Goal: Information Seeking & Learning: Learn about a topic

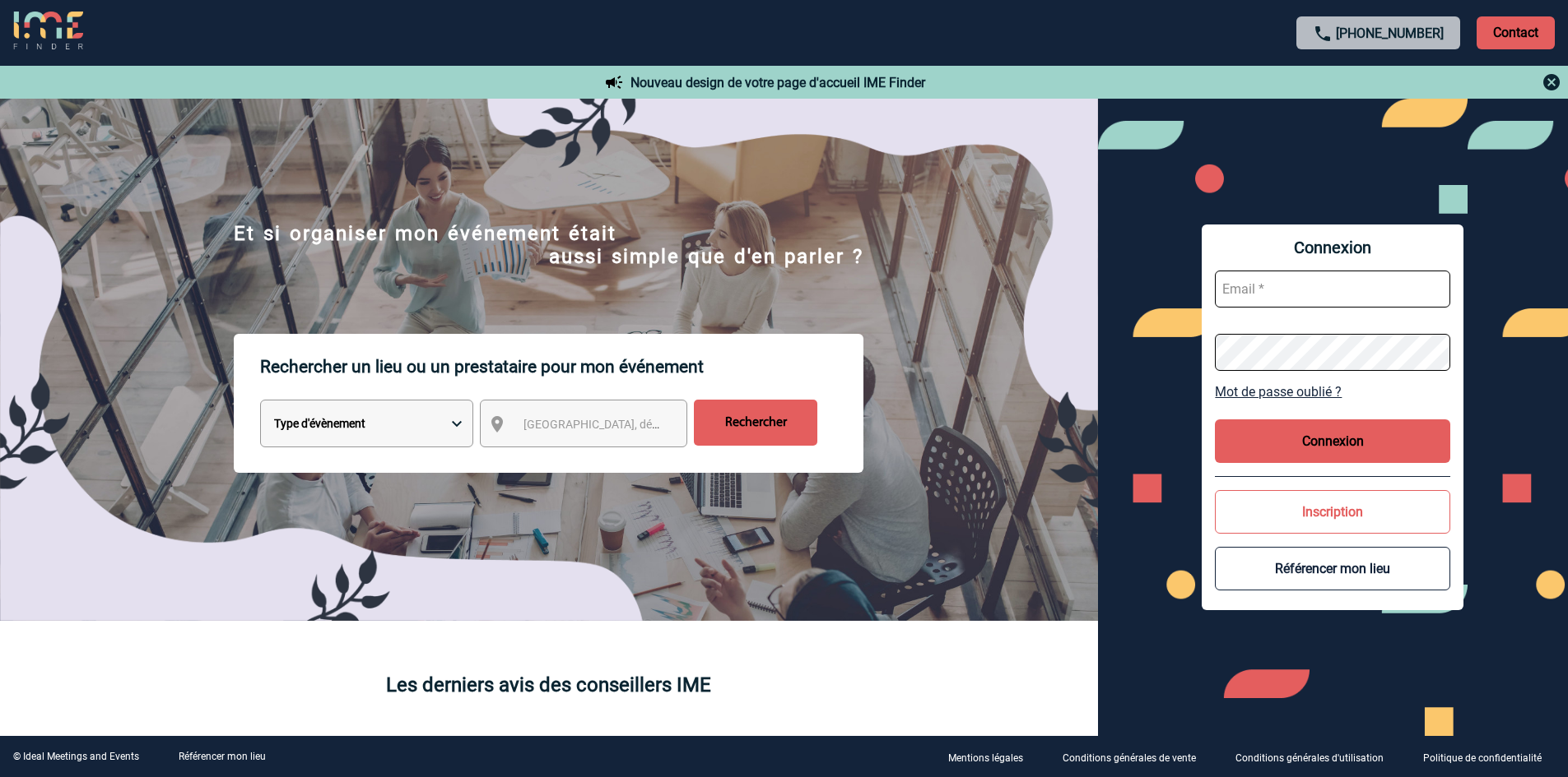
type input "commercial@maisonhelermetz.com"
click at [615, 422] on span "Ville, département, région..." at bounding box center [638, 424] width 229 height 13
click at [1337, 447] on button "Connexion" at bounding box center [1332, 441] width 235 height 44
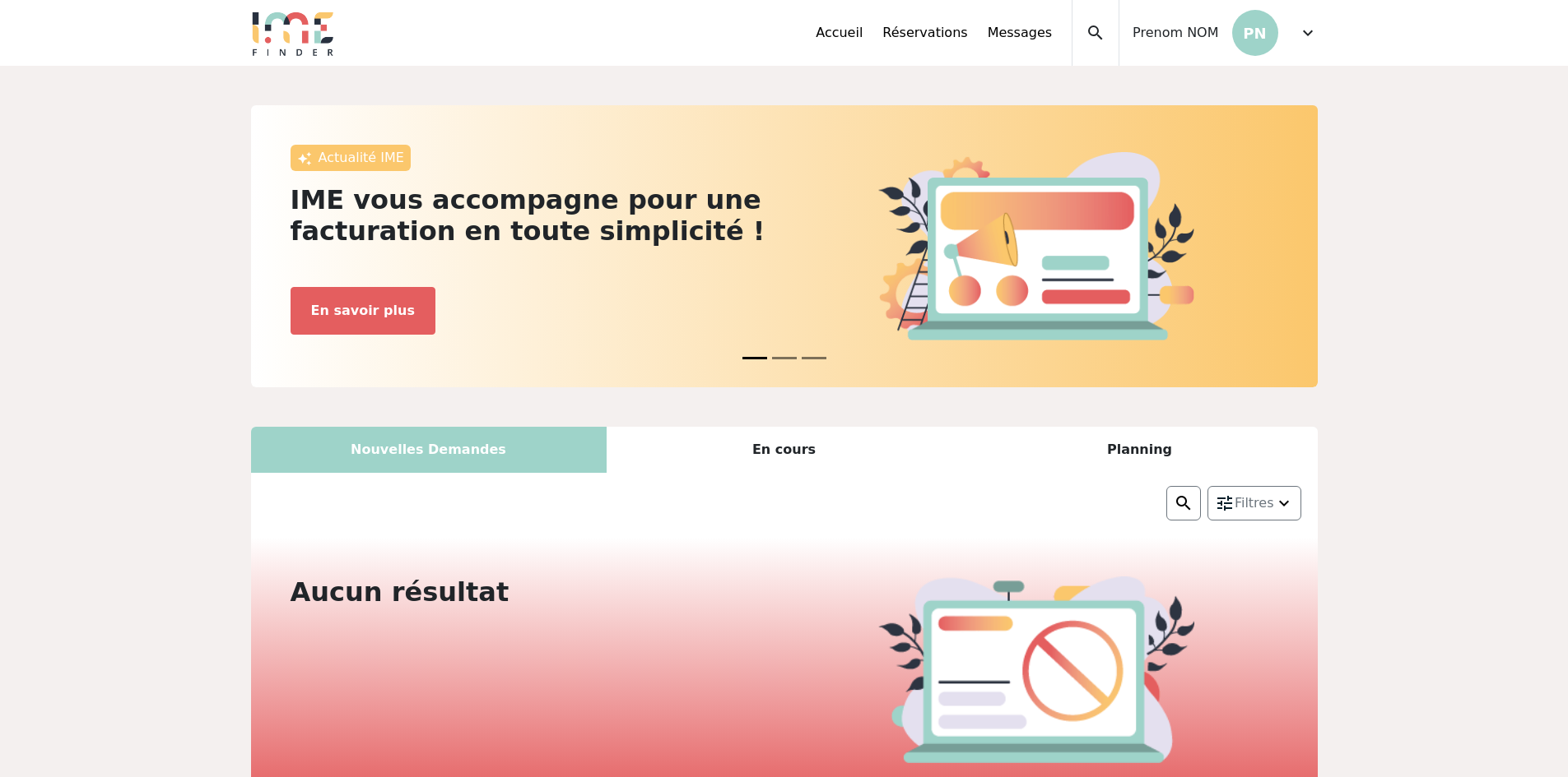
click at [1310, 27] on span "expand_more" at bounding box center [1307, 32] width 20 height 20
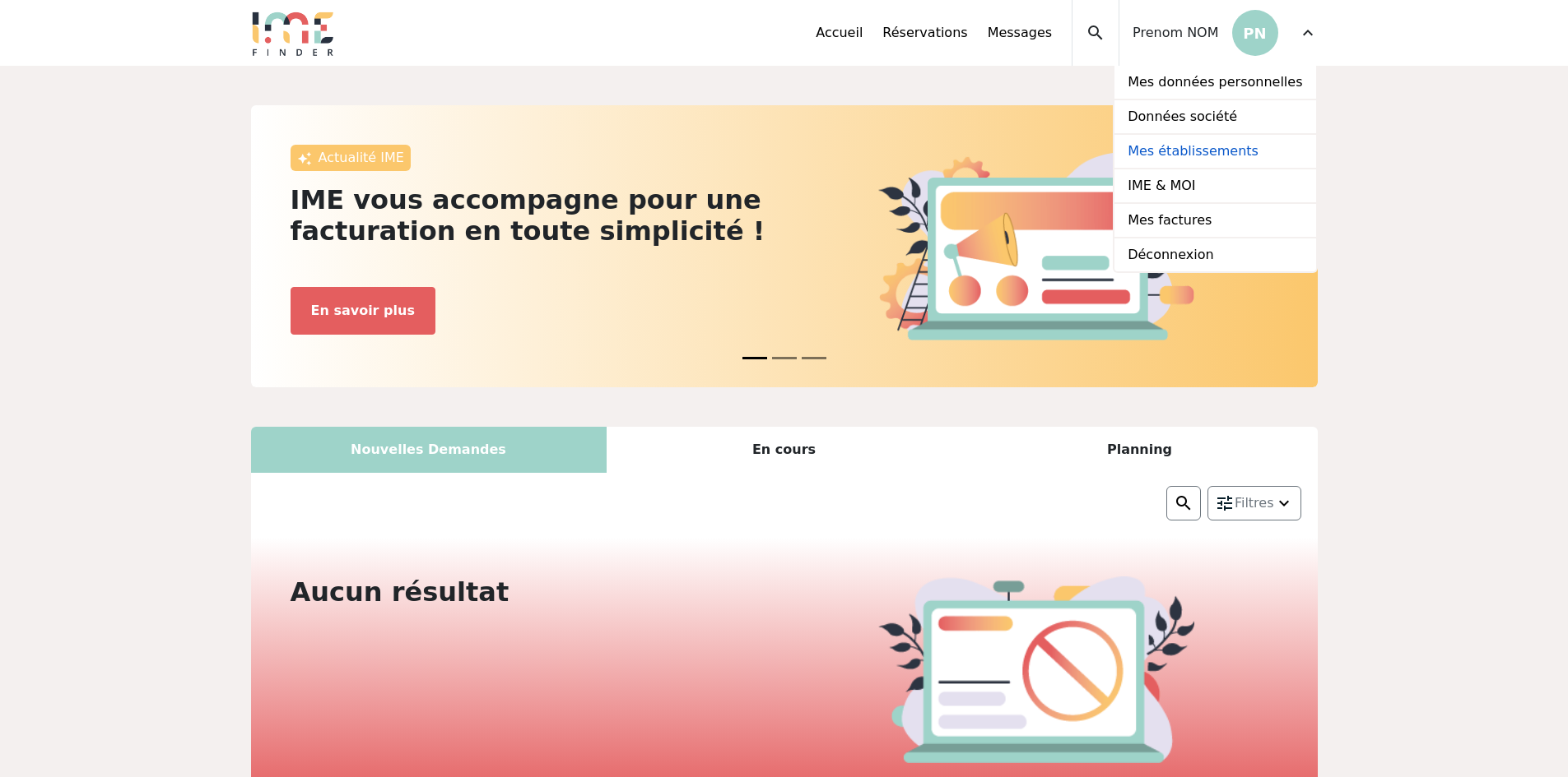
click at [1215, 160] on link "Mes établissements" at bounding box center [1215, 152] width 201 height 35
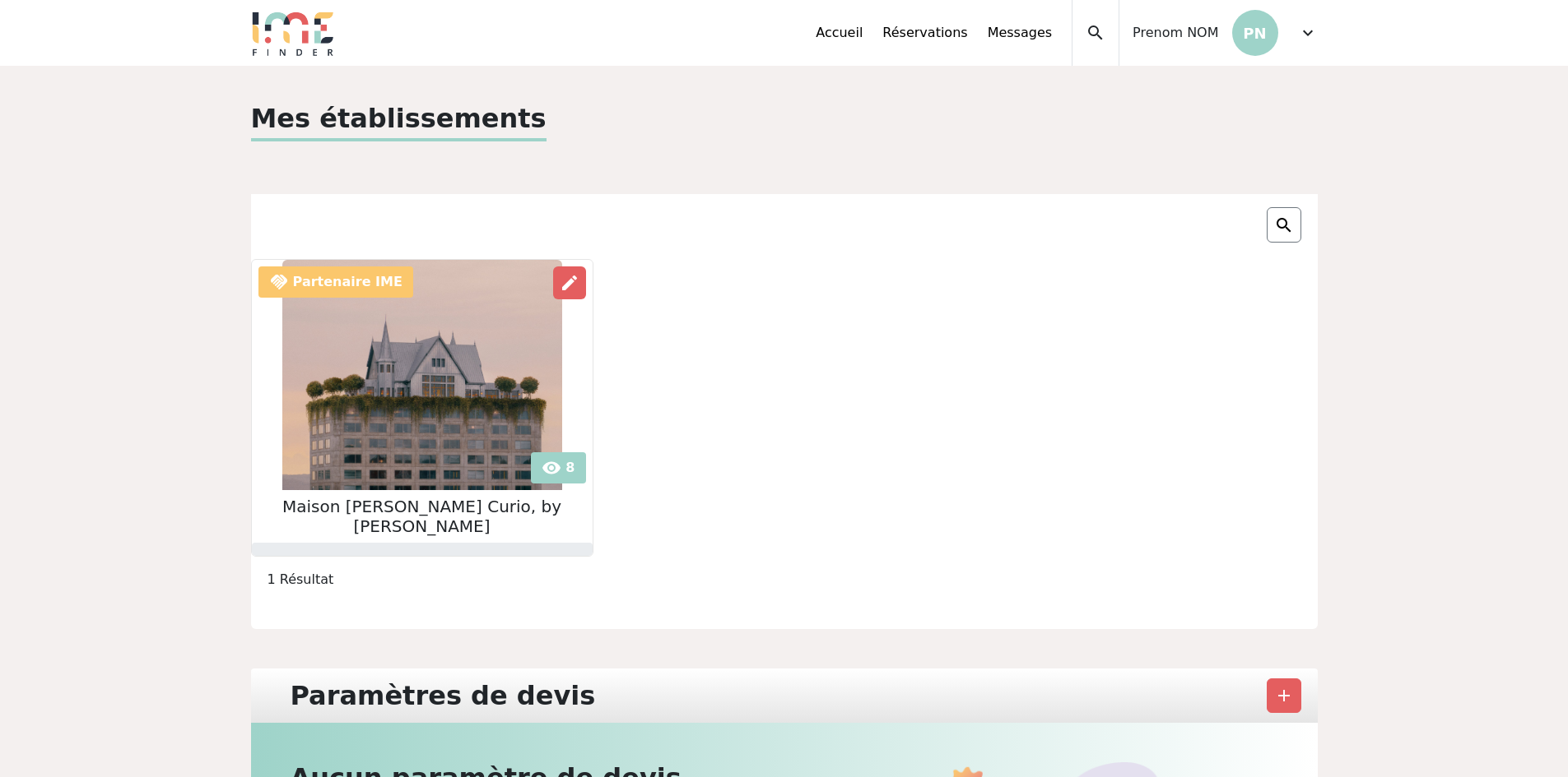
click at [396, 506] on h2 "Maison Heler Metz Curio, by Hilton" at bounding box center [422, 517] width 341 height 39
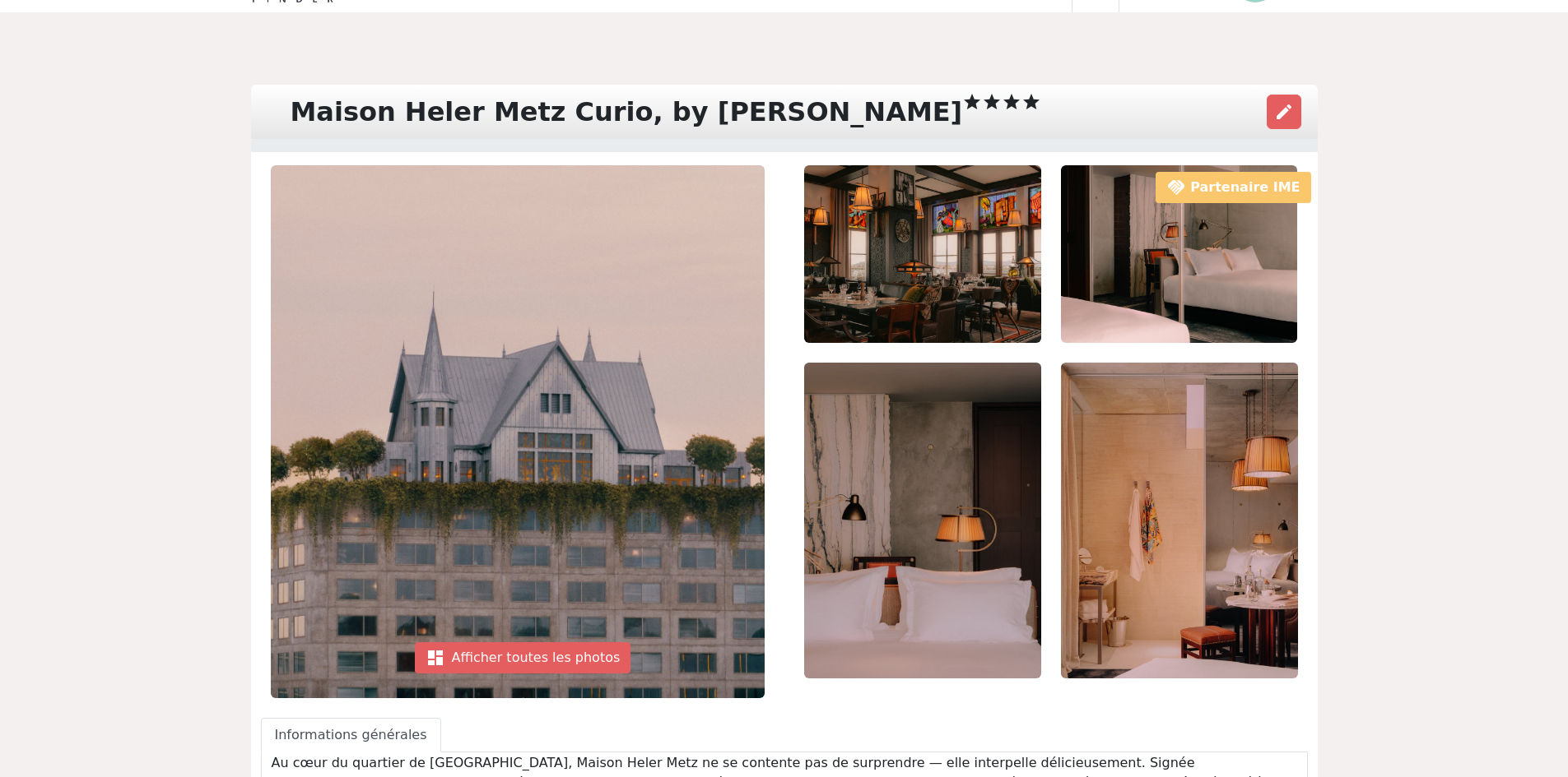
scroll to position [82, 0]
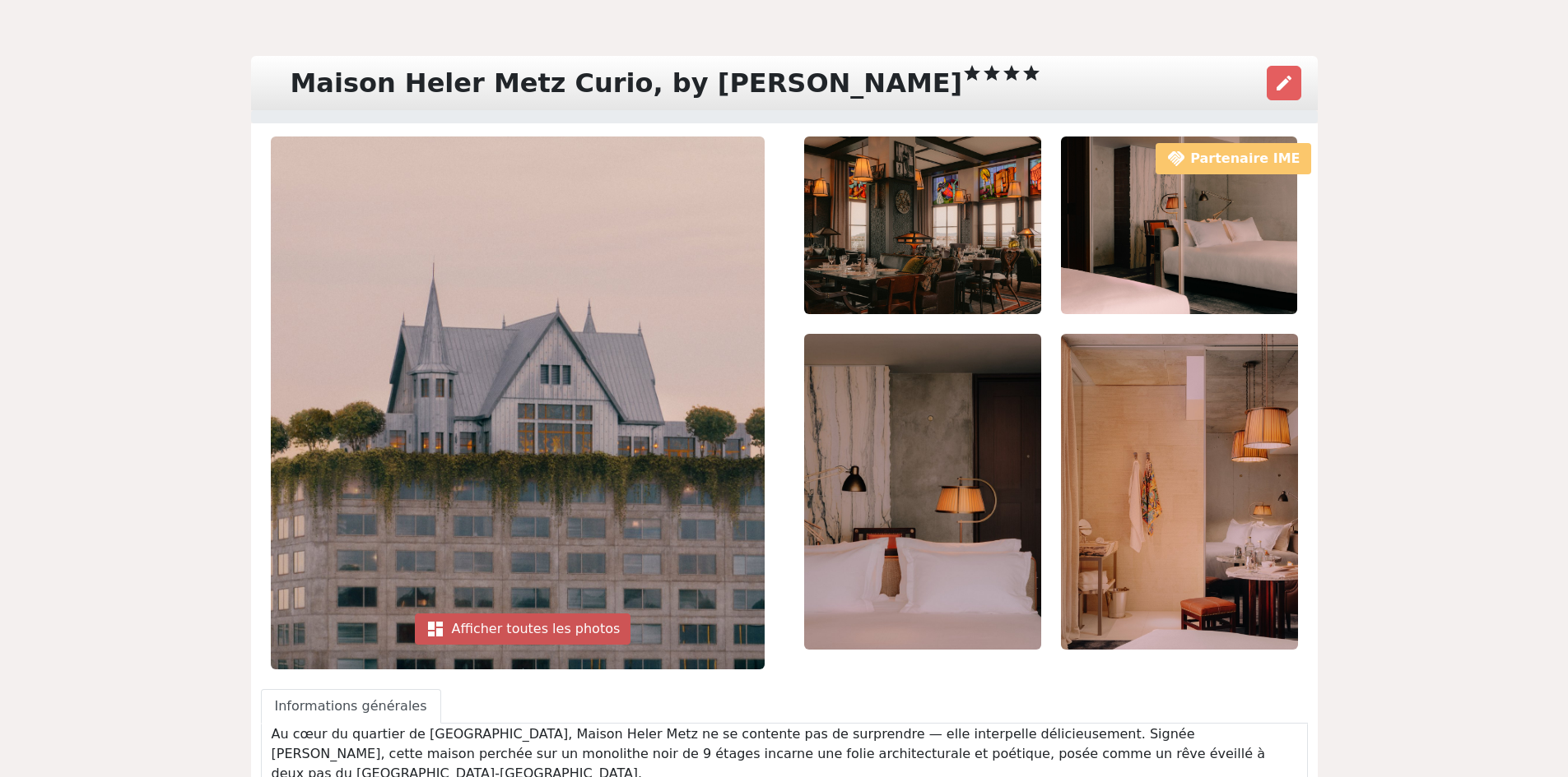
click at [516, 637] on div "dashboard Afficher toutes les photos" at bounding box center [523, 629] width 217 height 31
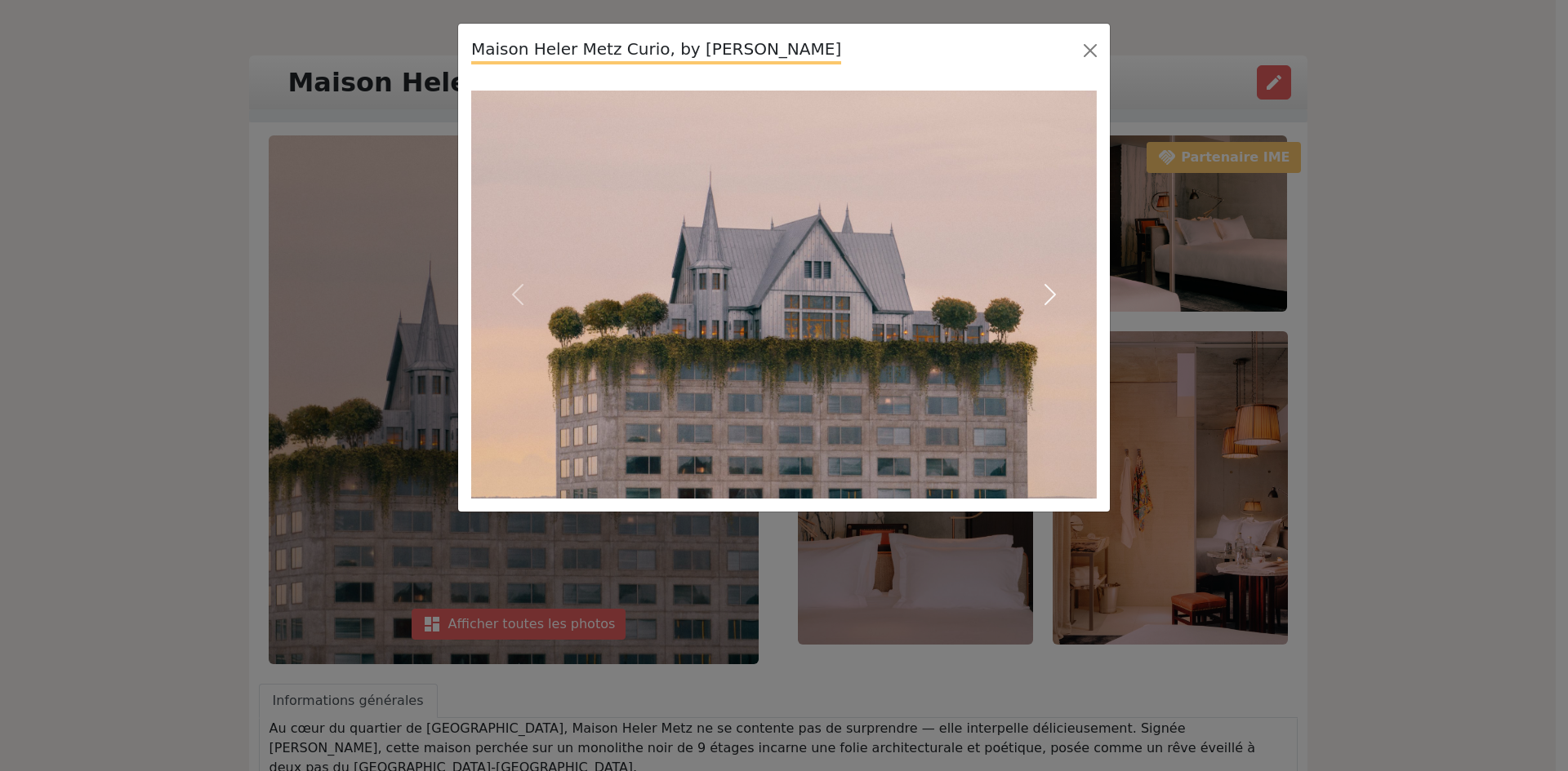
click at [1048, 301] on span "button" at bounding box center [1050, 295] width 26 height 26
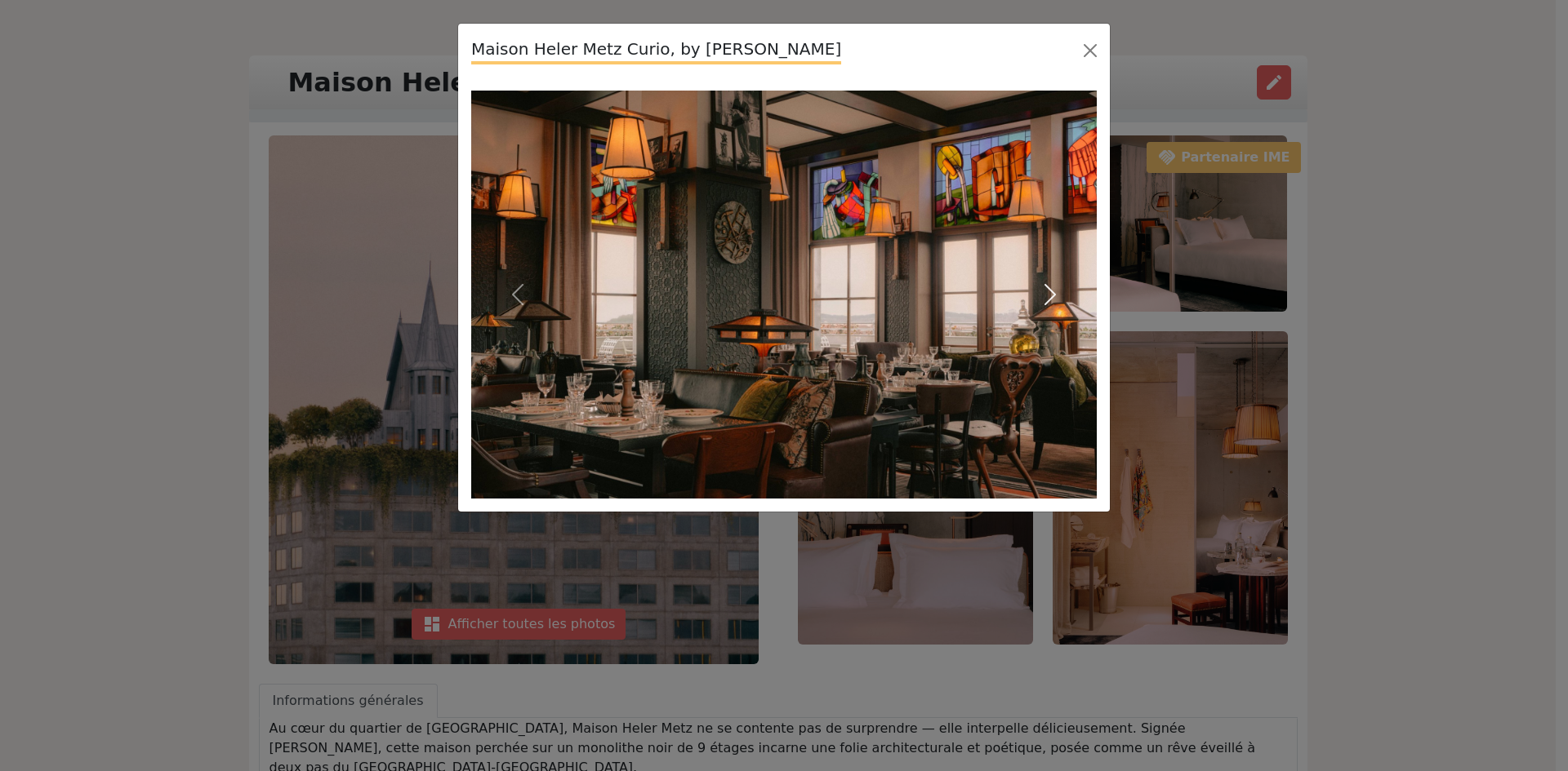
click at [1048, 301] on span "button" at bounding box center [1050, 295] width 26 height 26
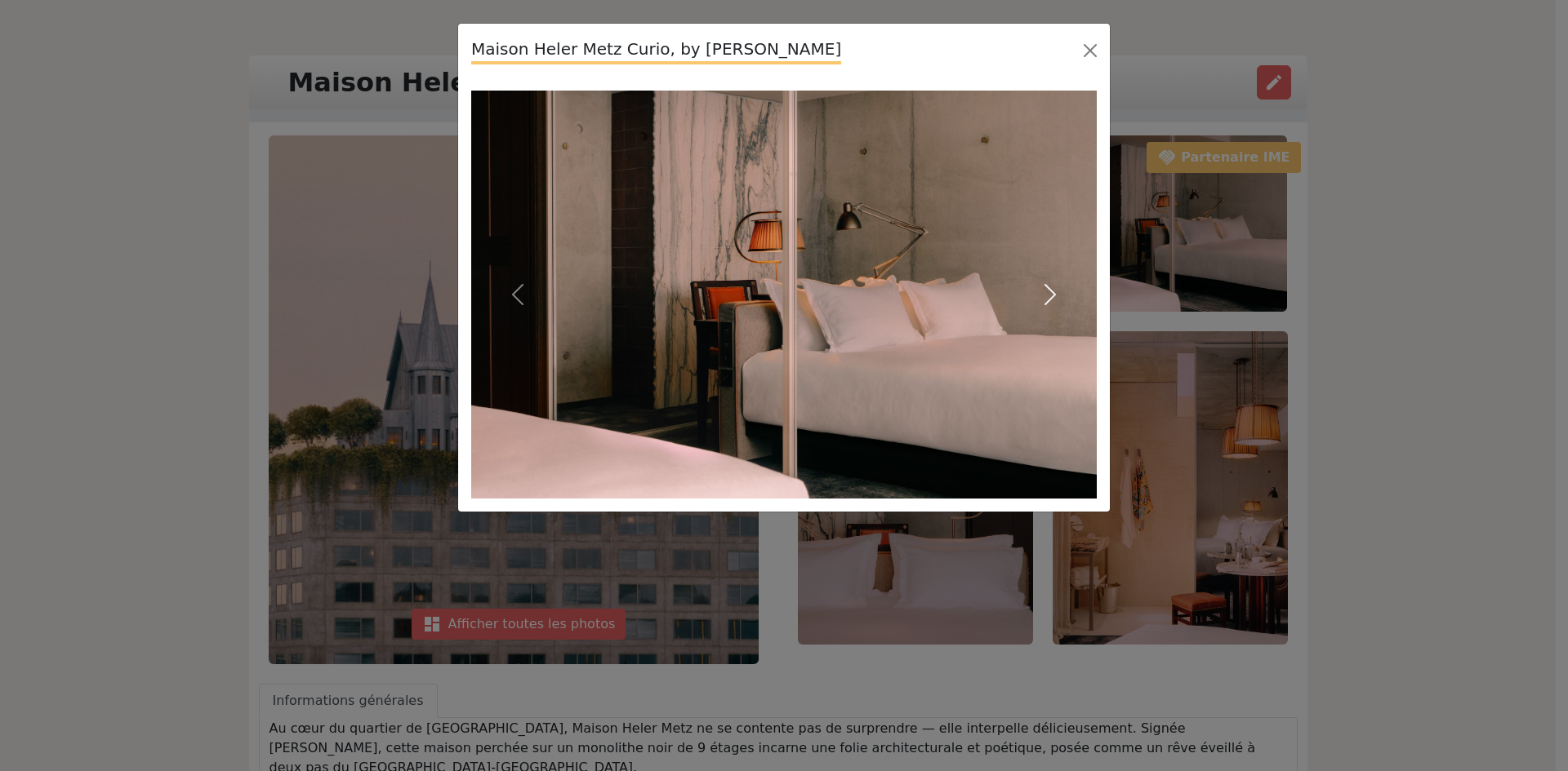
click at [1048, 301] on span "button" at bounding box center [1050, 295] width 26 height 26
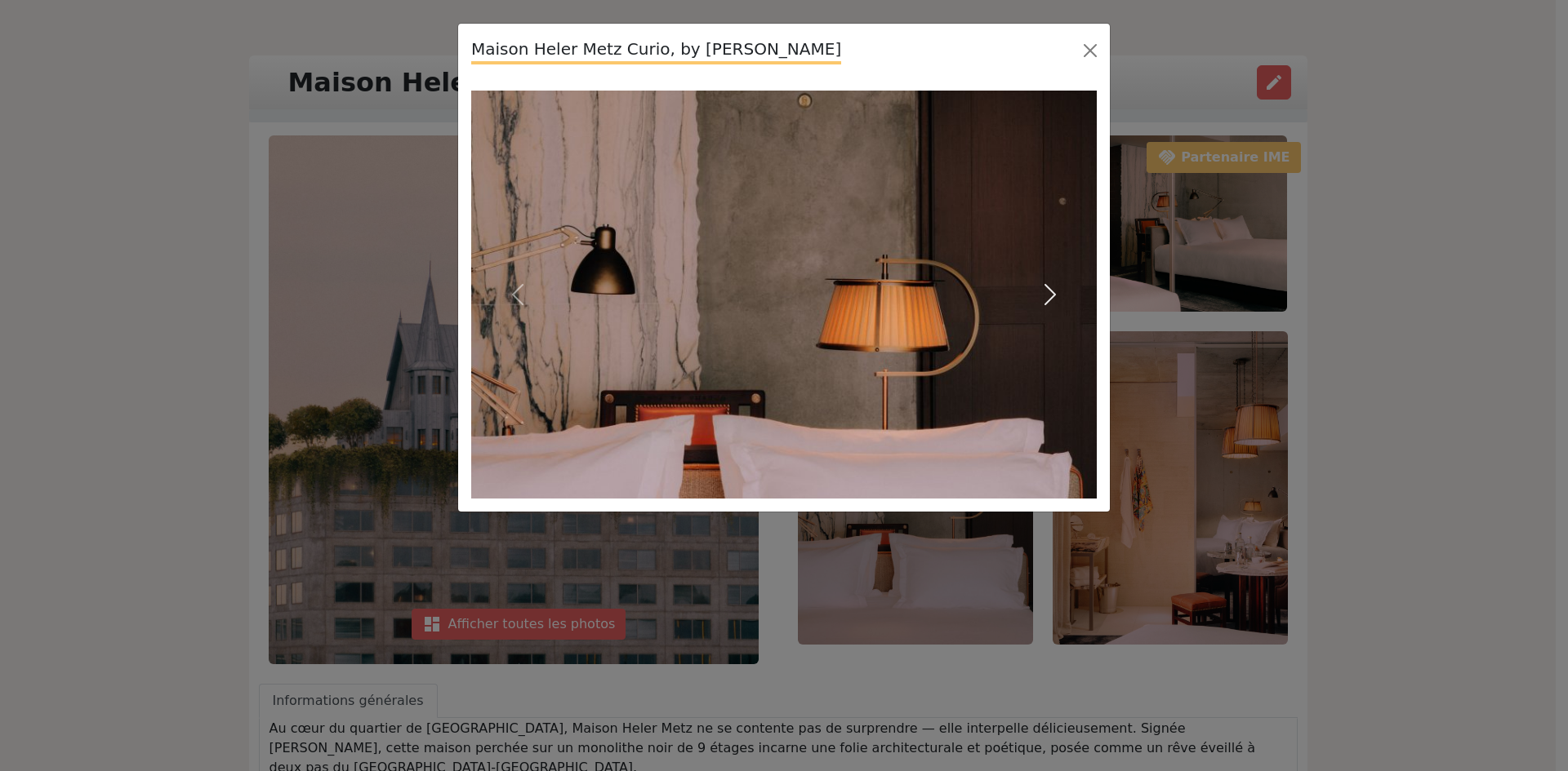
click at [1048, 301] on span "button" at bounding box center [1050, 295] width 26 height 26
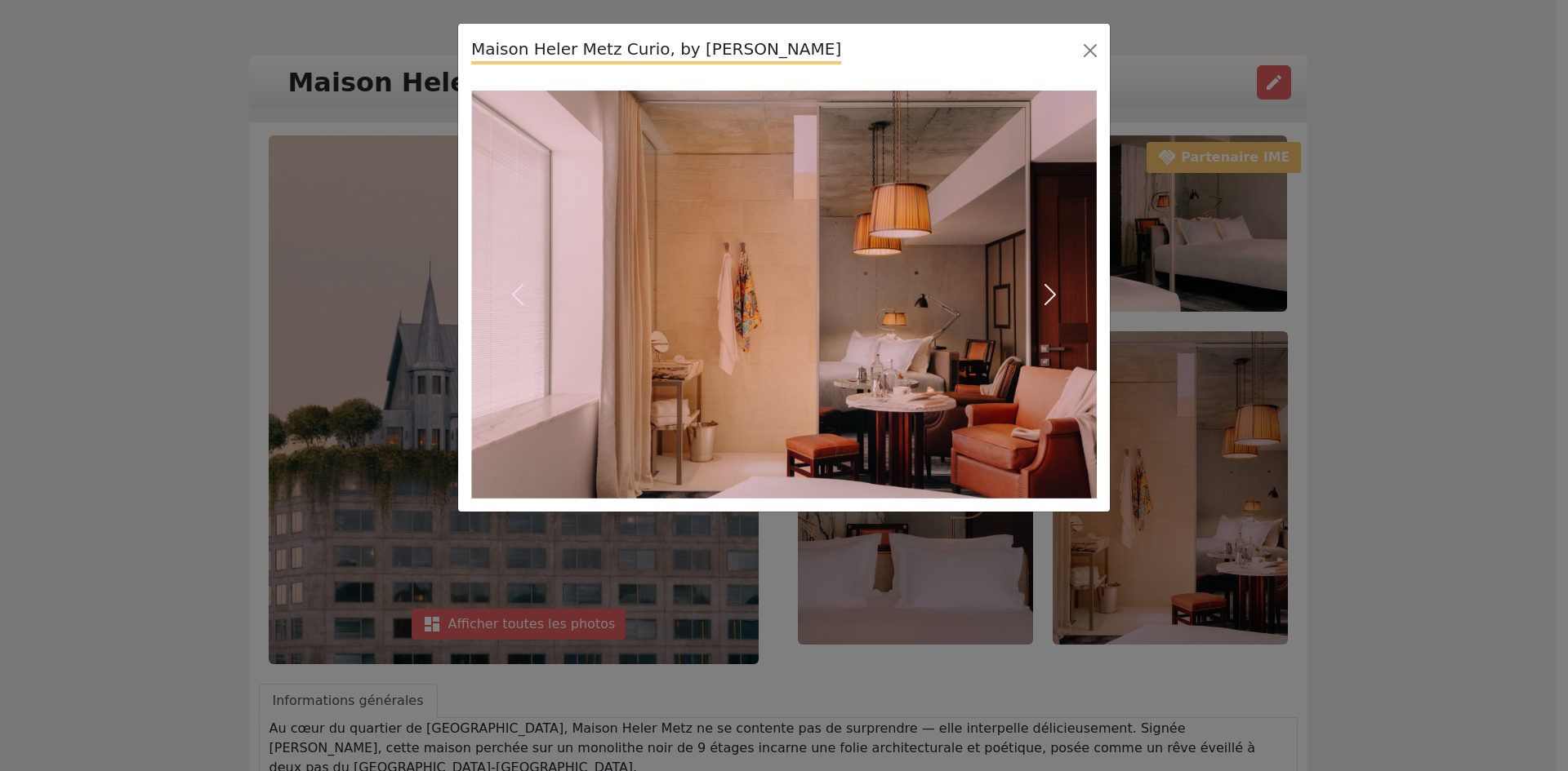
click at [1048, 301] on span "button" at bounding box center [1050, 295] width 26 height 26
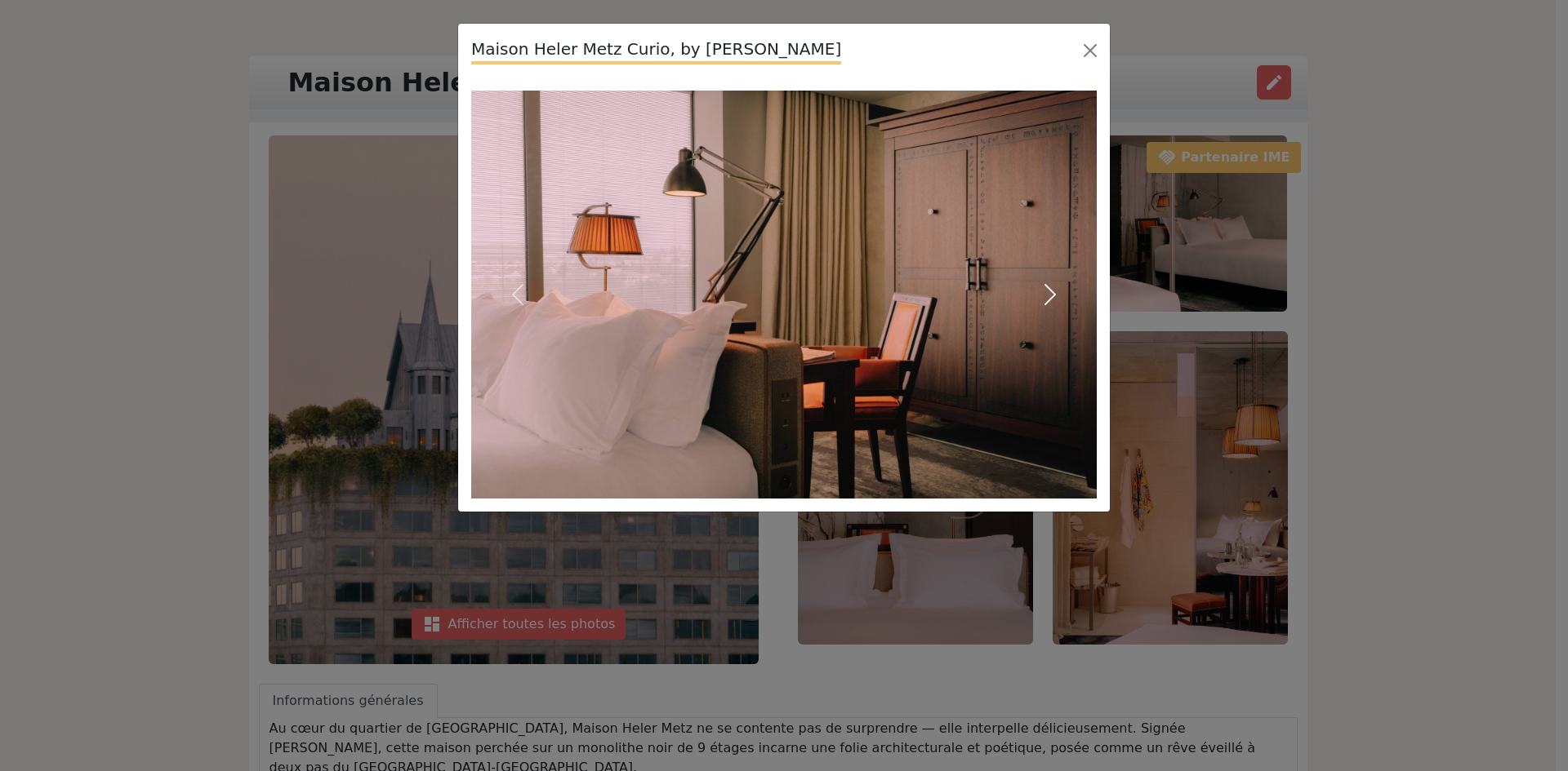
click at [1048, 301] on span "button" at bounding box center [1050, 295] width 26 height 26
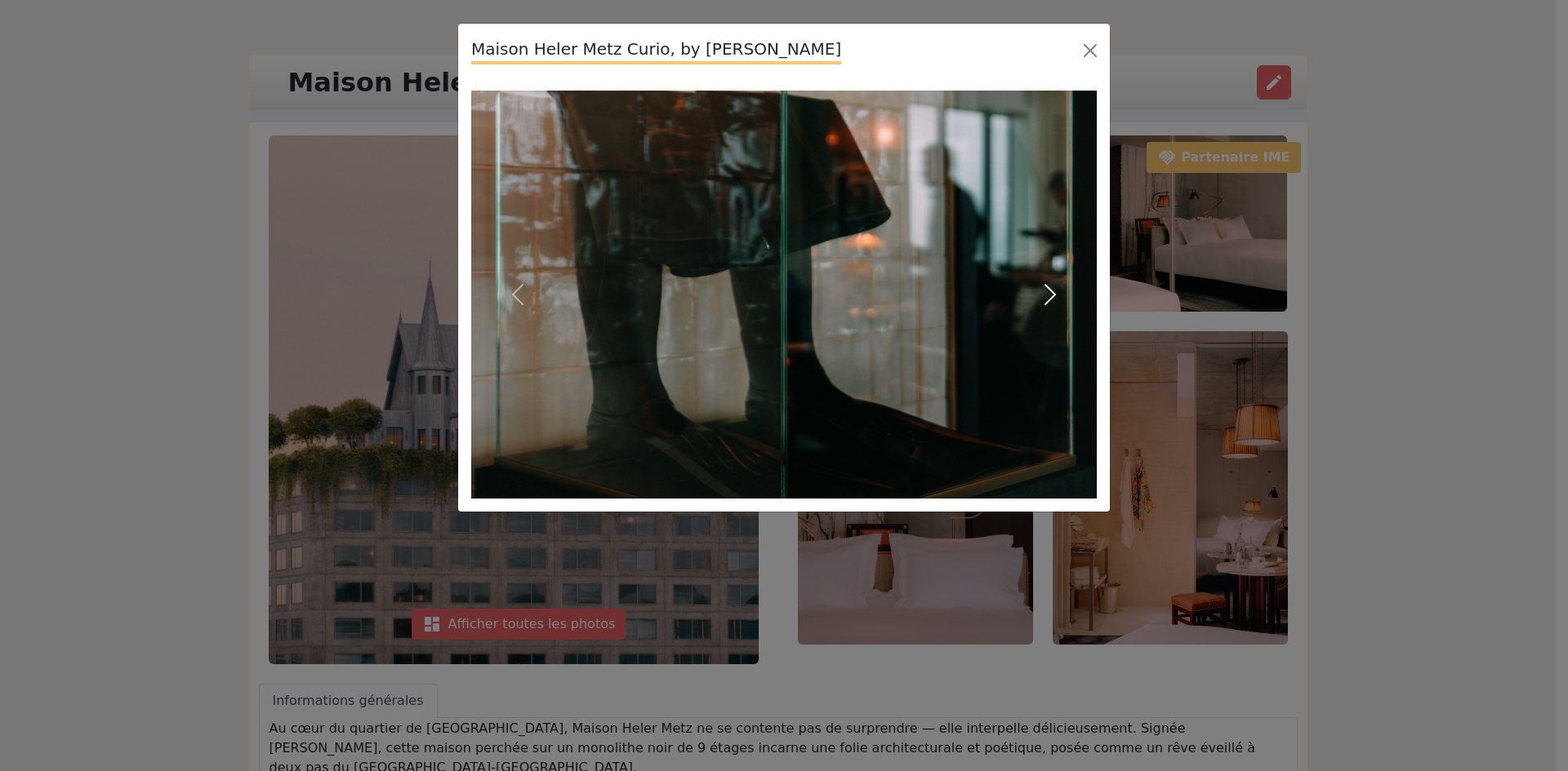
click at [1054, 296] on span "button" at bounding box center [1050, 295] width 26 height 26
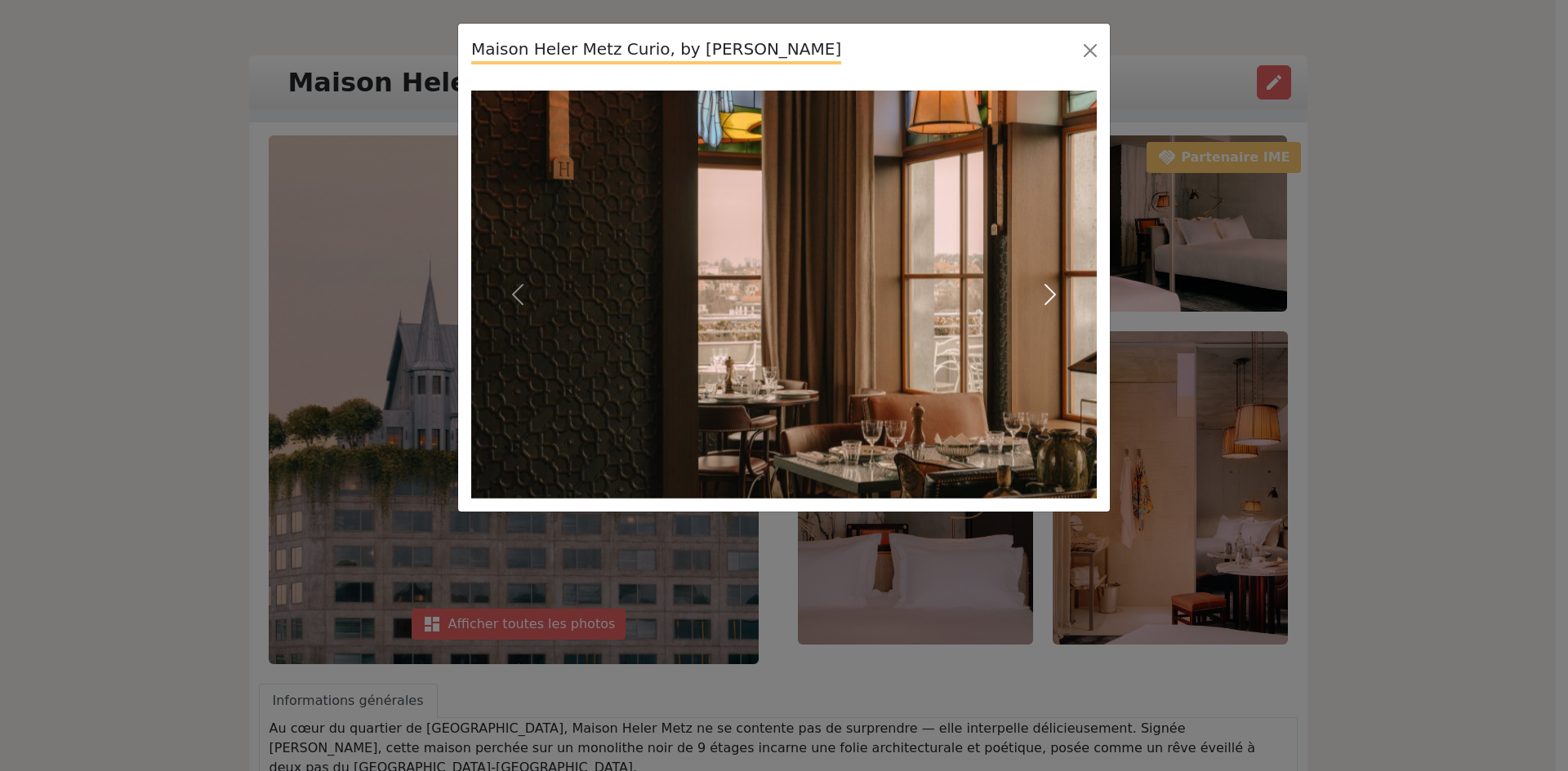
click at [1054, 296] on span "button" at bounding box center [1050, 295] width 26 height 26
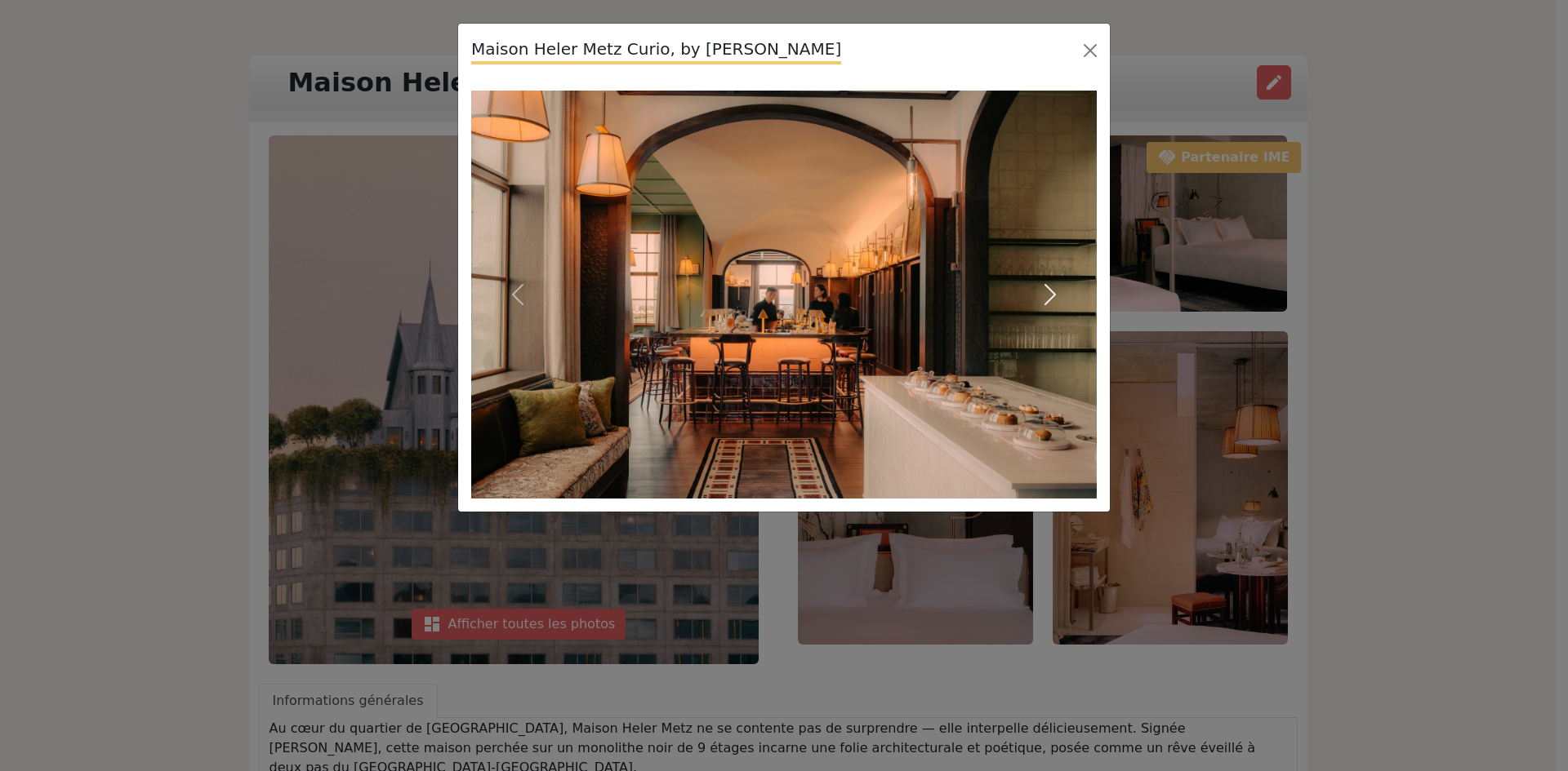
click at [1054, 296] on span "button" at bounding box center [1050, 295] width 26 height 26
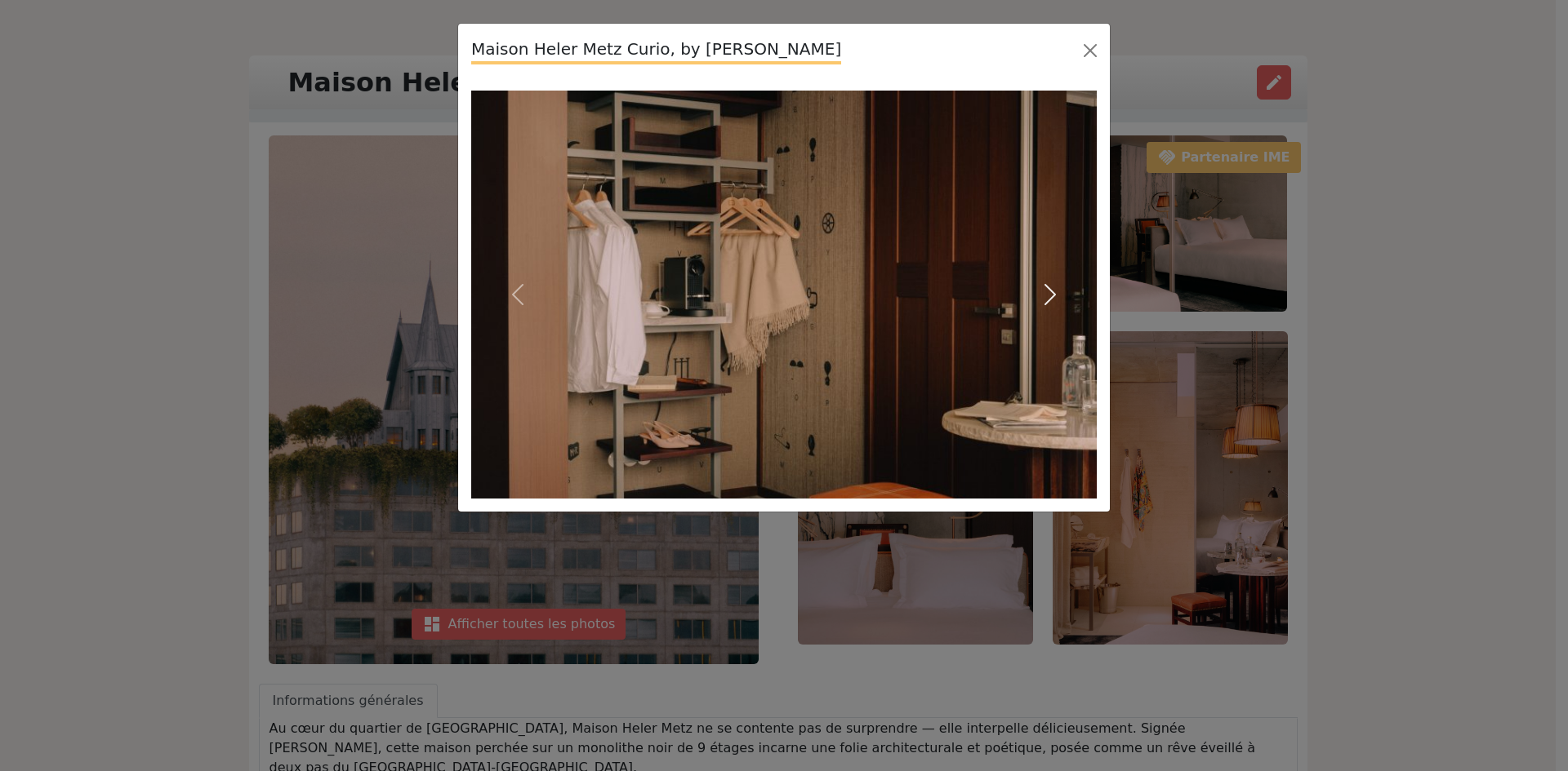
click at [1054, 296] on span "button" at bounding box center [1050, 295] width 26 height 26
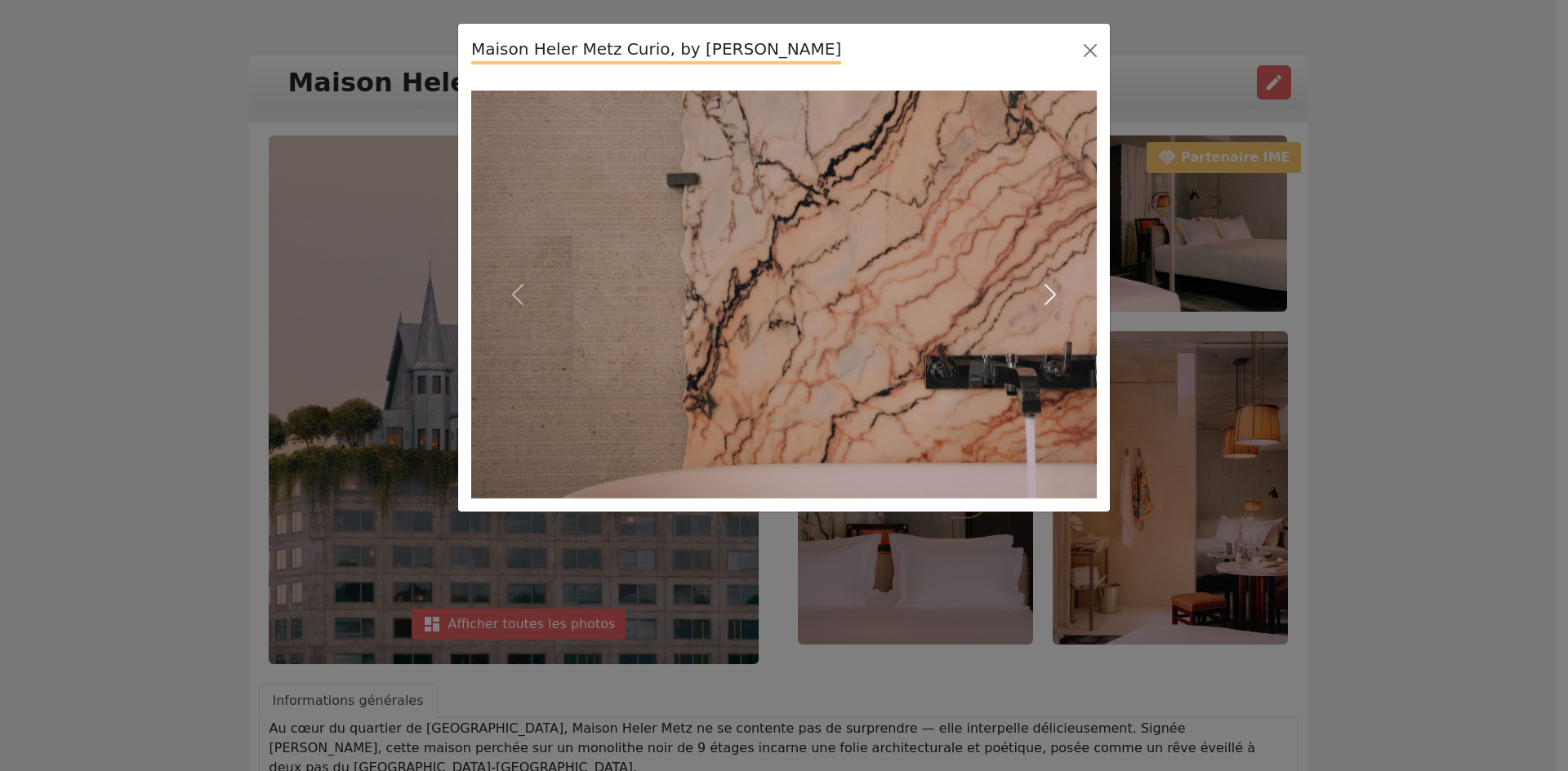
click at [1054, 296] on span "button" at bounding box center [1050, 295] width 26 height 26
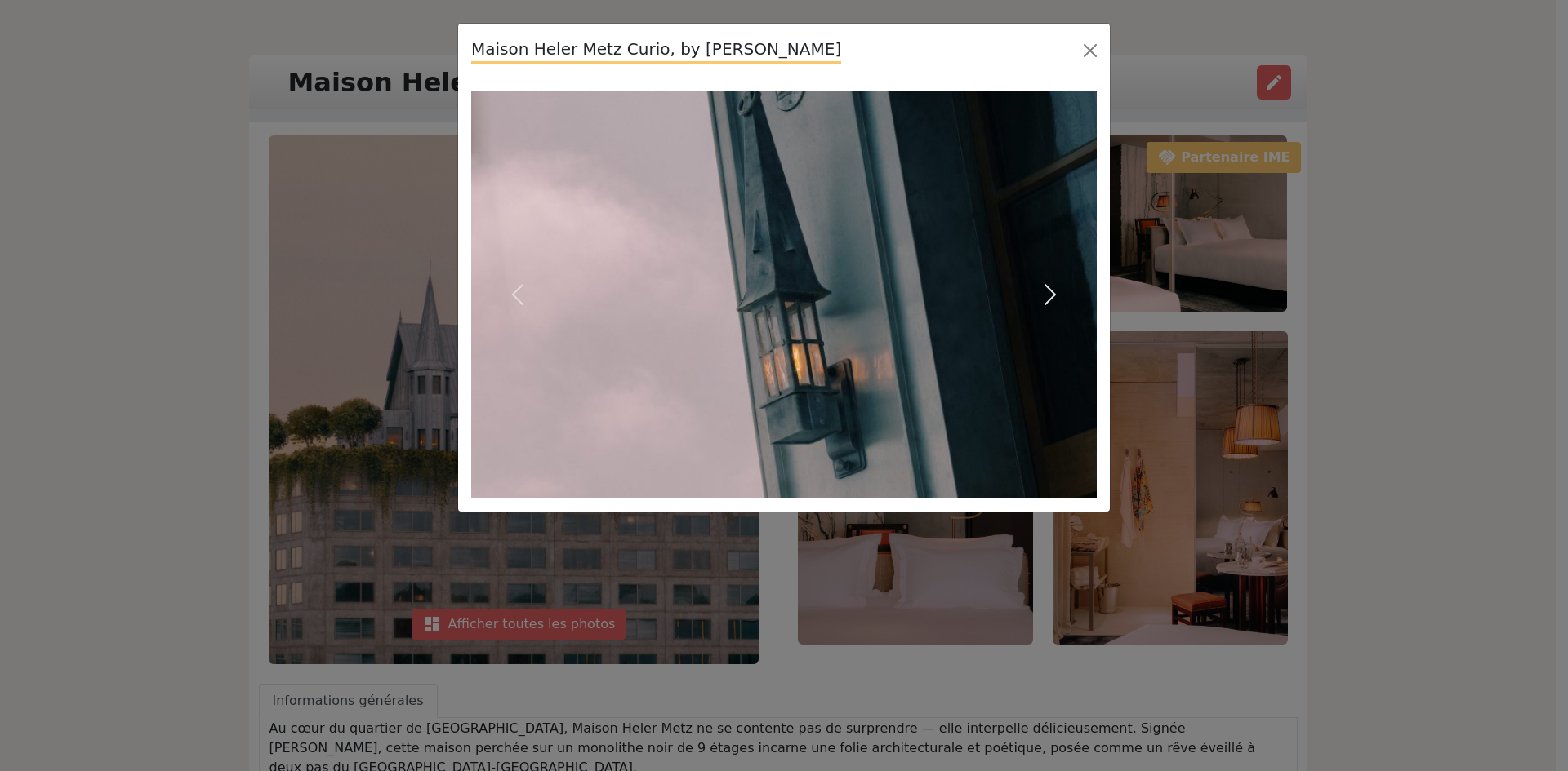
click at [1054, 296] on span "button" at bounding box center [1050, 295] width 26 height 26
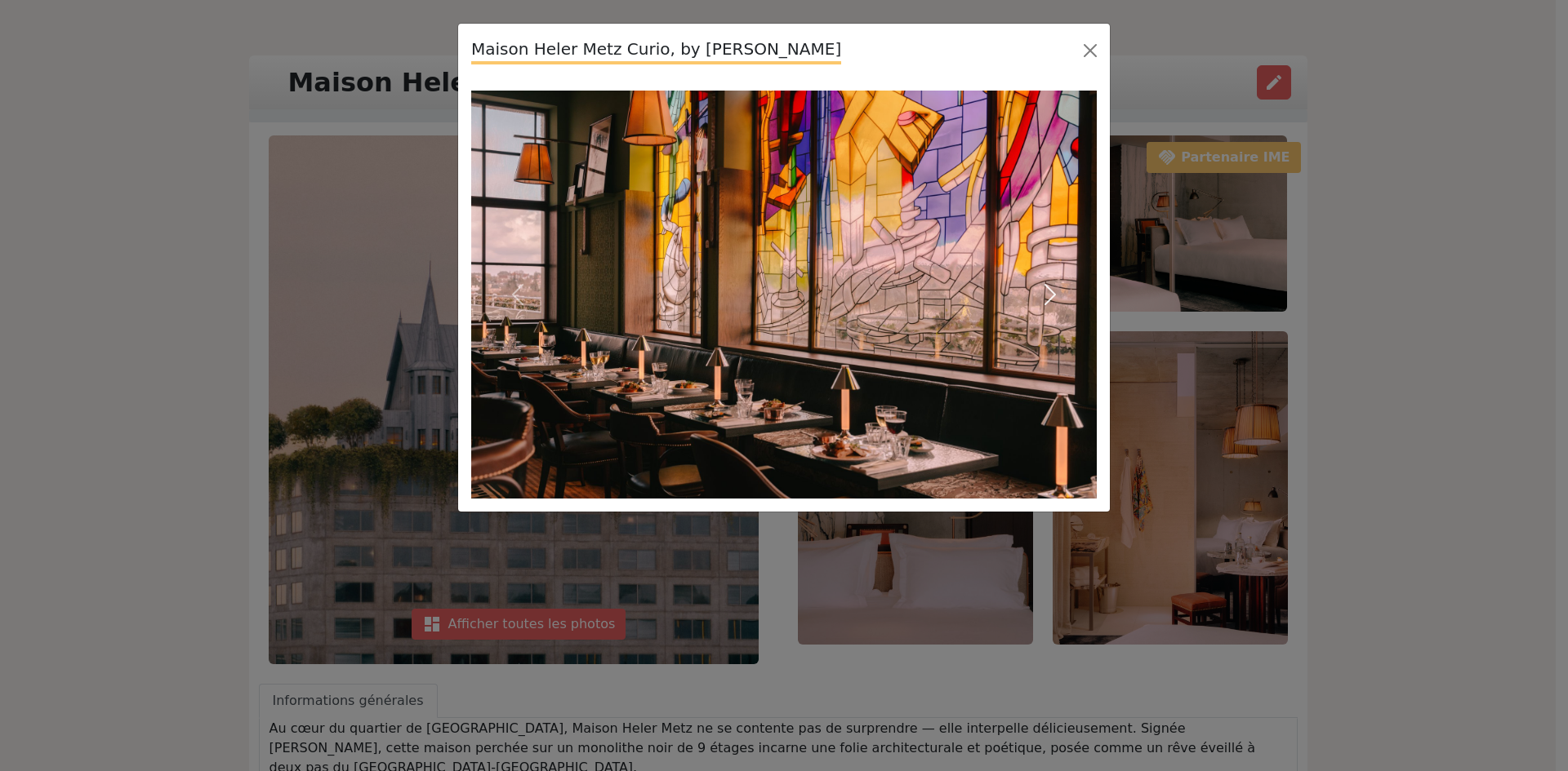
click at [1054, 296] on span "button" at bounding box center [1050, 295] width 26 height 26
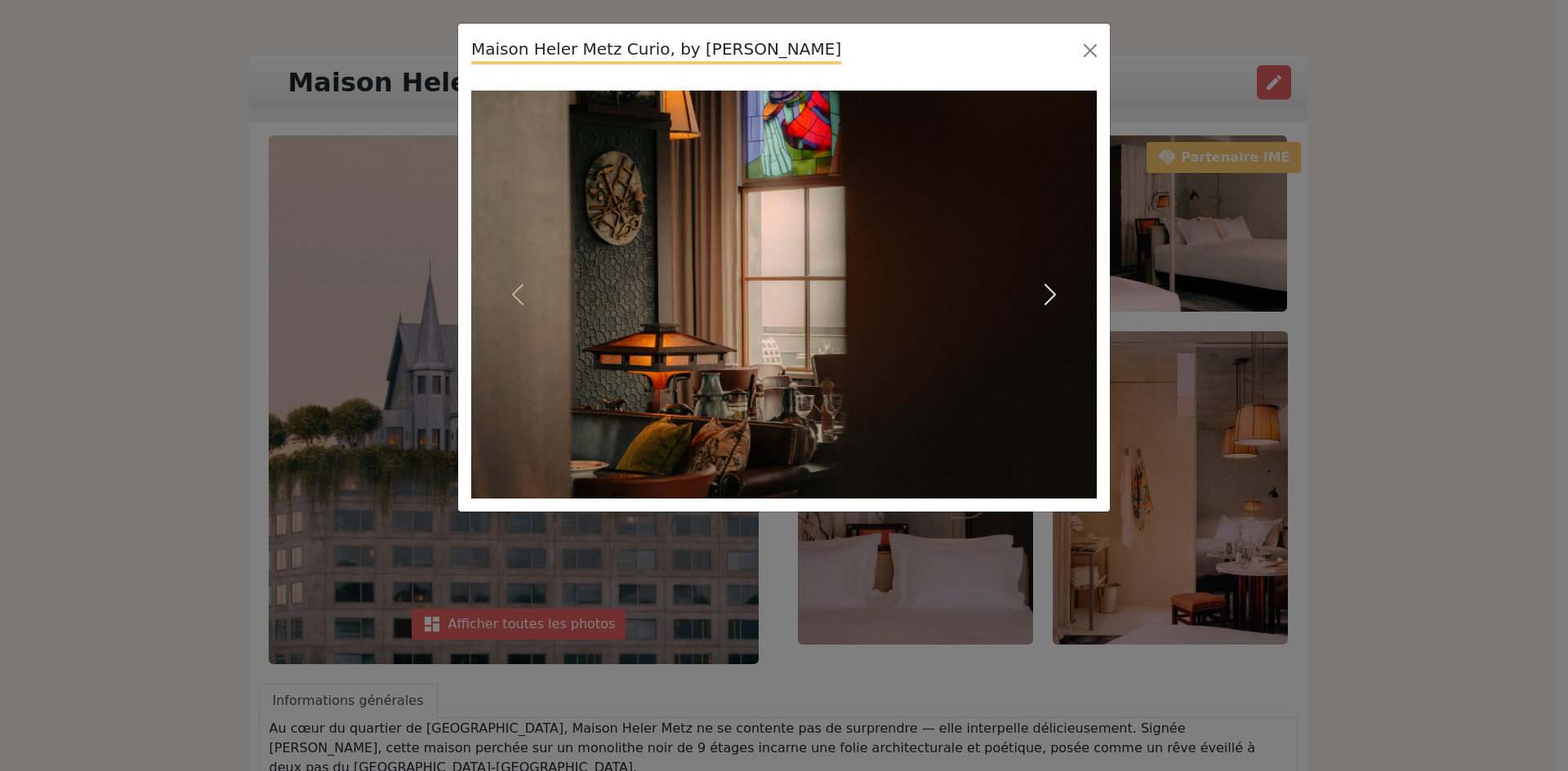
click at [1054, 296] on span "button" at bounding box center [1050, 295] width 26 height 26
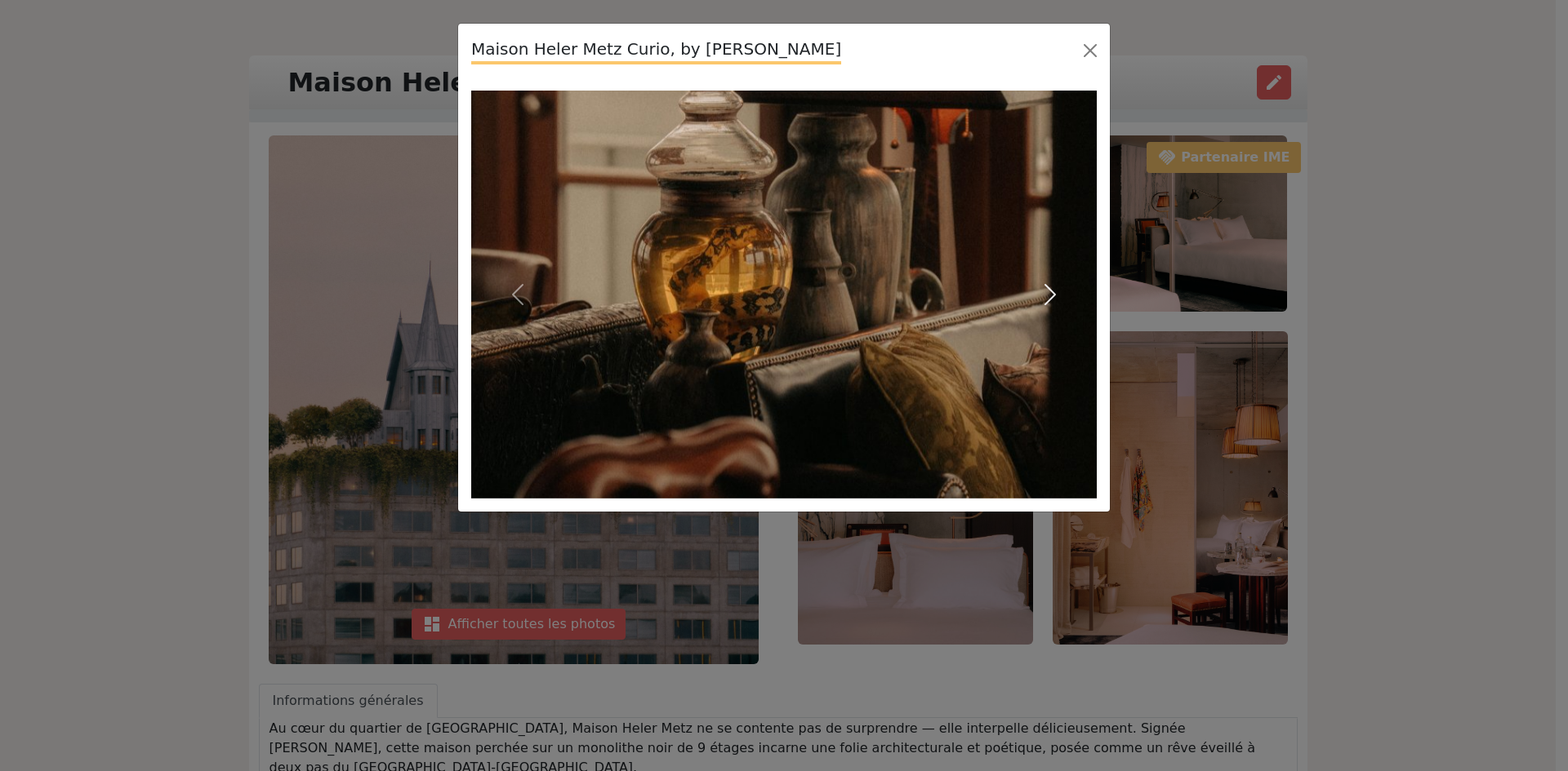
click at [1054, 296] on span "button" at bounding box center [1050, 295] width 26 height 26
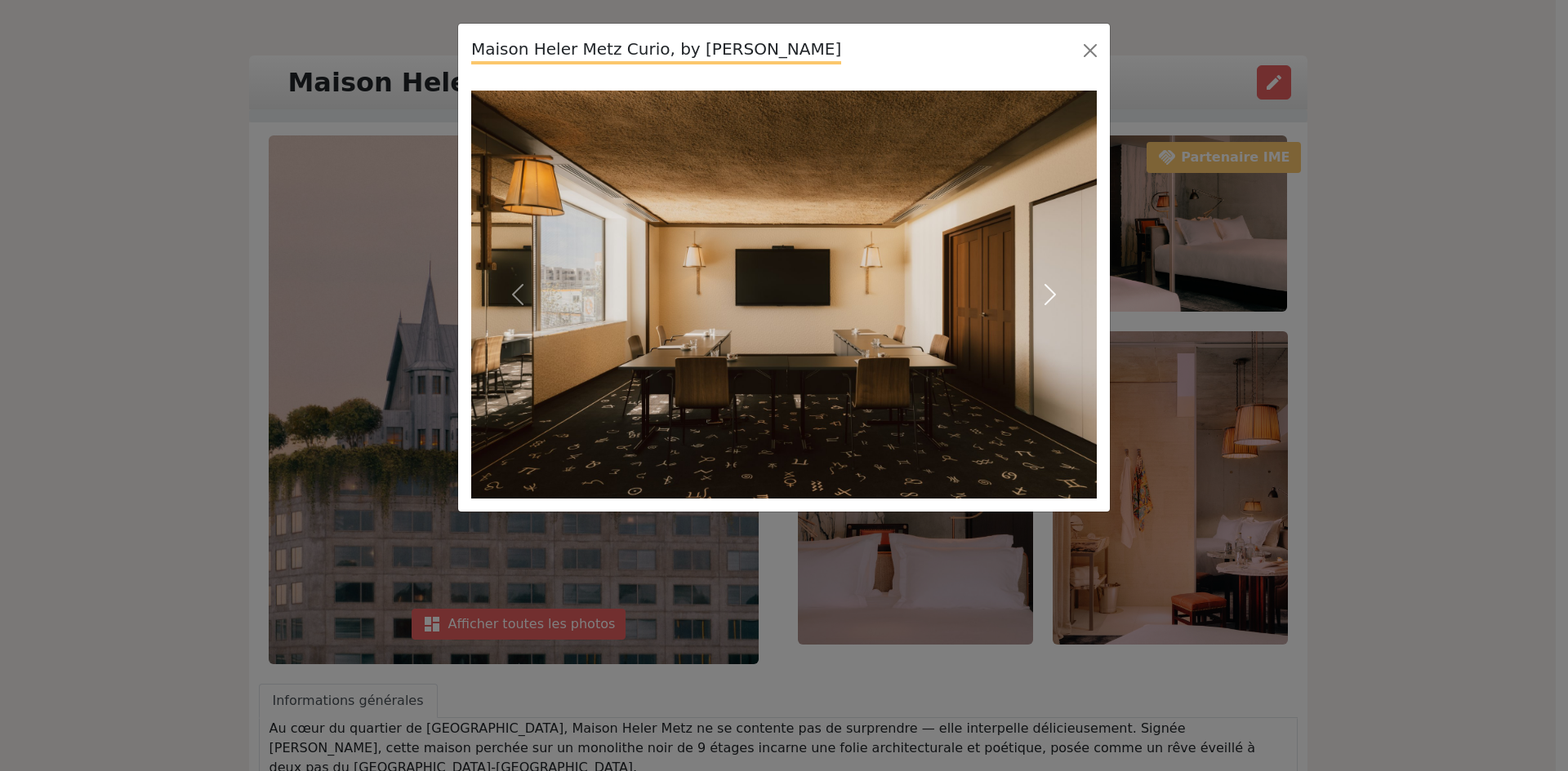
click at [1054, 296] on span "button" at bounding box center [1050, 295] width 26 height 26
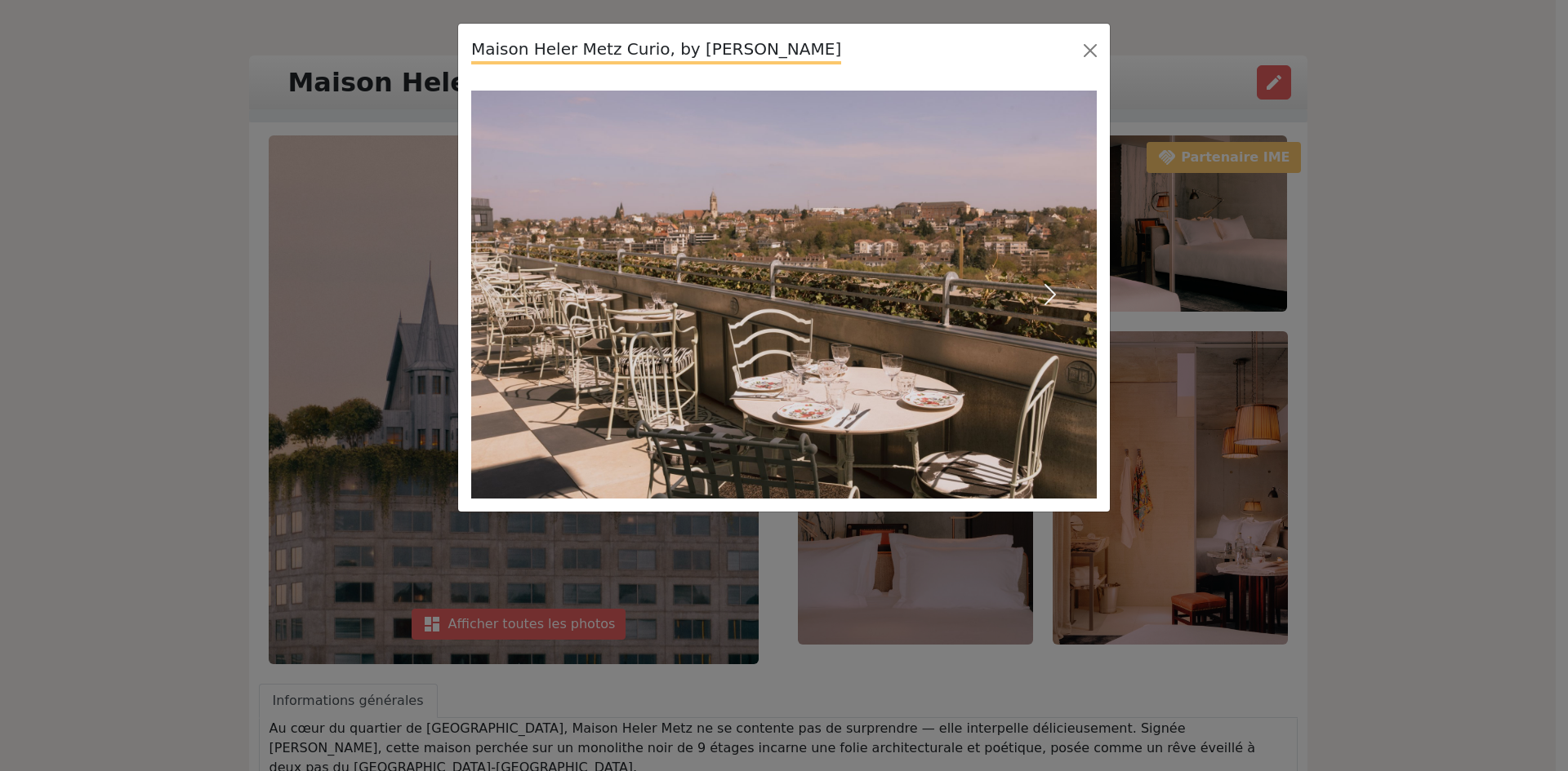
click at [1054, 296] on span "button" at bounding box center [1050, 295] width 26 height 26
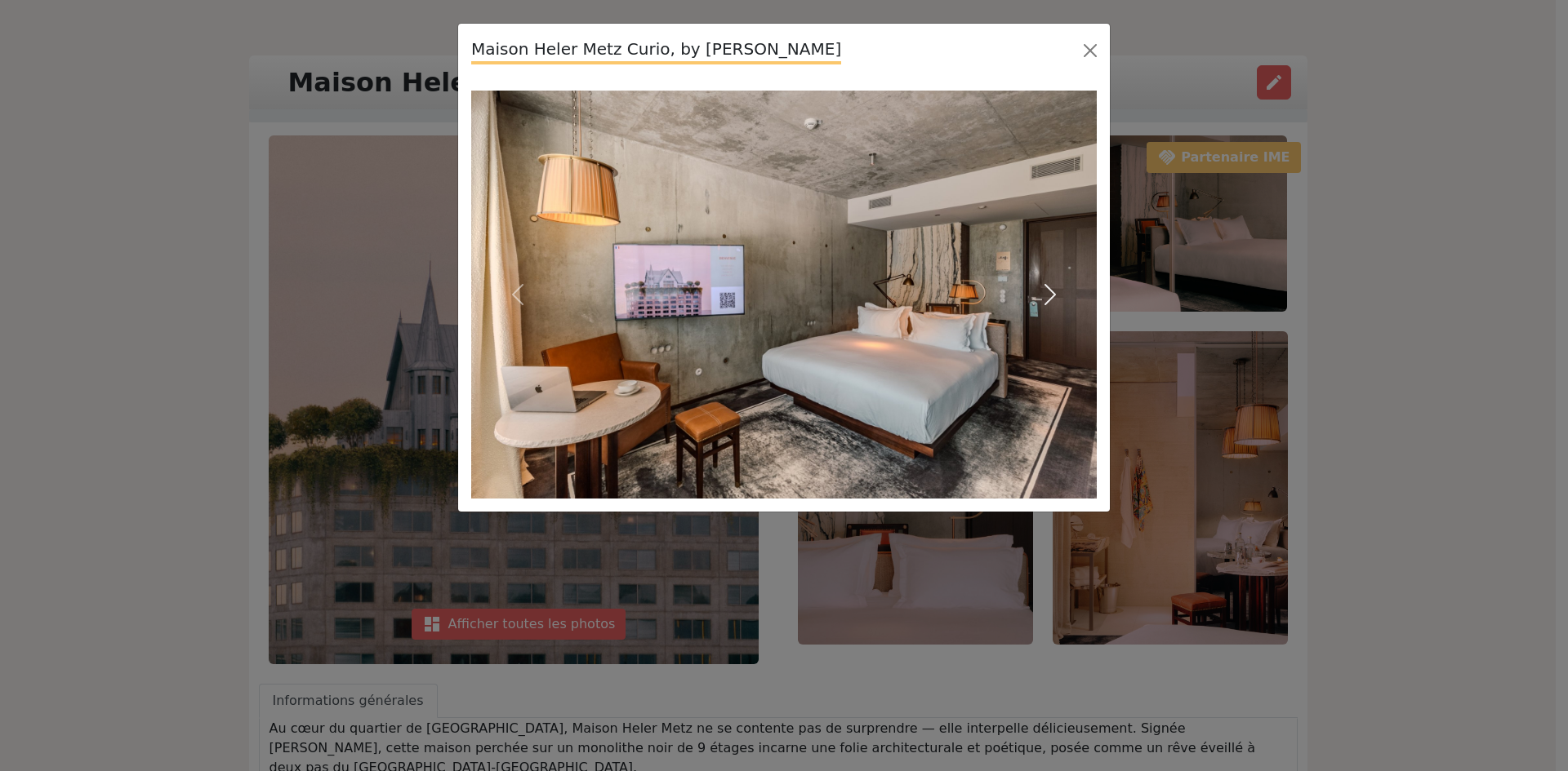
click at [1054, 296] on span "button" at bounding box center [1050, 295] width 26 height 26
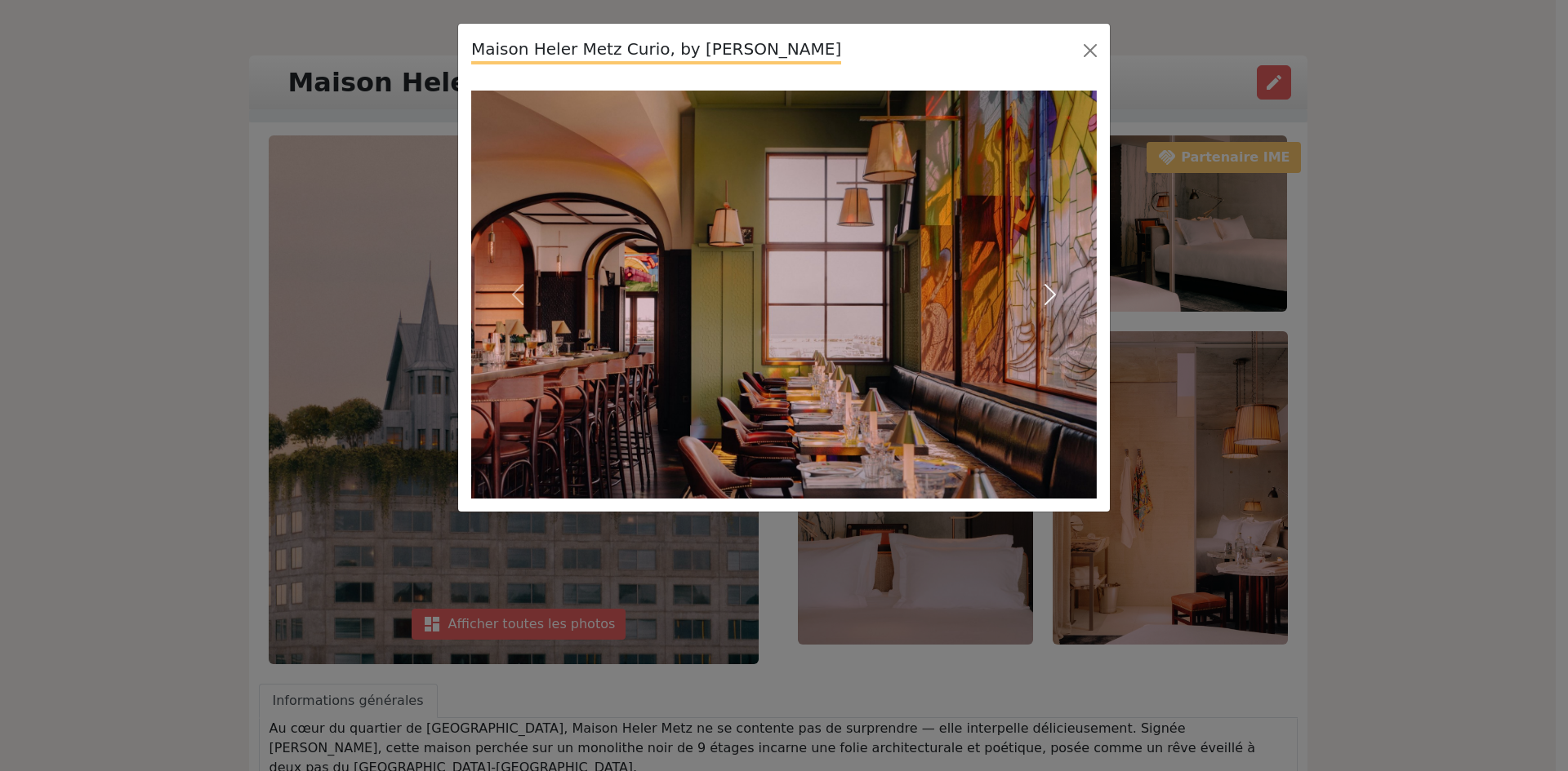
click at [1054, 296] on span "button" at bounding box center [1050, 295] width 26 height 26
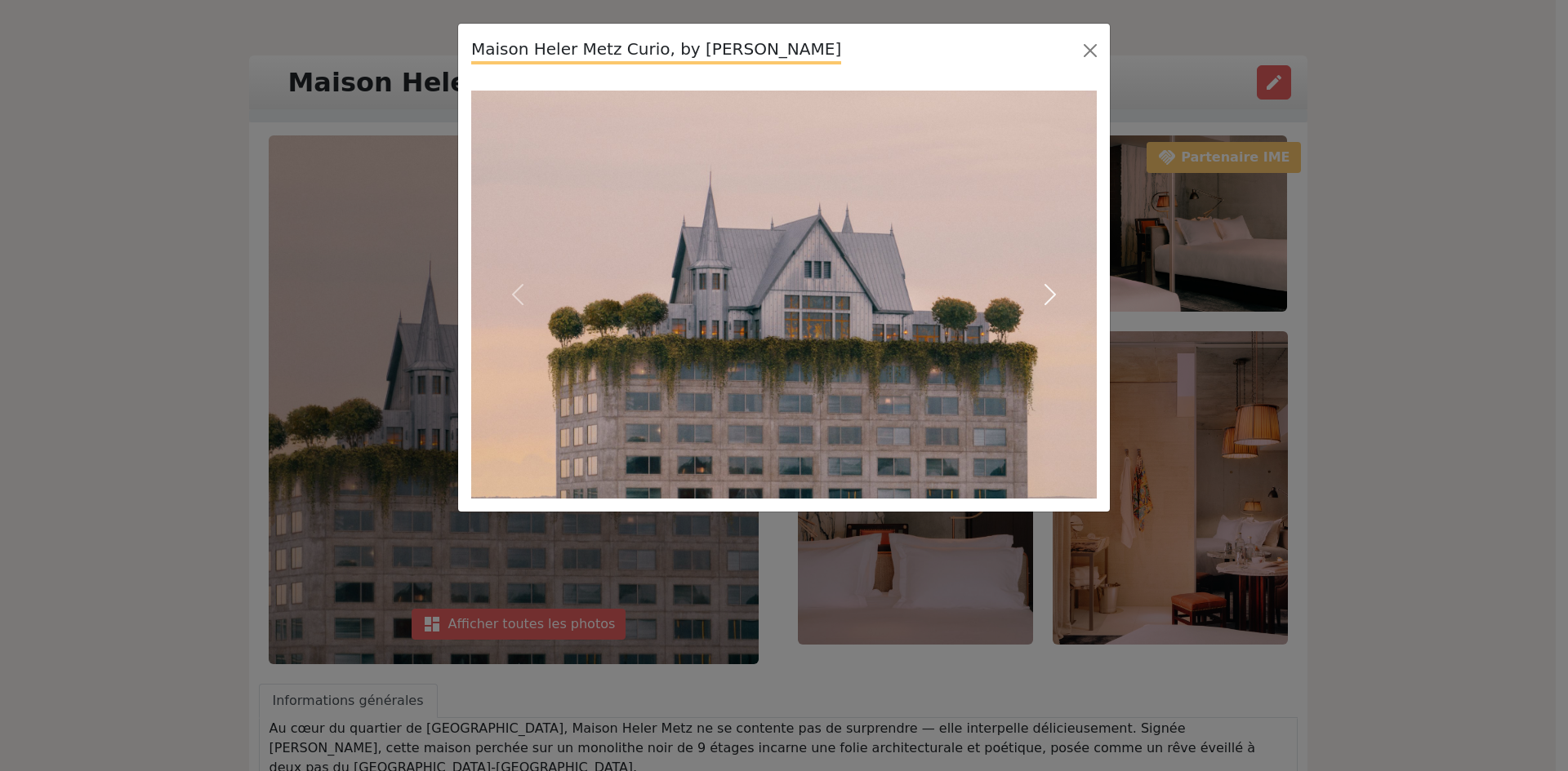
click at [1054, 296] on span "button" at bounding box center [1050, 295] width 26 height 26
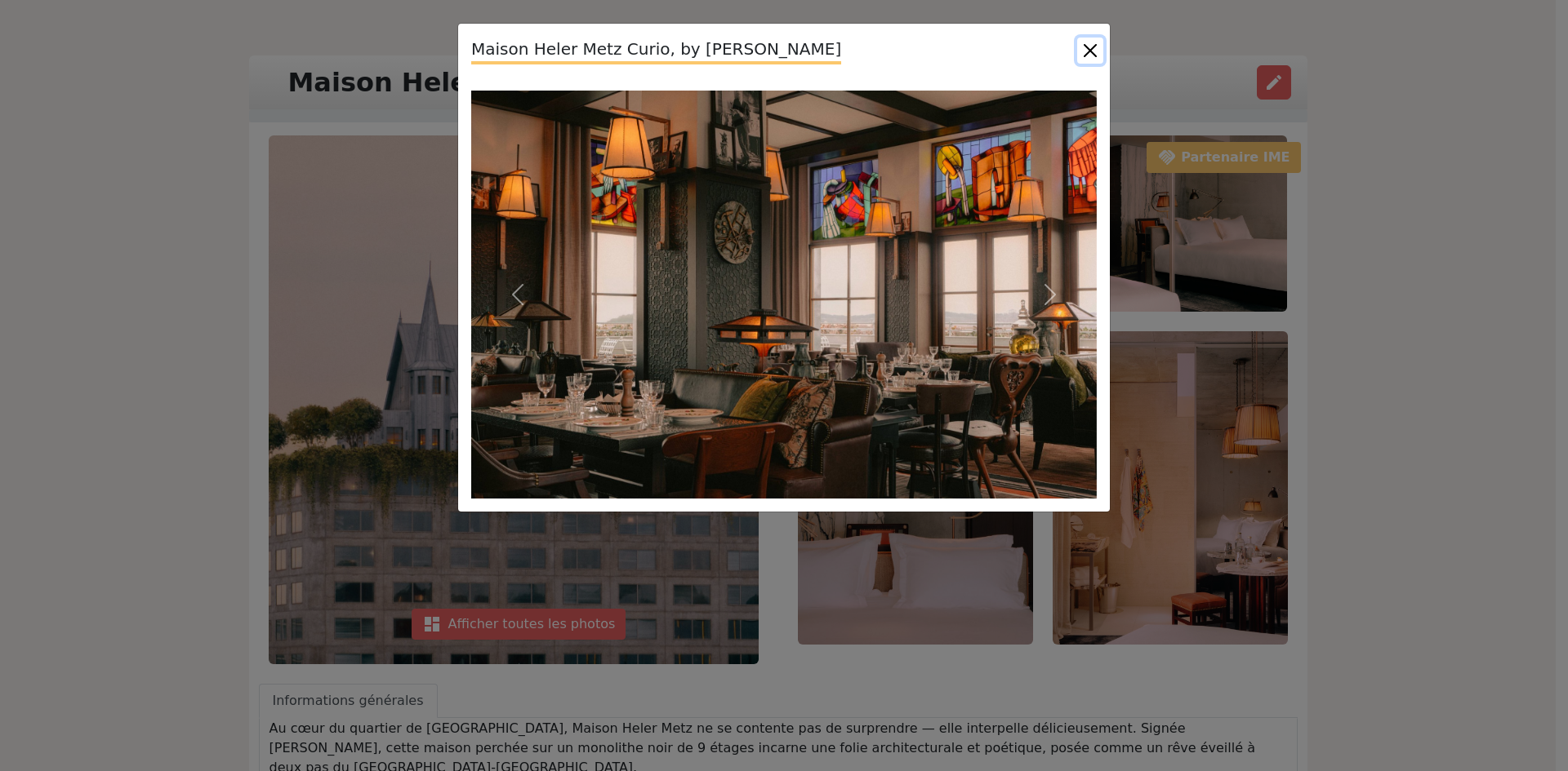
click at [1100, 39] on button "Close" at bounding box center [1090, 50] width 26 height 26
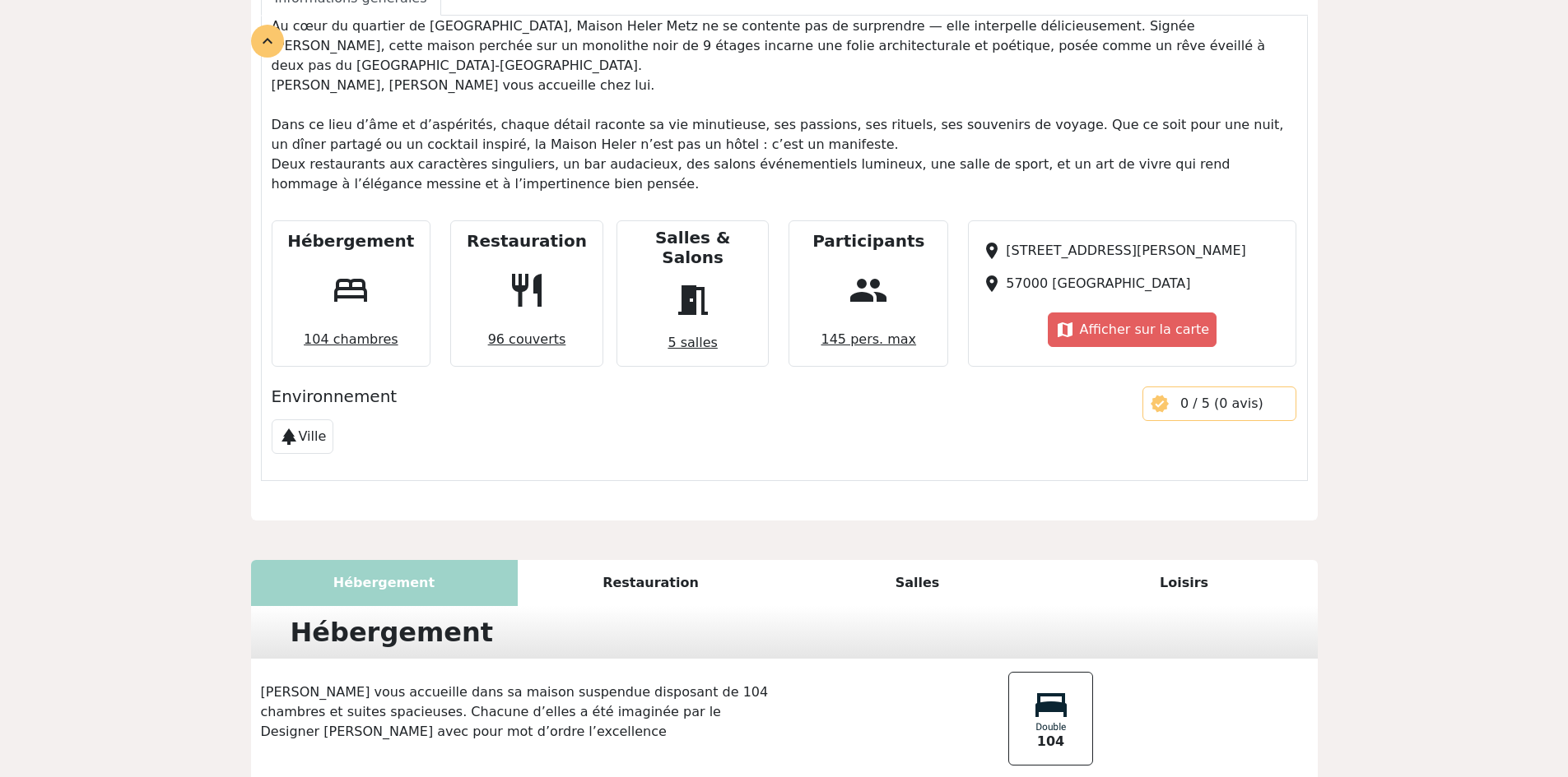
scroll to position [822, 0]
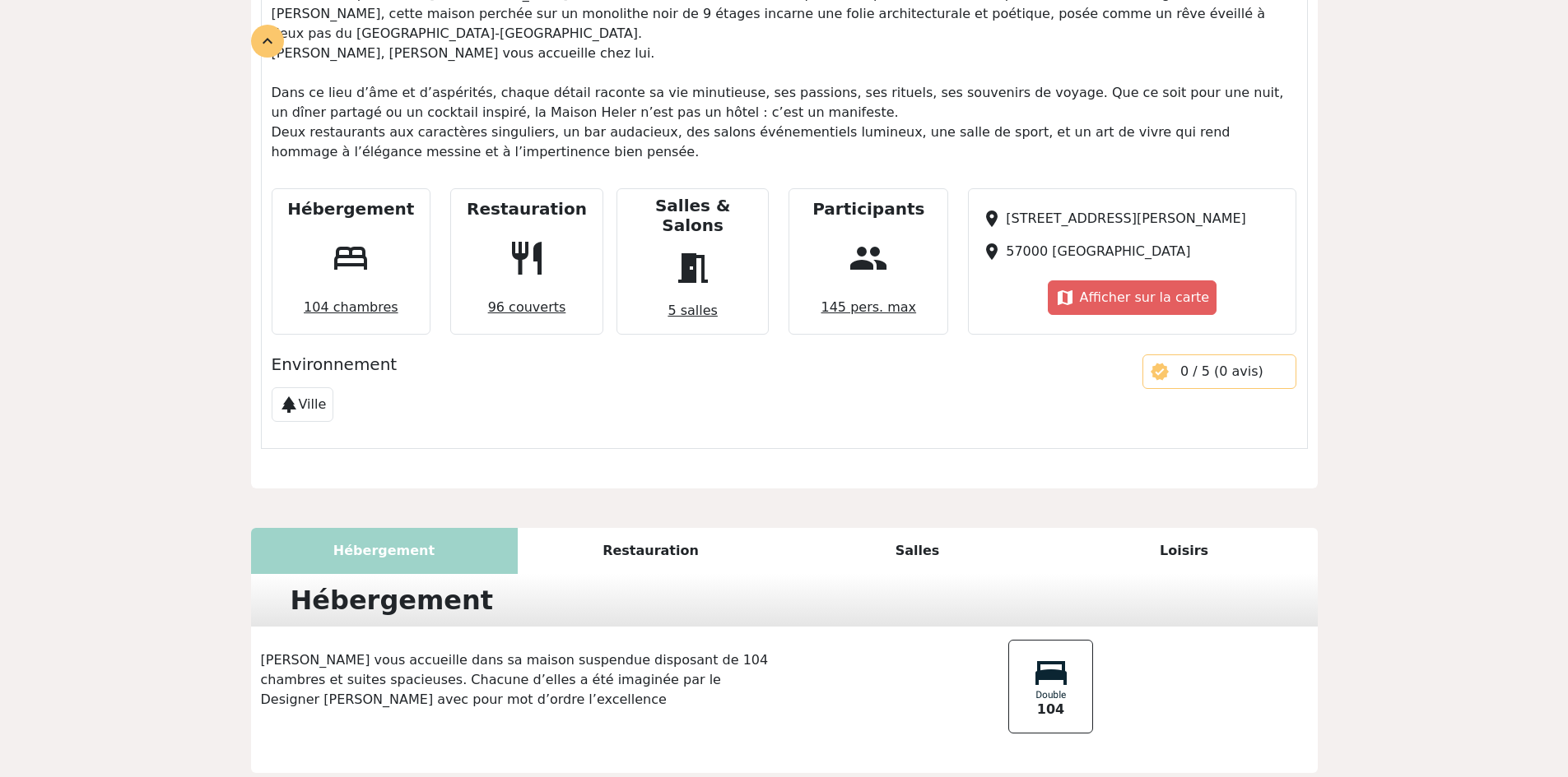
click at [638, 528] on div "Restauration" at bounding box center [651, 551] width 267 height 46
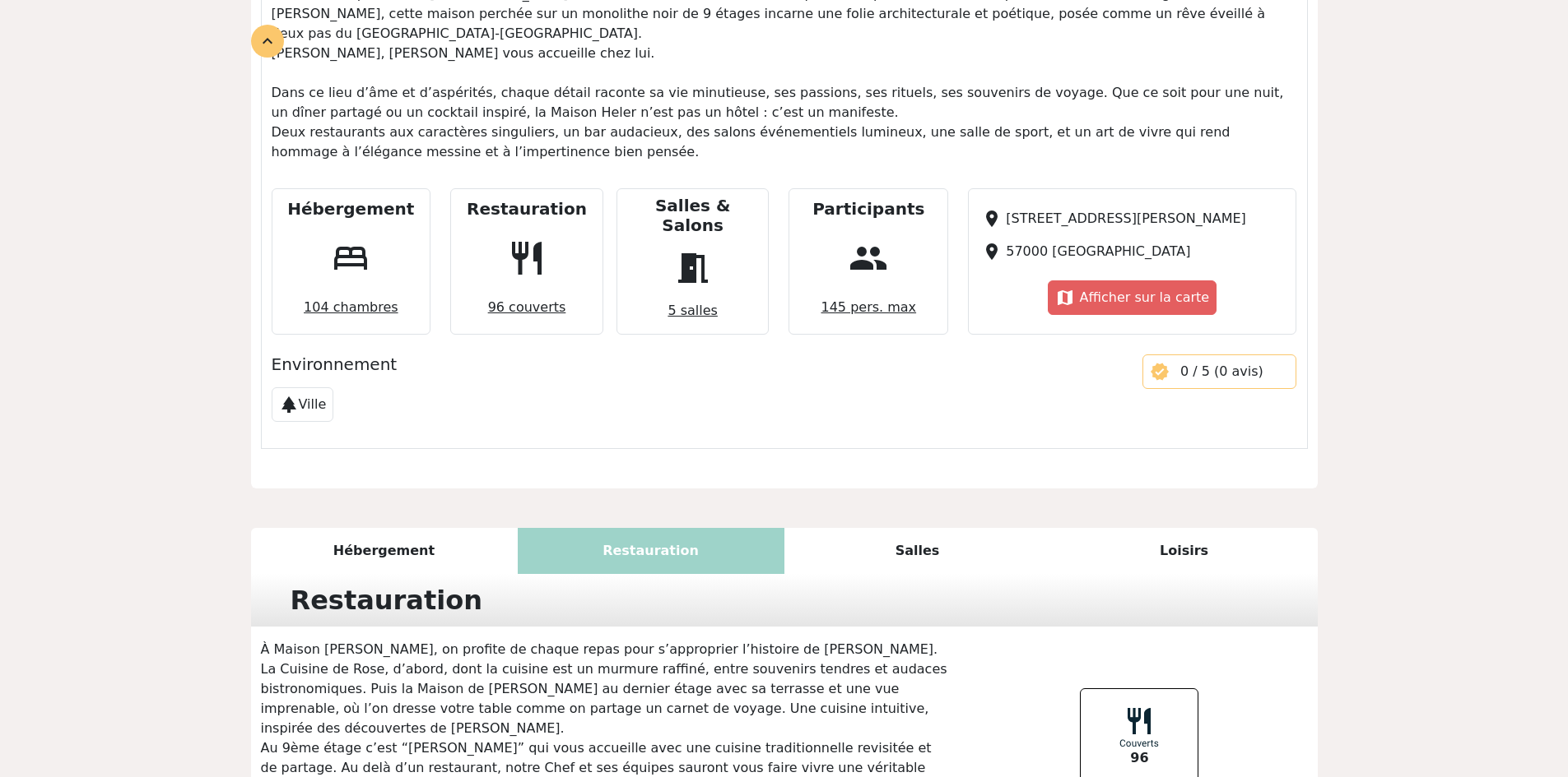
click at [909, 528] on div "Salles" at bounding box center [917, 551] width 267 height 46
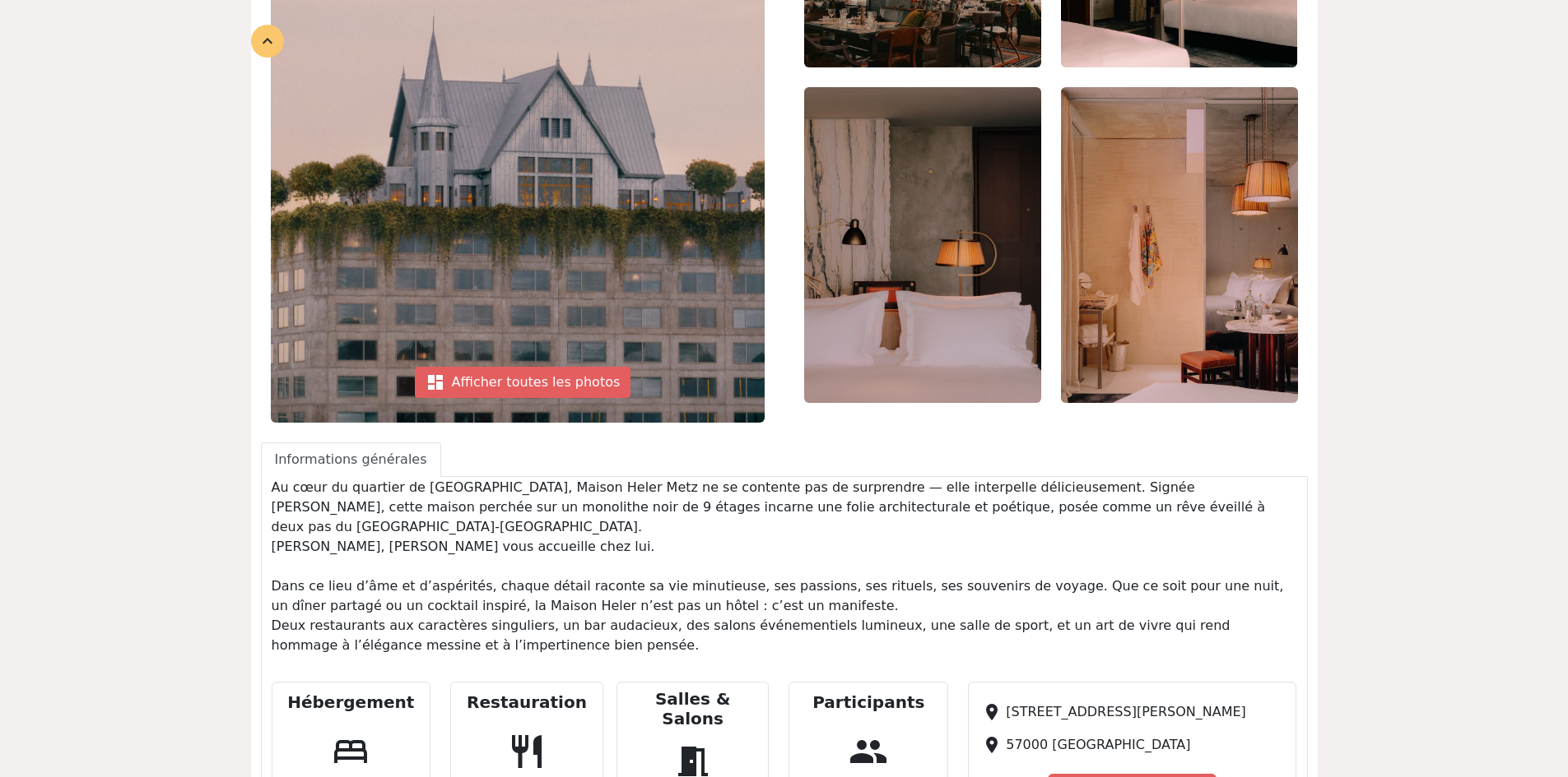
scroll to position [0, 0]
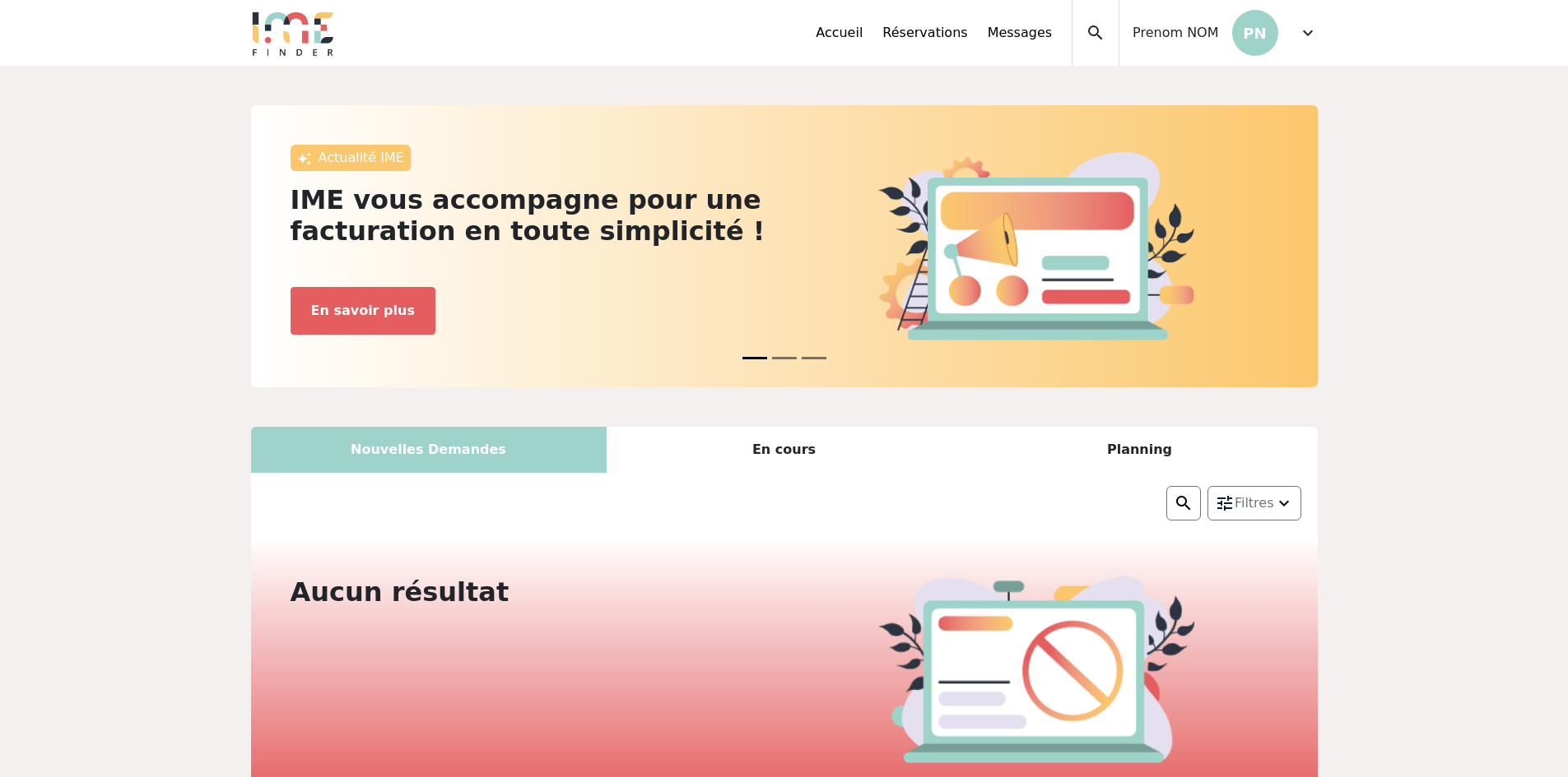
click at [1309, 29] on span "expand_more" at bounding box center [1307, 32] width 20 height 20
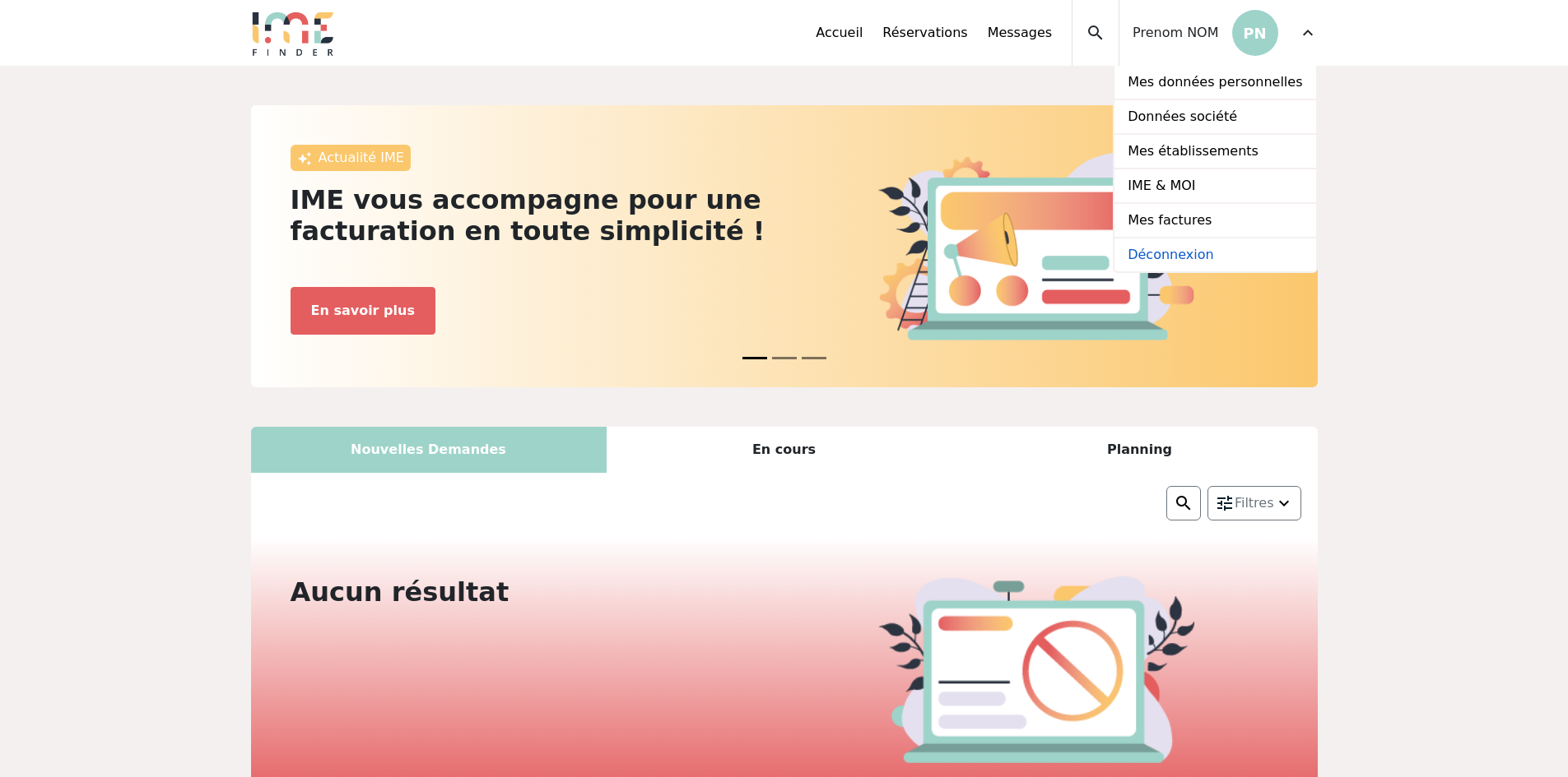
click at [1217, 251] on link "Déconnexion" at bounding box center [1215, 255] width 201 height 33
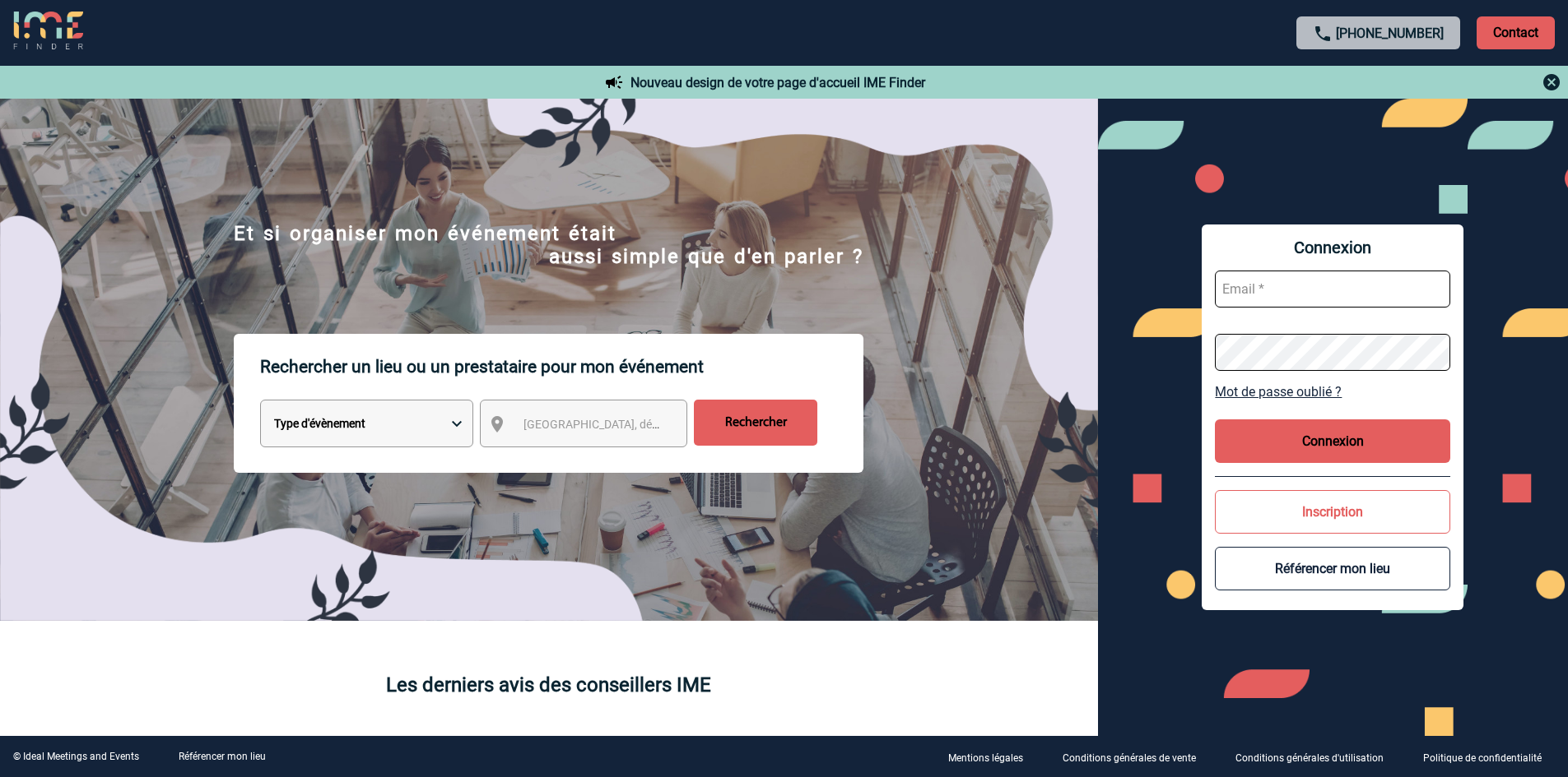
type input "commercial@maisonhelermetz.com"
click at [542, 419] on span "Ville, département, région..." at bounding box center [638, 424] width 229 height 13
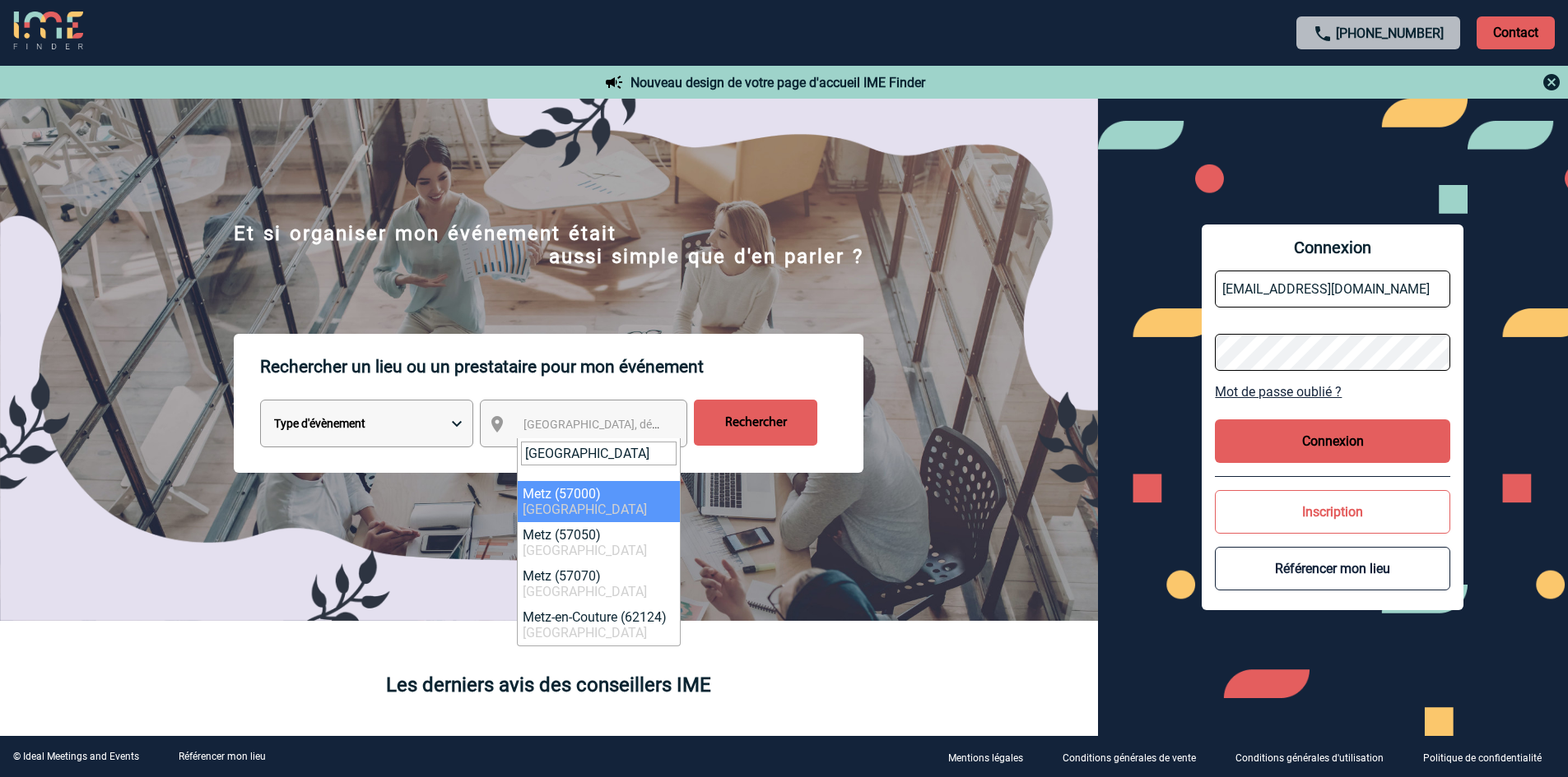
type input "metz"
select select "23002"
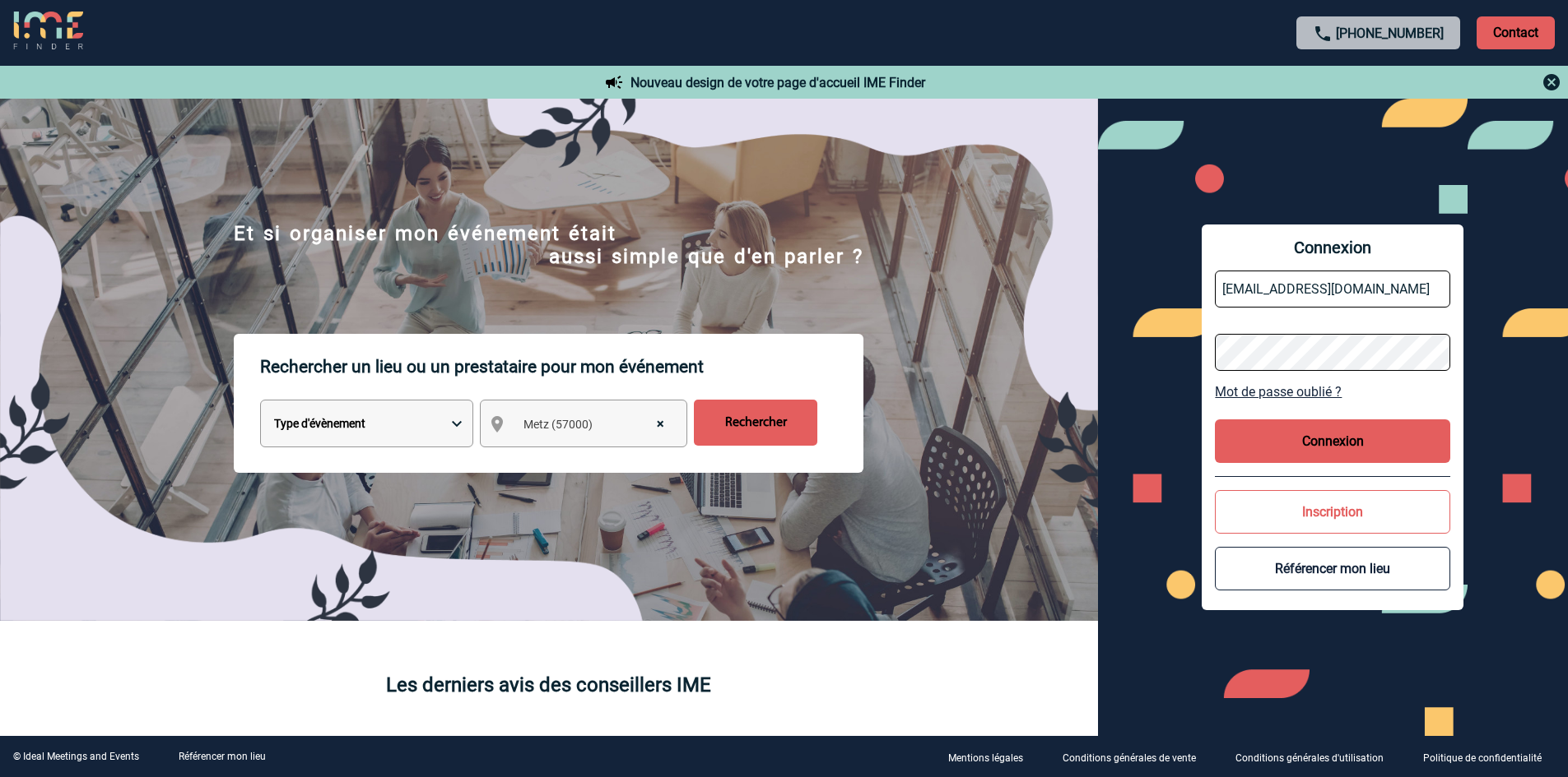
click at [735, 429] on input "Rechercher" at bounding box center [755, 422] width 123 height 46
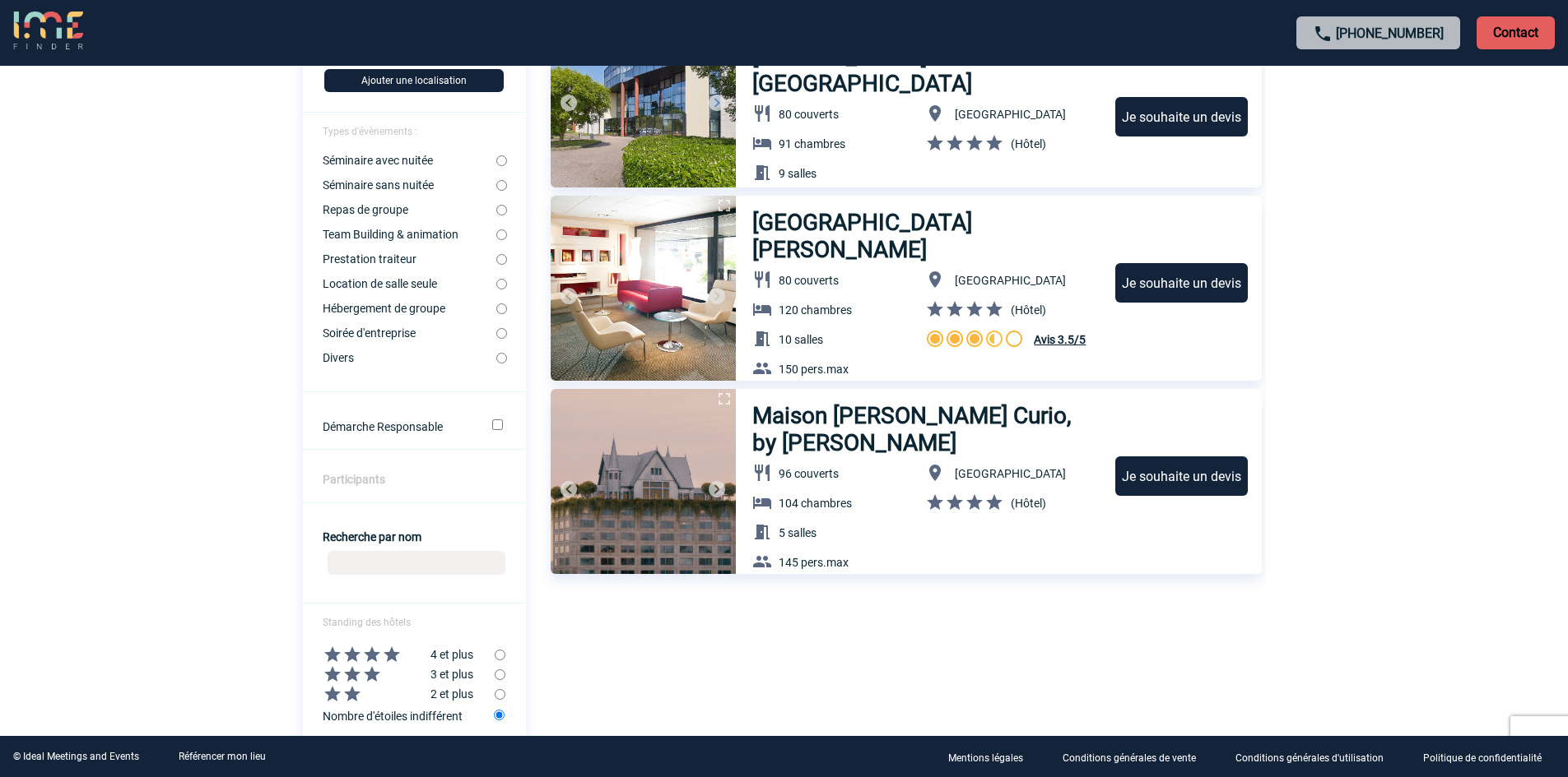
scroll to position [246, 0]
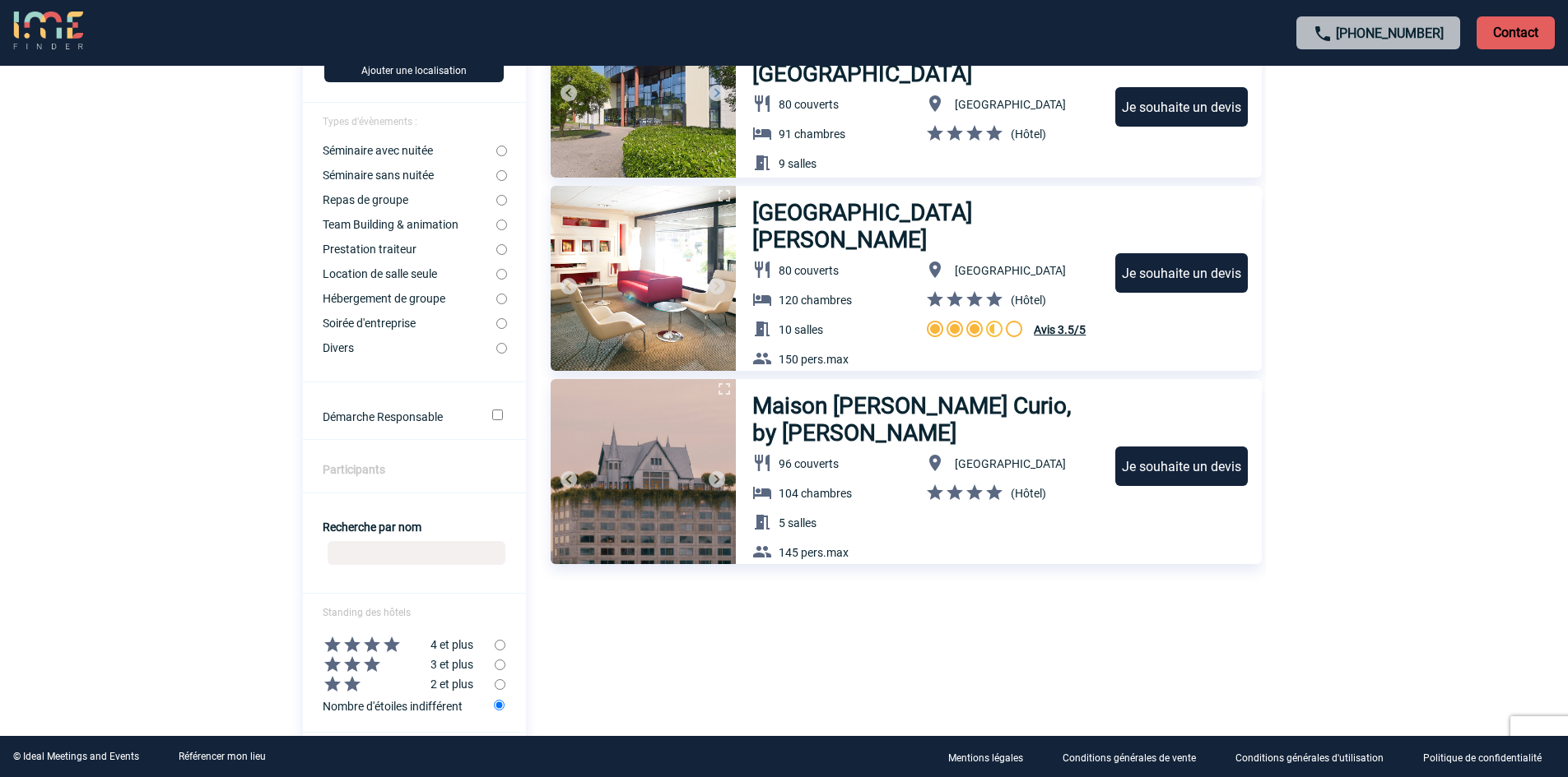
click at [889, 400] on h3 "Maison [PERSON_NAME] Curio, by [PERSON_NAME]" at bounding box center [926, 420] width 348 height 54
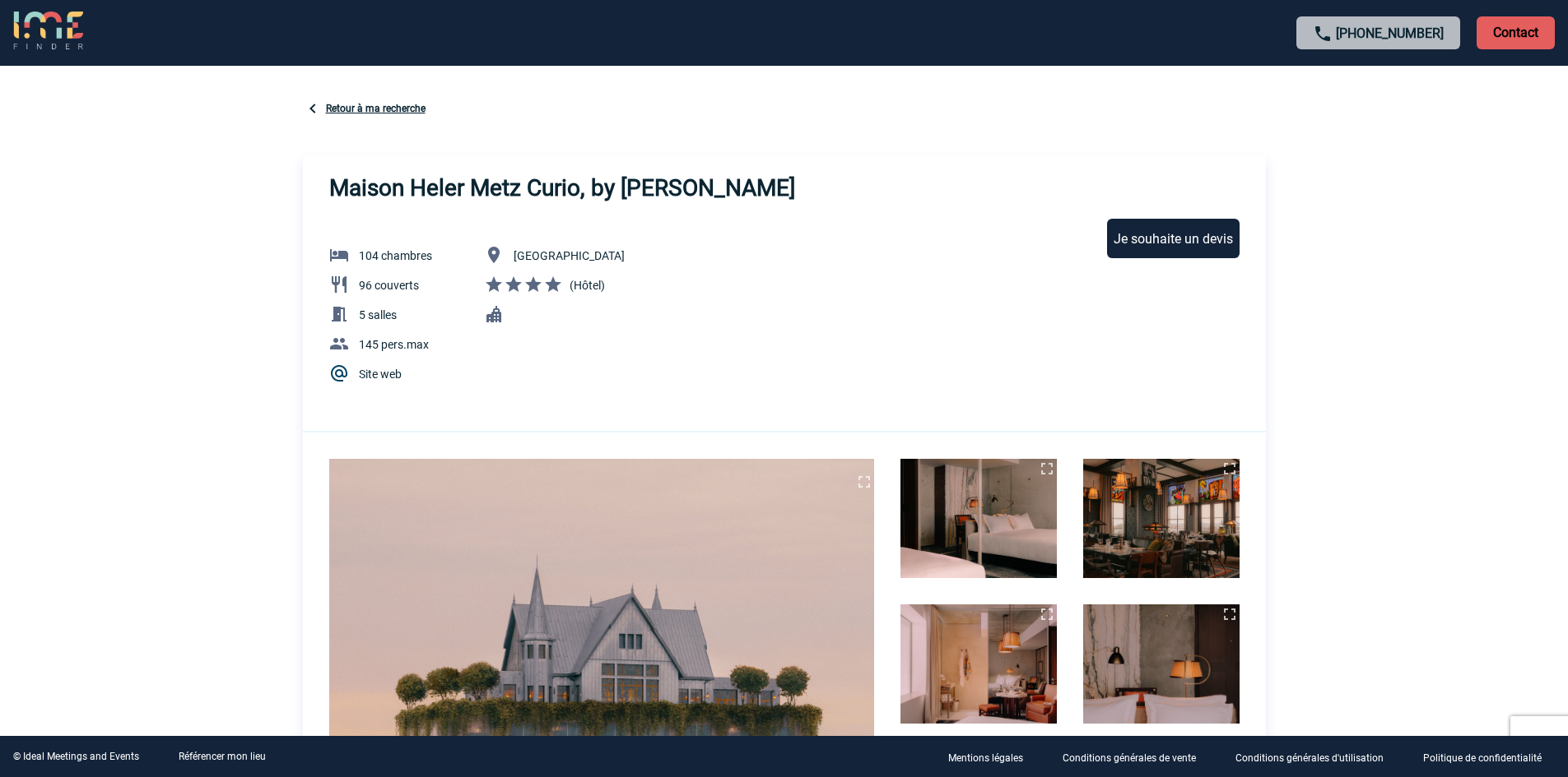
click at [497, 315] on img at bounding box center [493, 314] width 20 height 20
click at [394, 347] on span "145 pers.max" at bounding box center [394, 344] width 70 height 13
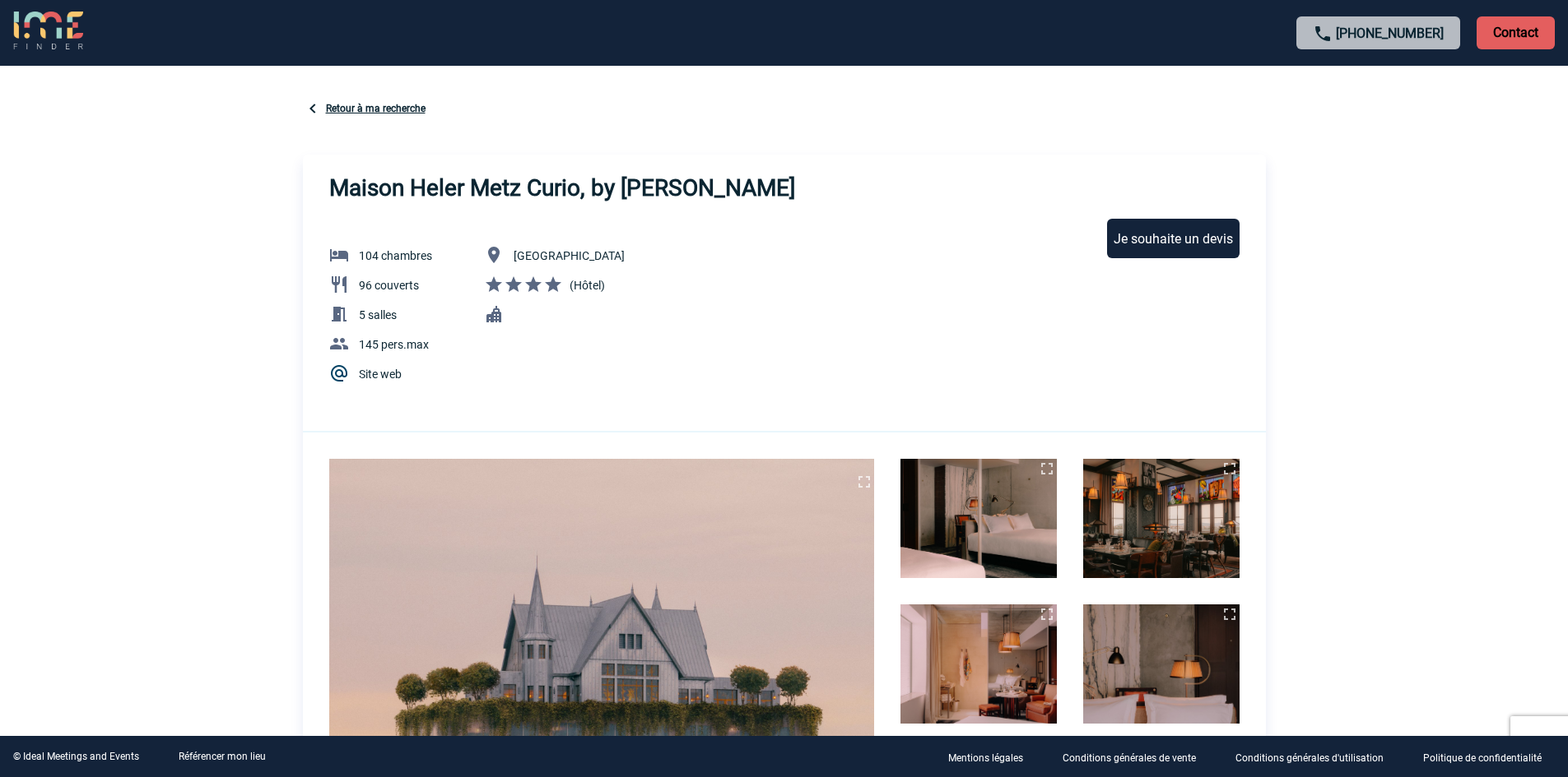
click at [382, 314] on span "5 salles" at bounding box center [377, 315] width 38 height 13
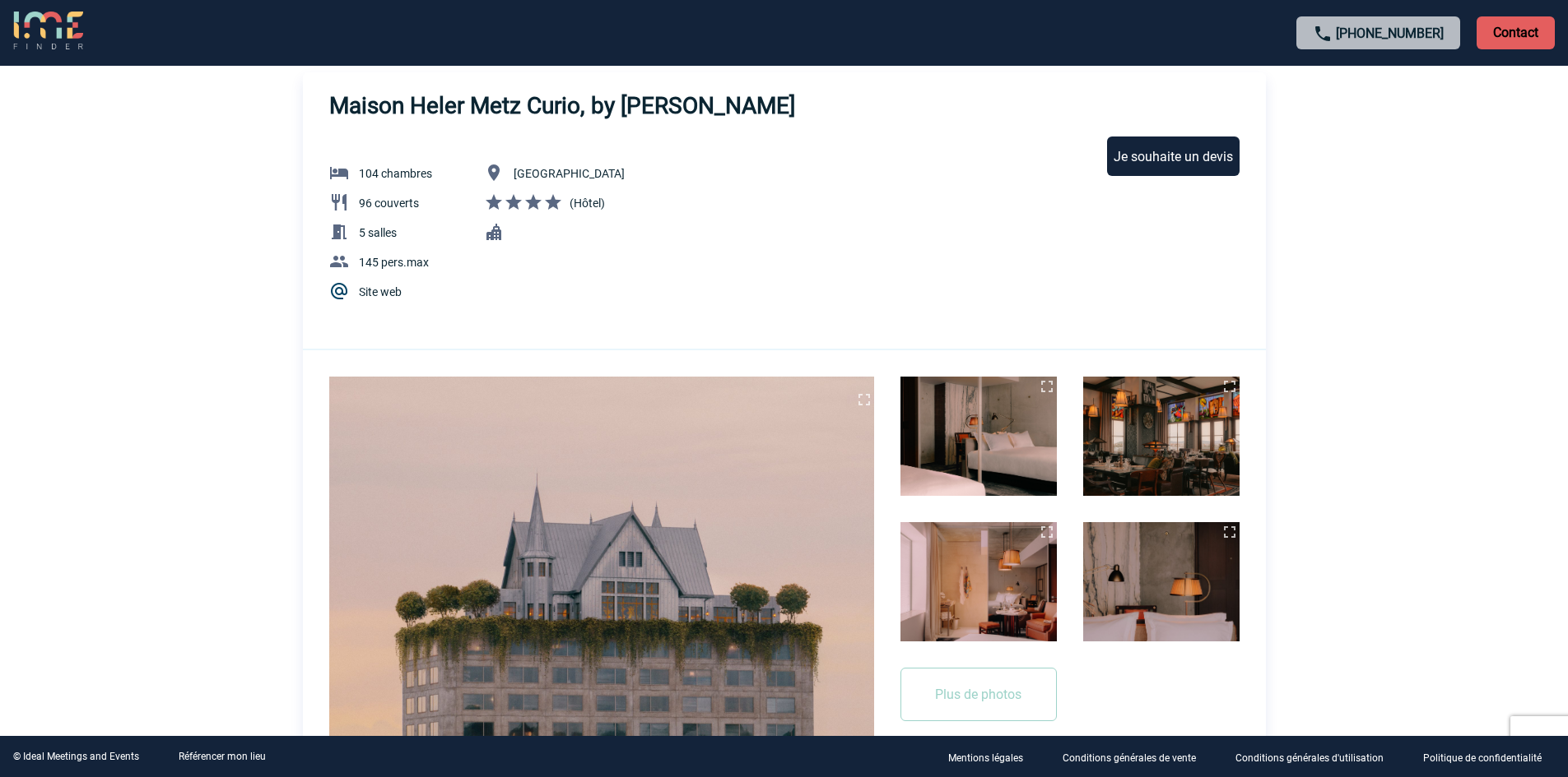
click at [380, 286] on link "Site web" at bounding box center [380, 292] width 43 height 13
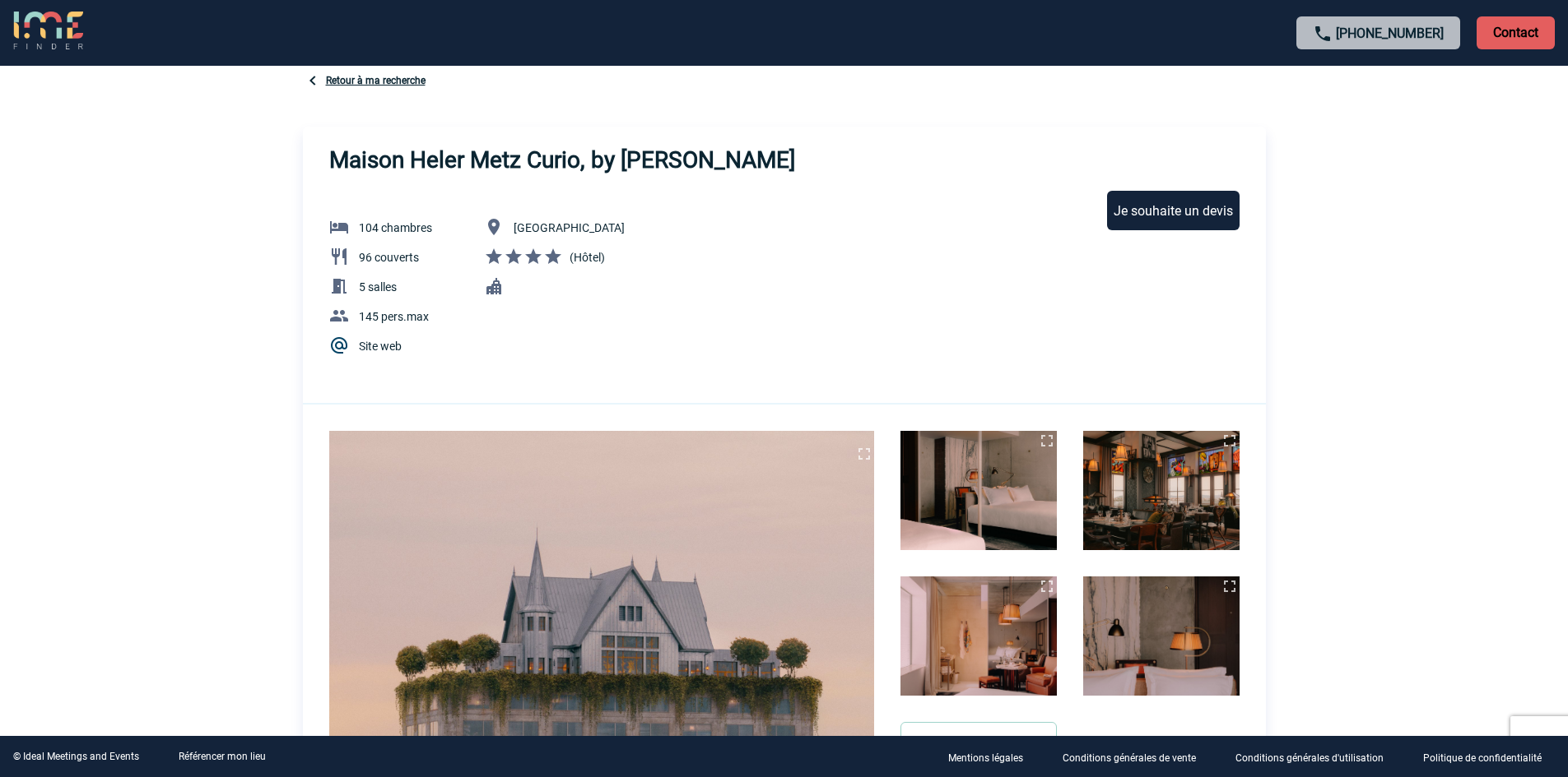
scroll to position [0, 0]
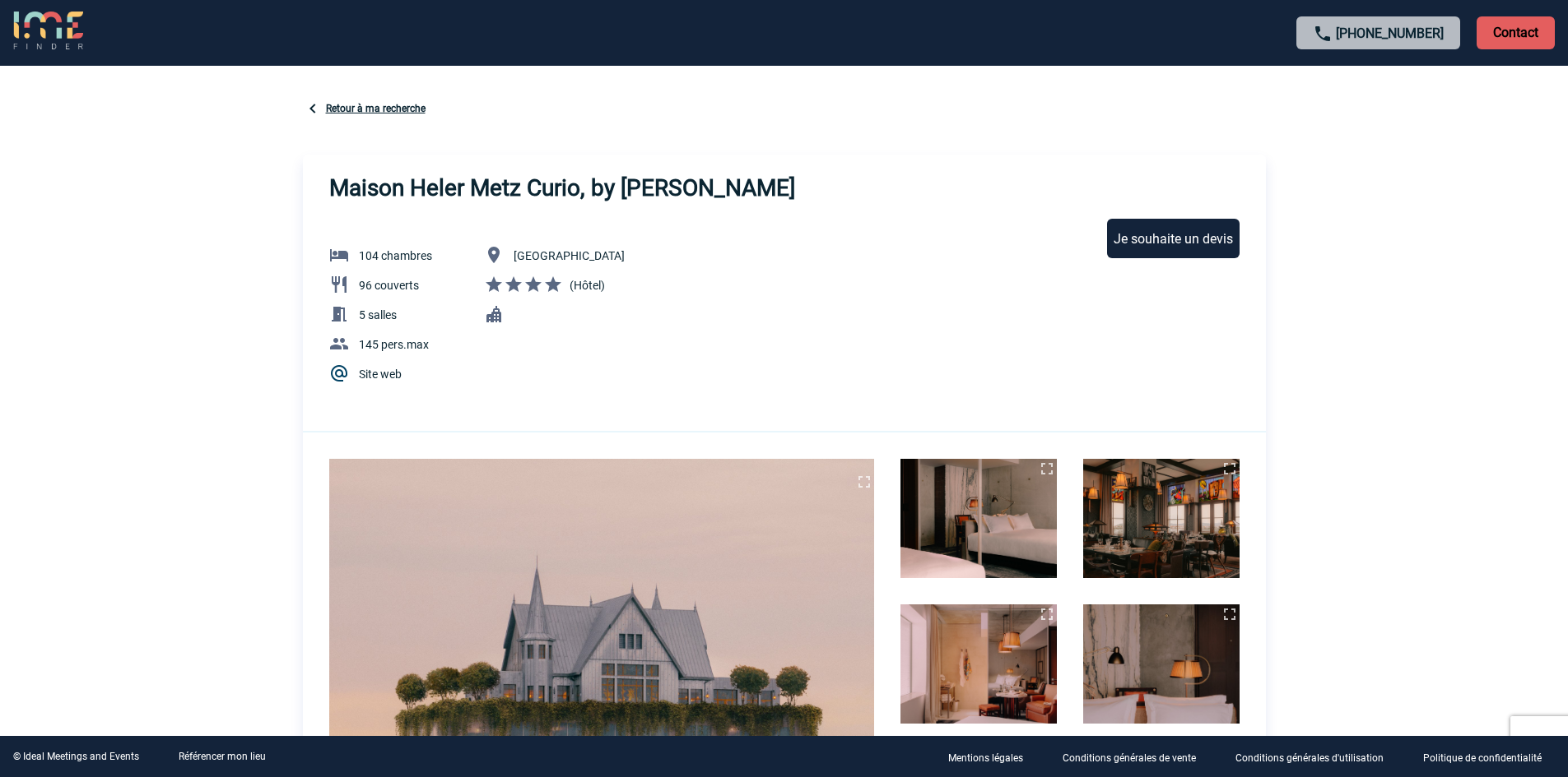
click at [365, 286] on span "96 couverts" at bounding box center [388, 285] width 60 height 13
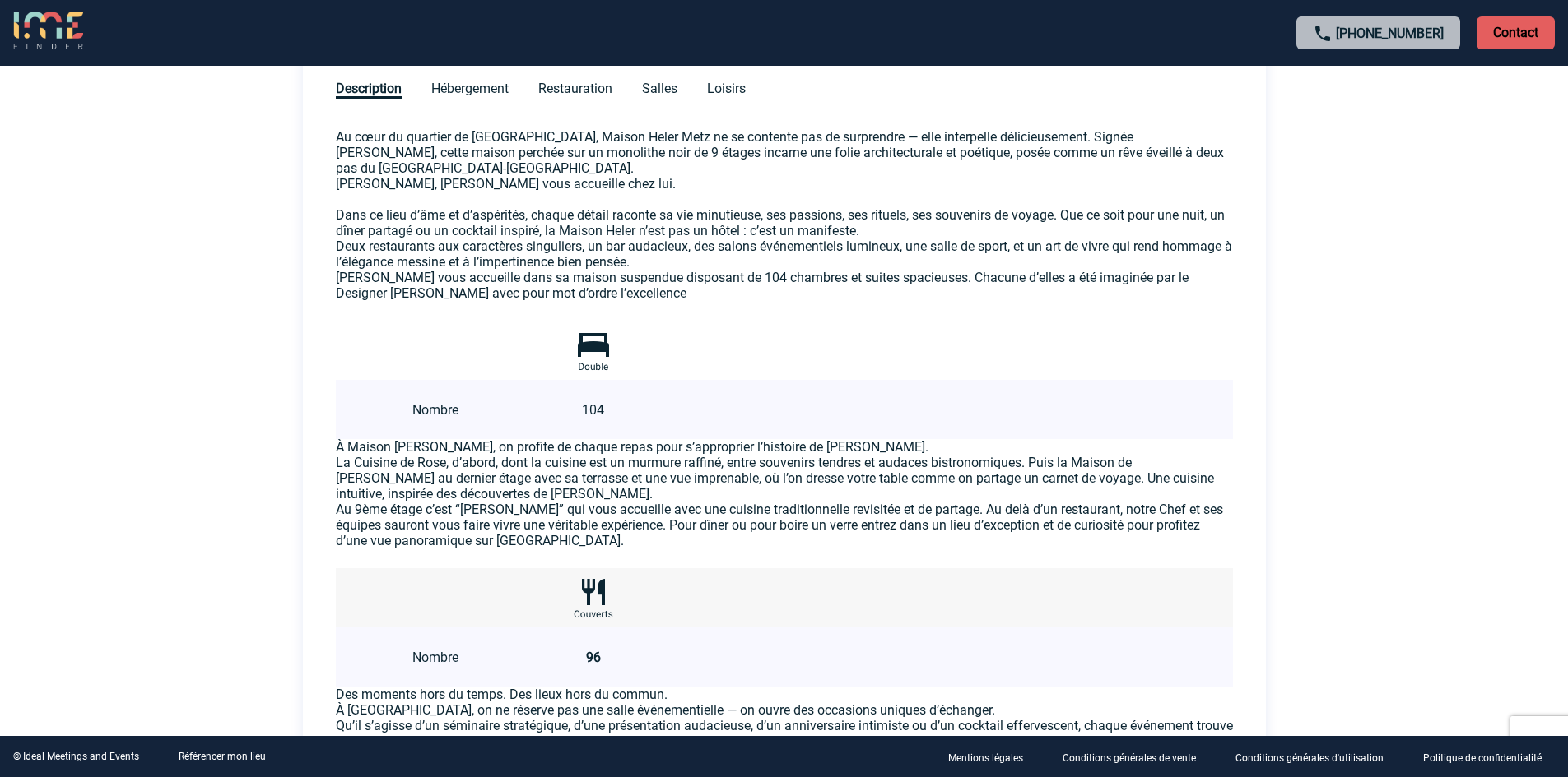
scroll to position [822, 0]
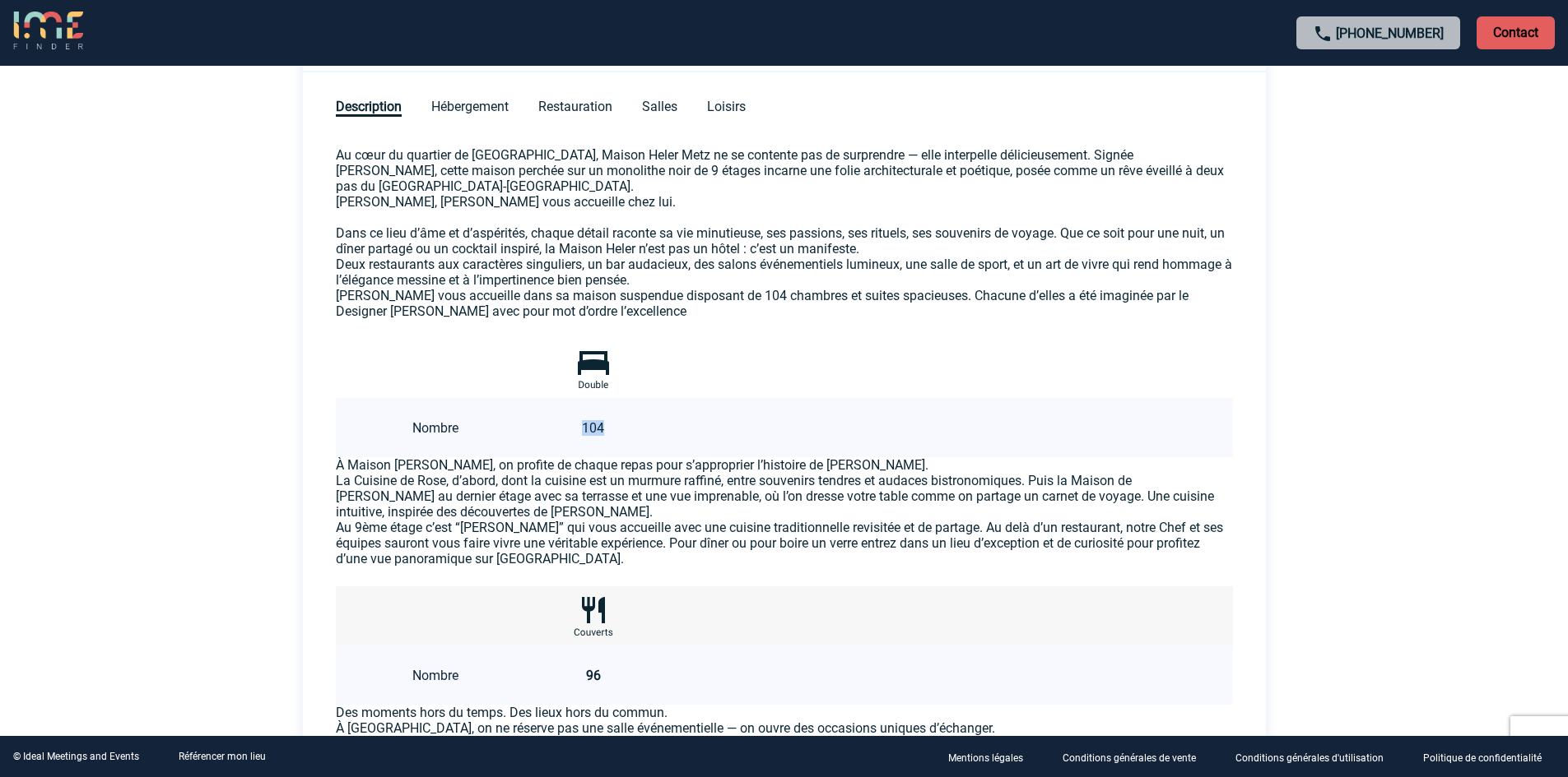
drag, startPoint x: 608, startPoint y: 431, endPoint x: 574, endPoint y: 429, distance: 34.1
click at [574, 429] on td "104" at bounding box center [594, 428] width 117 height 59
click at [655, 247] on p "Au cœur du quartier de l’Amphithéâtre, Maison Heler Metz ne se contente pas de …" at bounding box center [784, 217] width 897 height 141
click at [1107, 288] on p "Manfred Heler vous accueille dans sa maison suspendue disposant de 104 chambres…" at bounding box center [784, 303] width 897 height 31
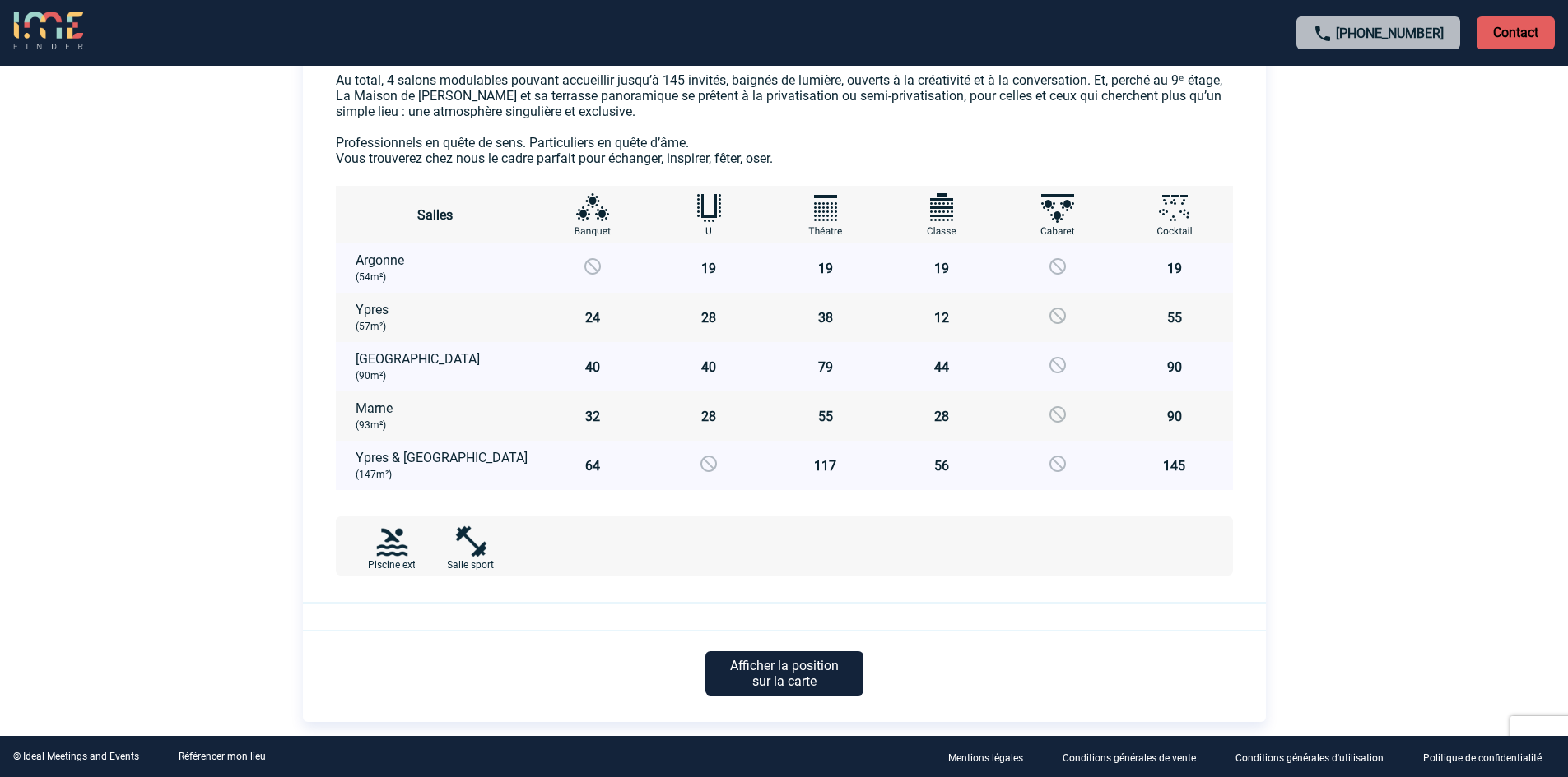
scroll to position [1563, 0]
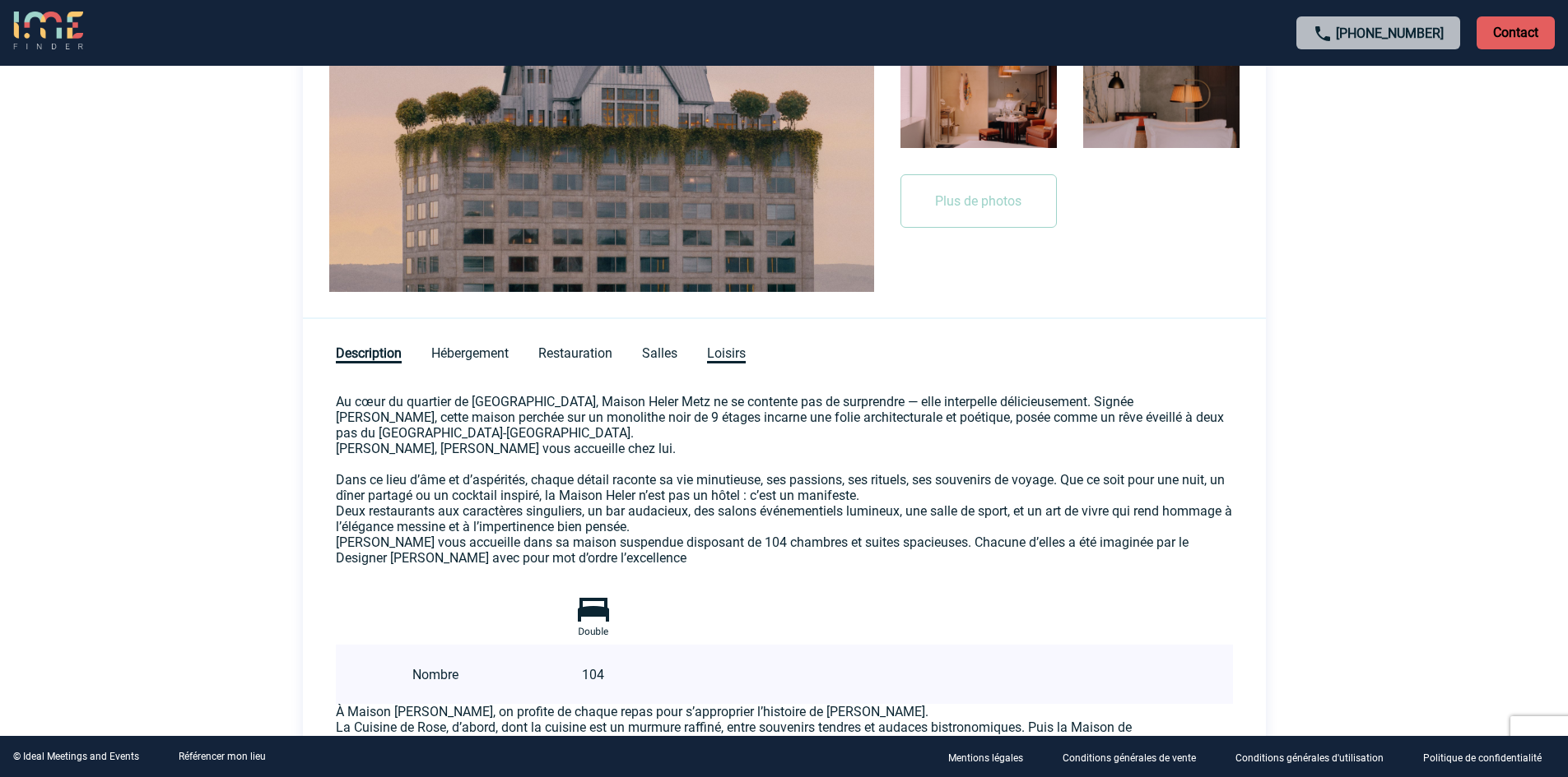
click at [742, 357] on span "Loisirs" at bounding box center [727, 354] width 38 height 18
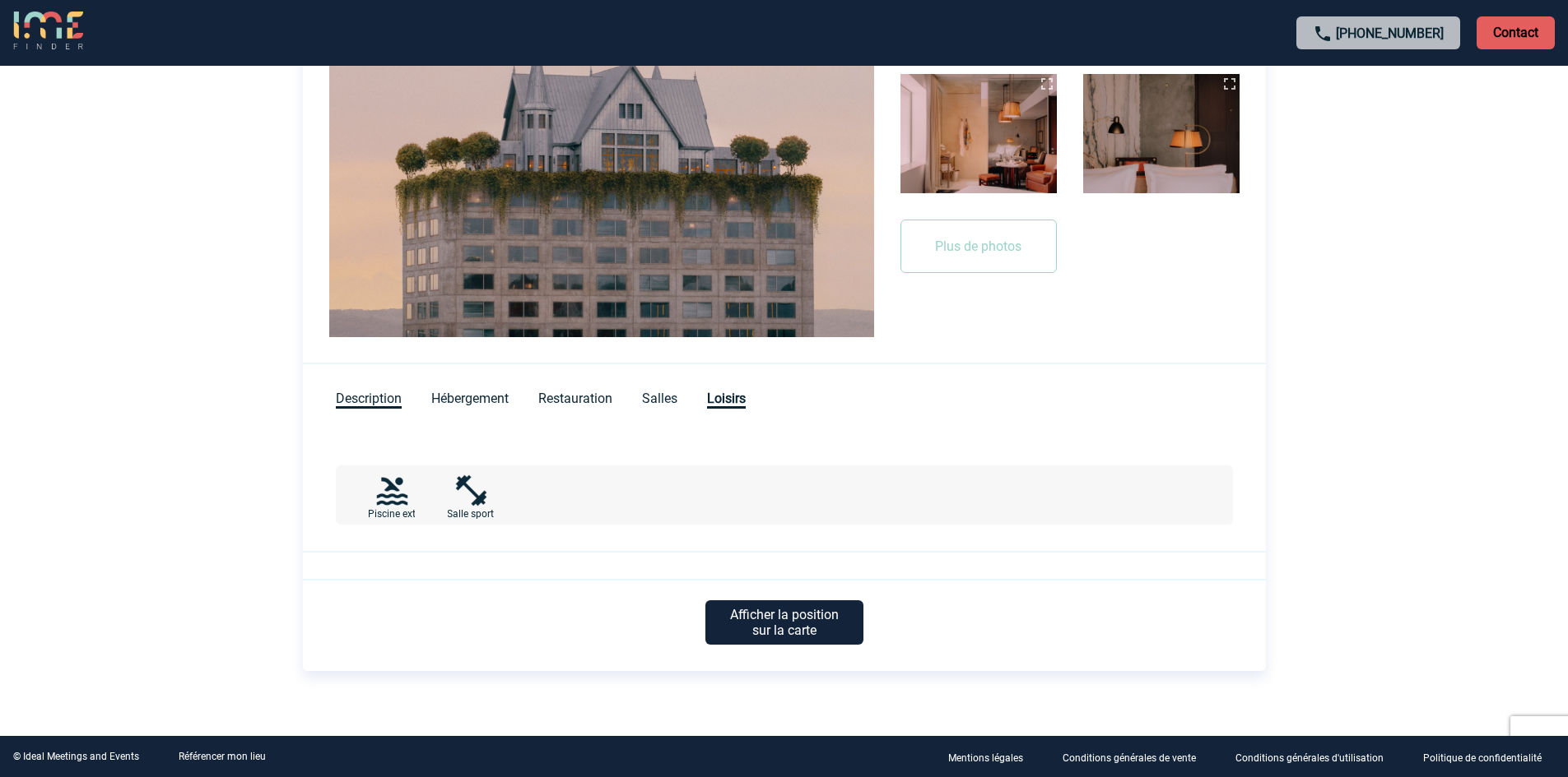
click at [383, 398] on span "Description" at bounding box center [368, 399] width 66 height 18
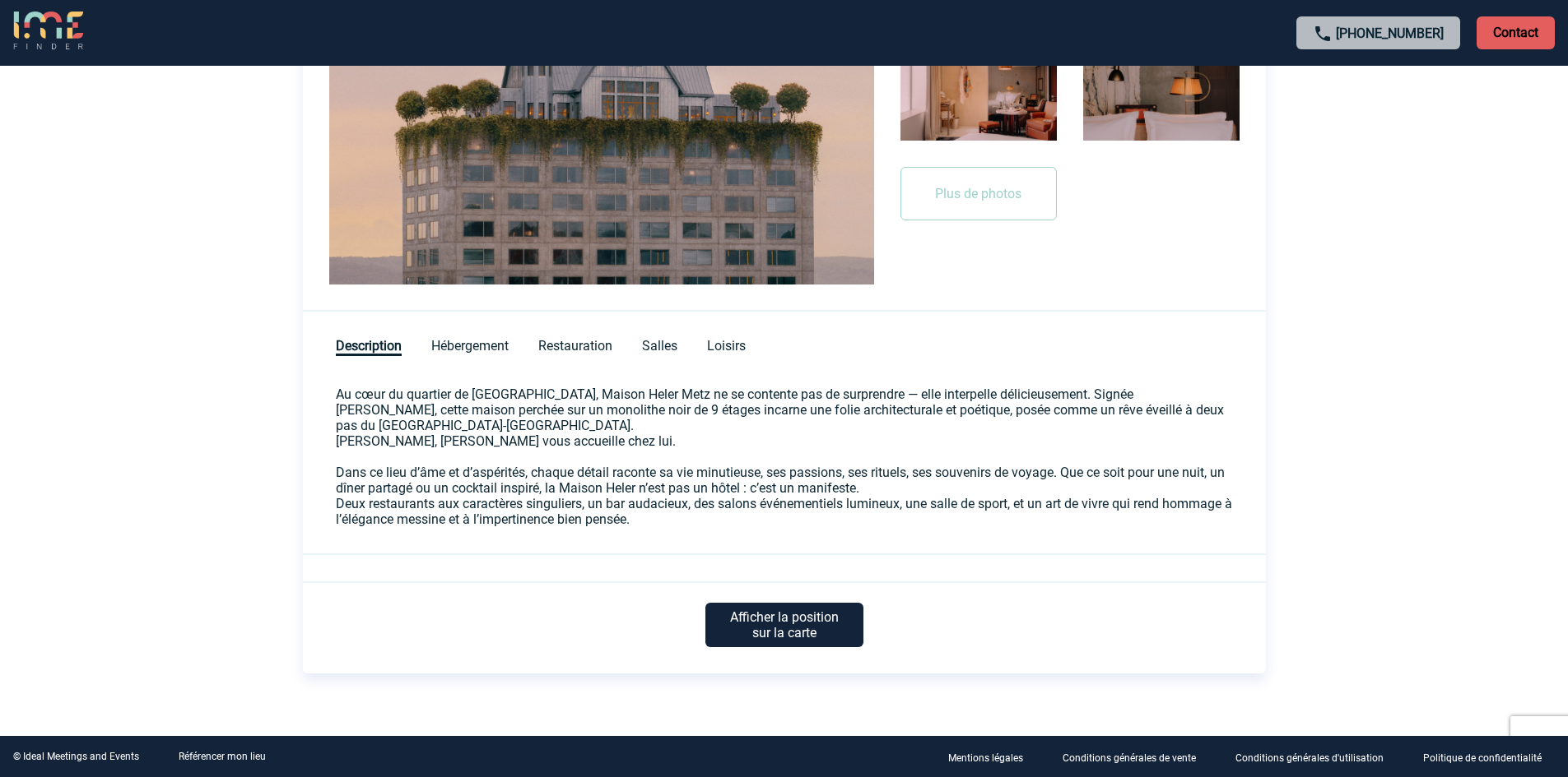
scroll to position [586, 0]
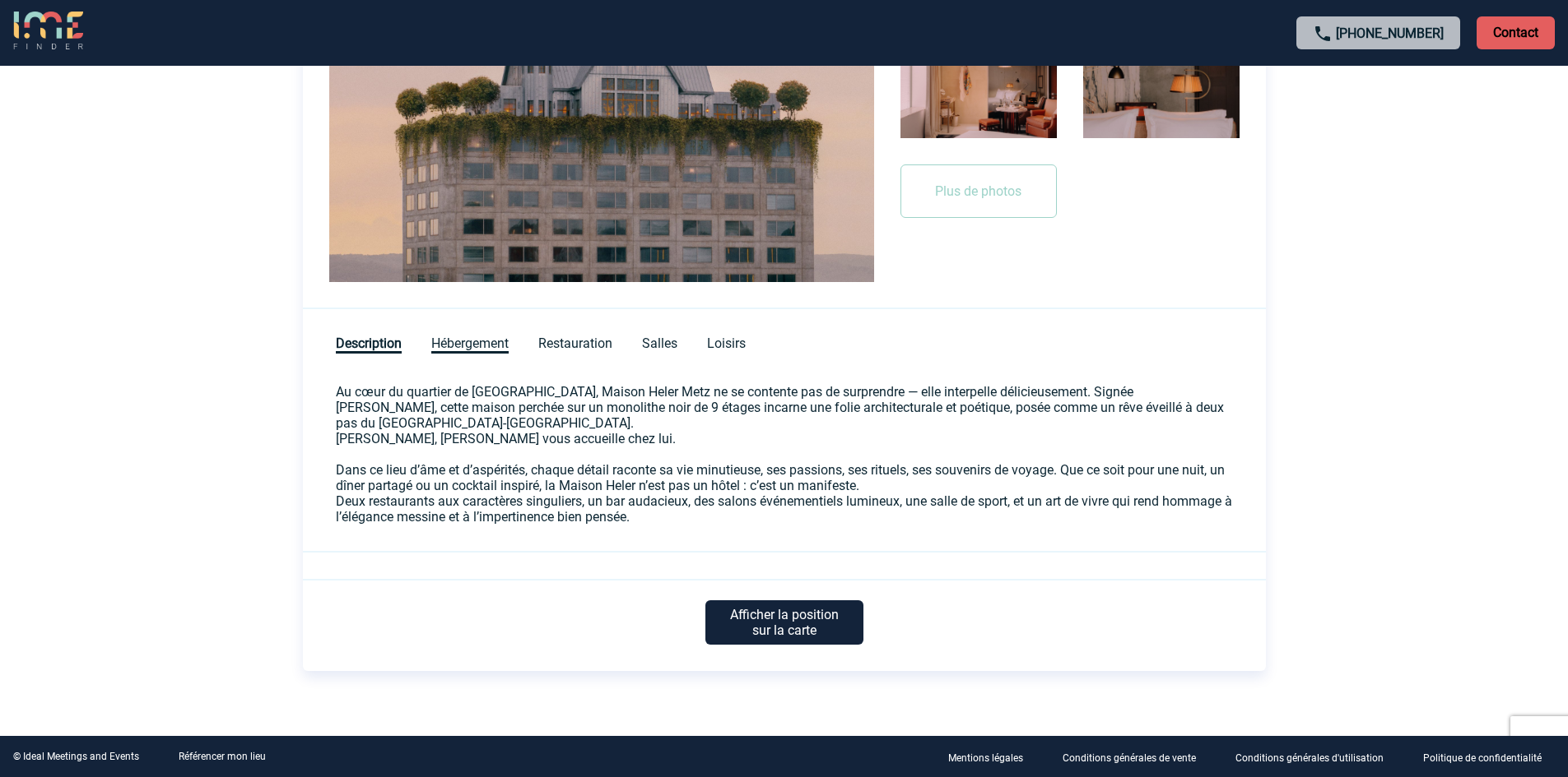
click at [491, 336] on span "Hébergement" at bounding box center [470, 344] width 77 height 18
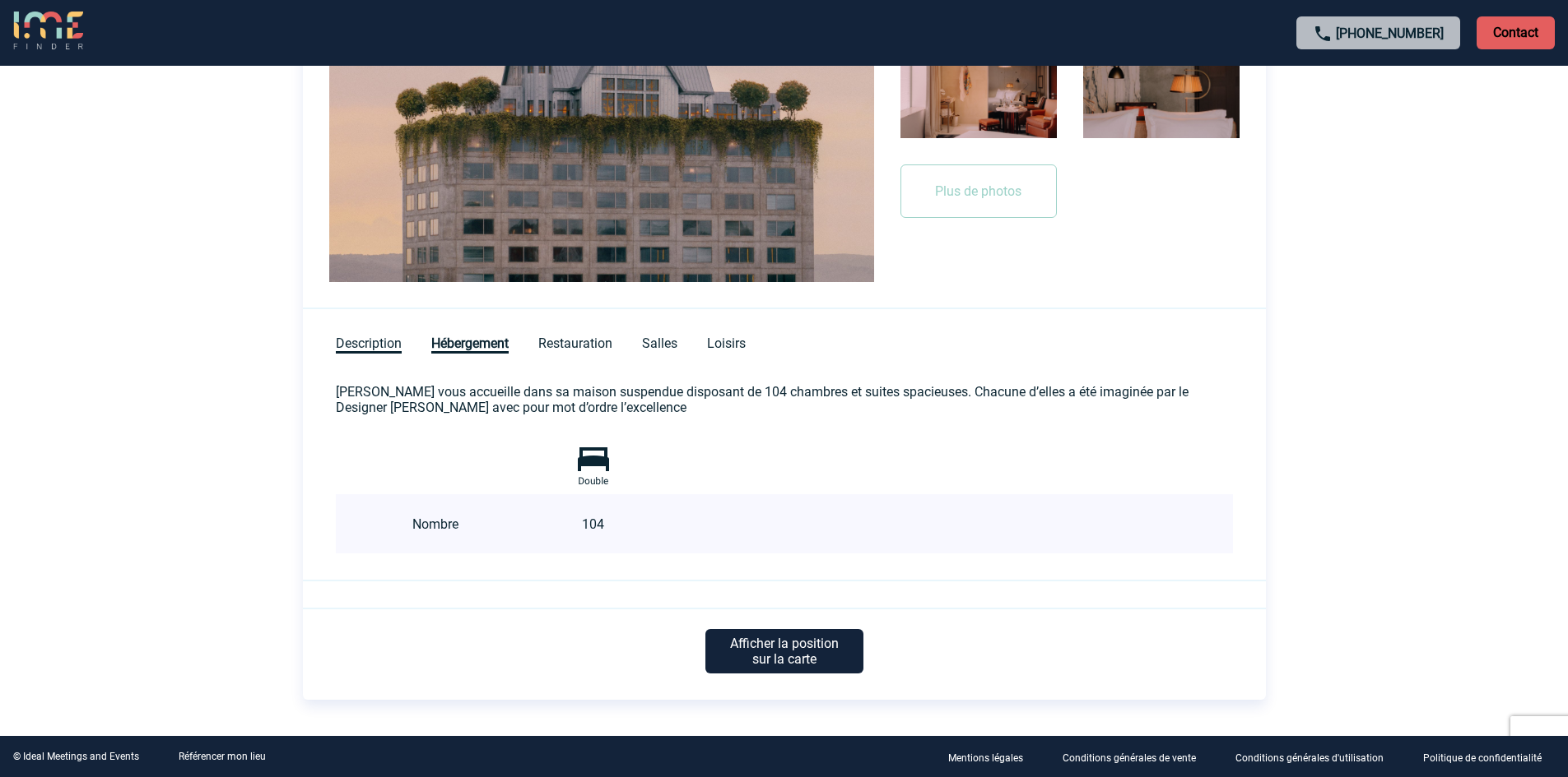
click at [380, 343] on span "Description" at bounding box center [368, 344] width 66 height 18
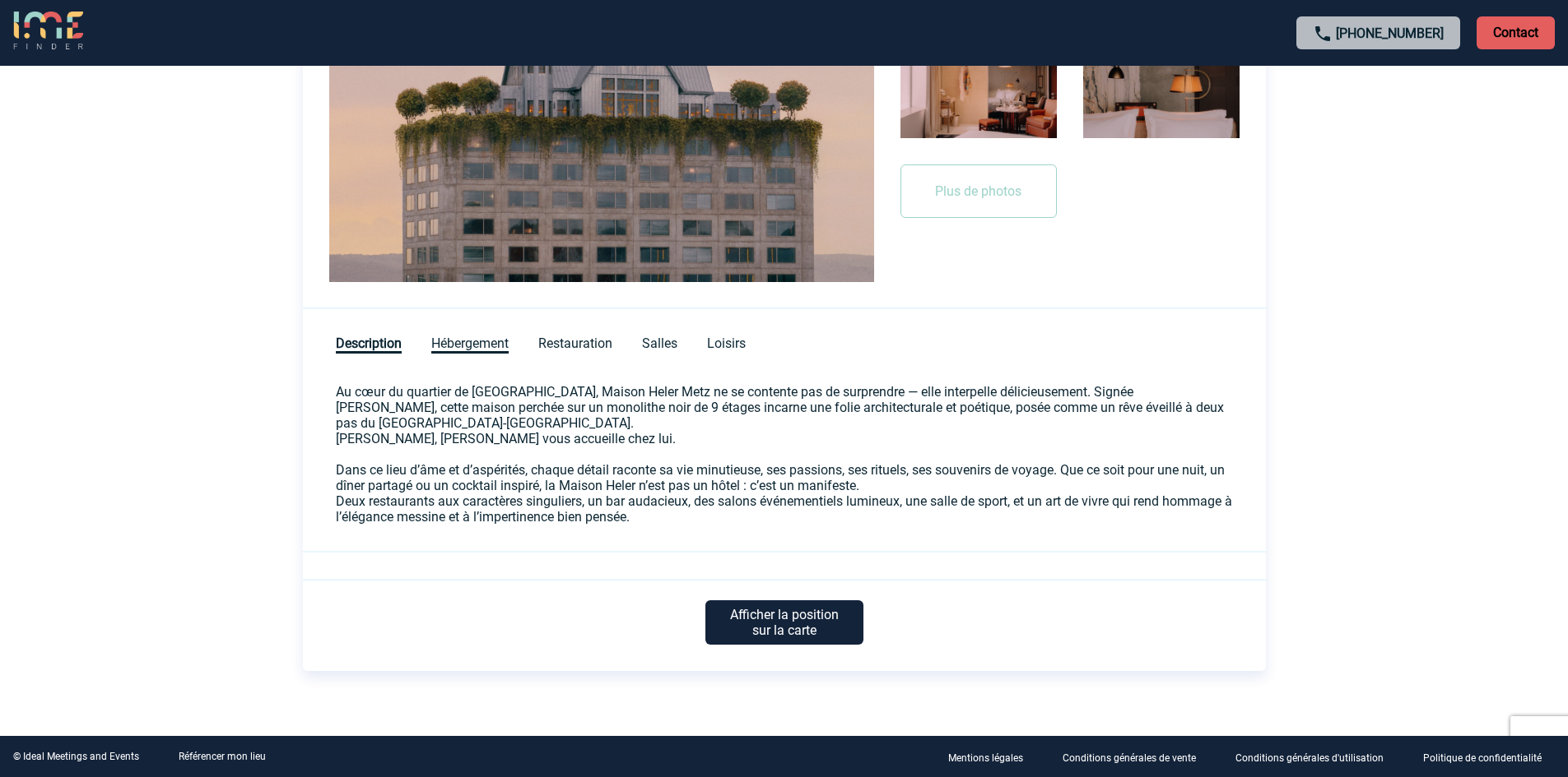
click at [451, 346] on span "Hébergement" at bounding box center [470, 344] width 77 height 18
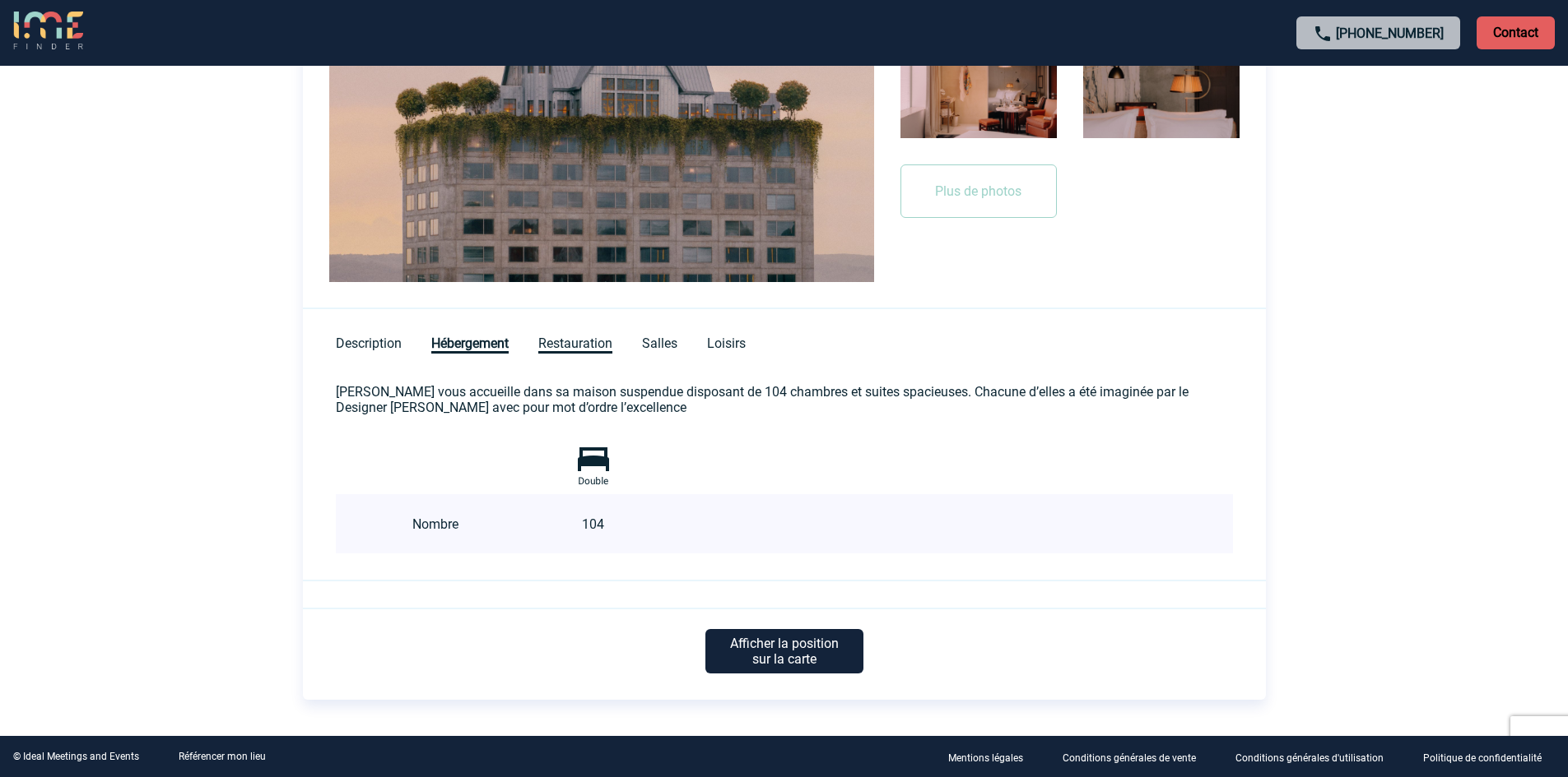
click at [575, 349] on span "Restauration" at bounding box center [575, 344] width 74 height 18
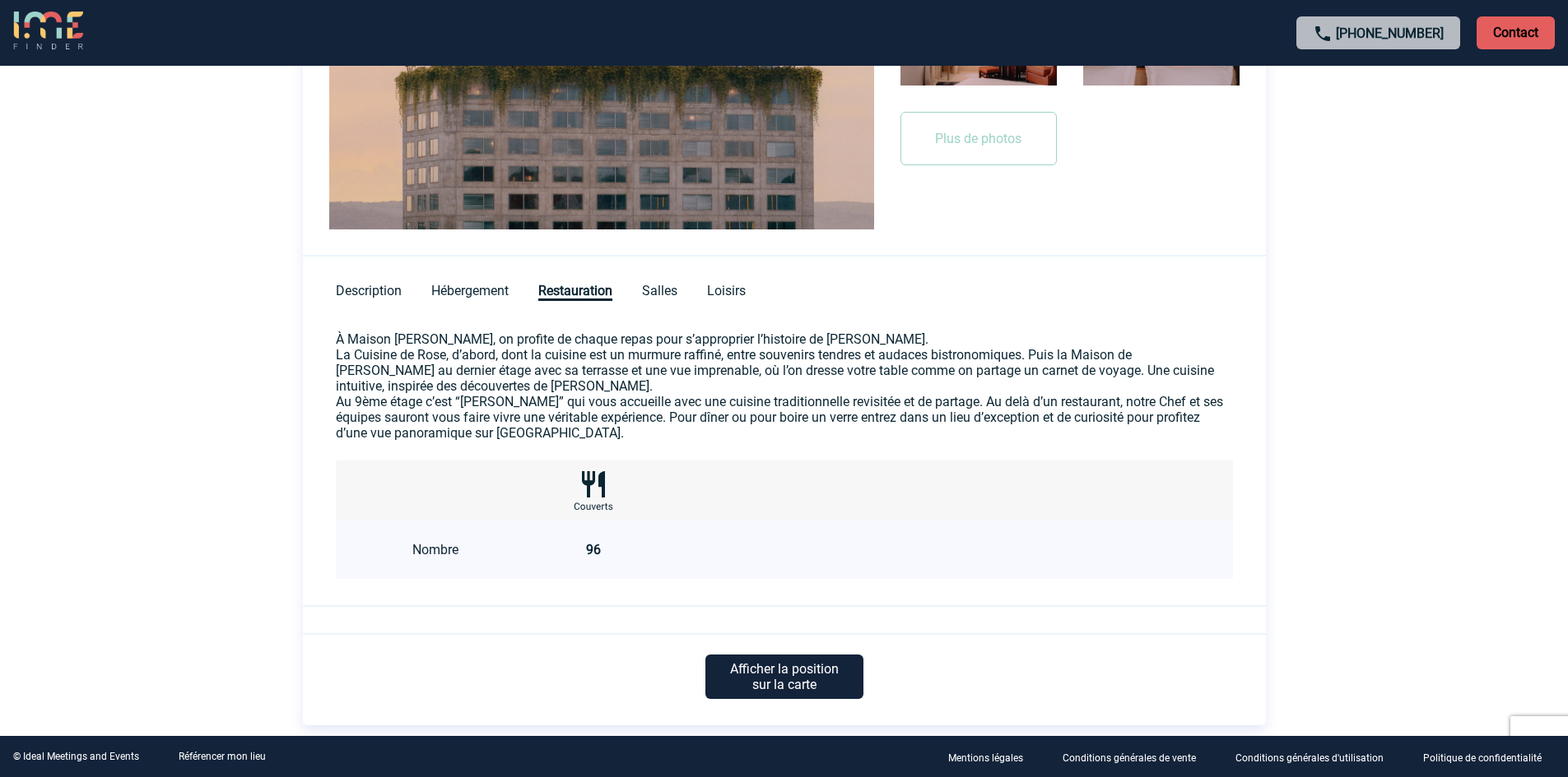
scroll to position [610, 0]
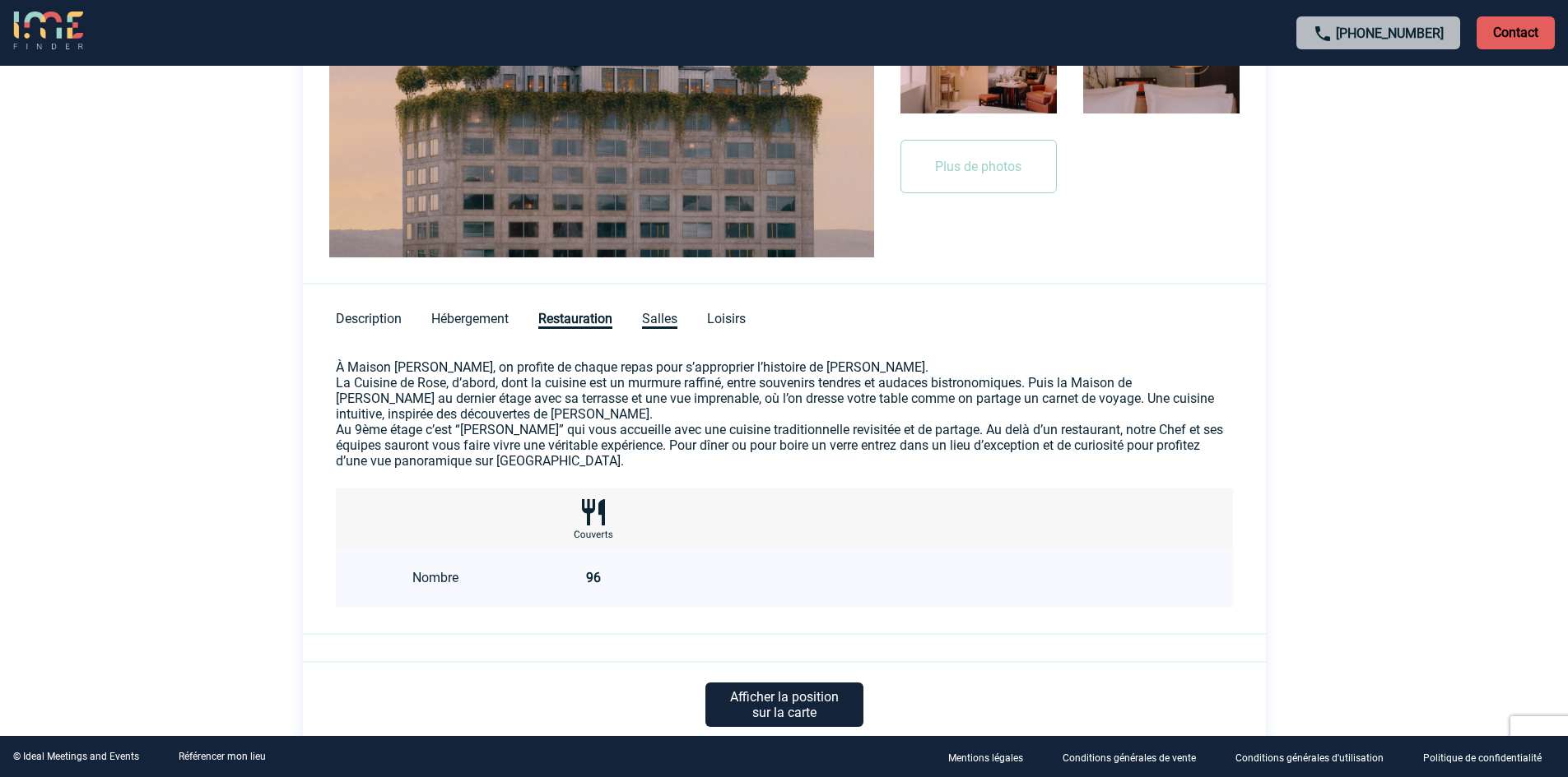
click at [668, 321] on span "Salles" at bounding box center [659, 320] width 35 height 18
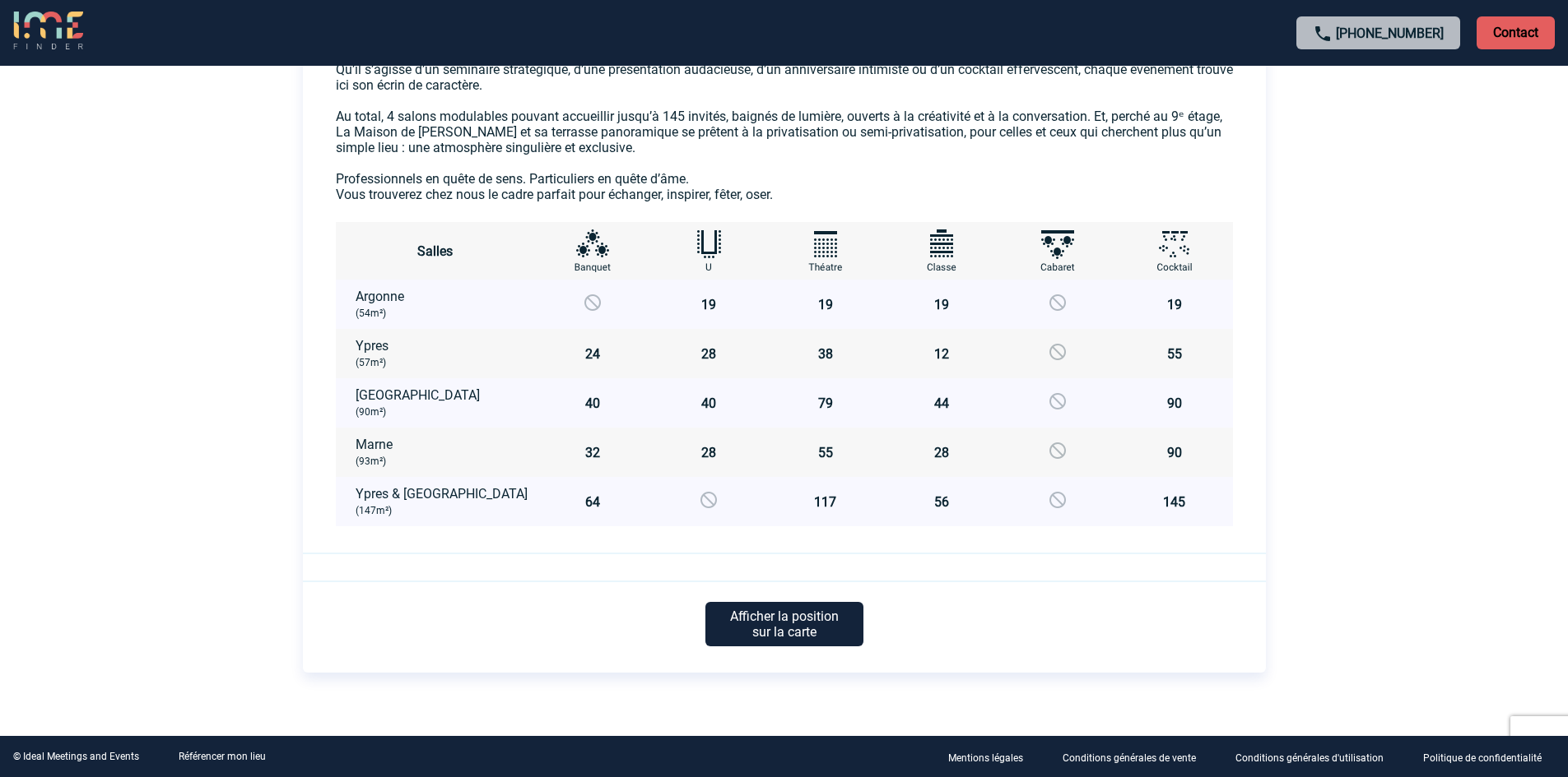
scroll to position [941, 0]
click at [485, 253] on h5 "Salles" at bounding box center [436, 250] width 199 height 16
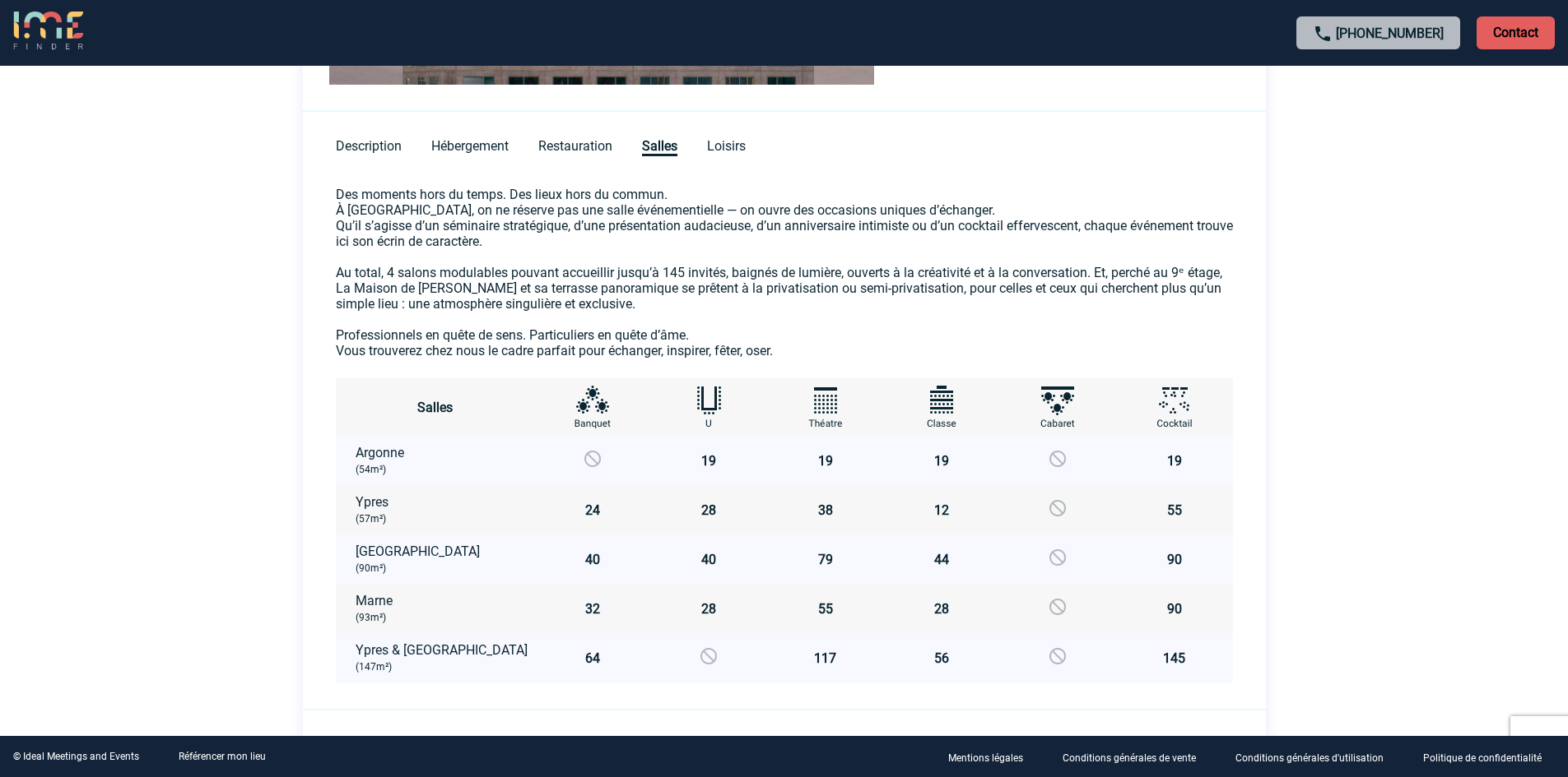
scroll to position [777, 0]
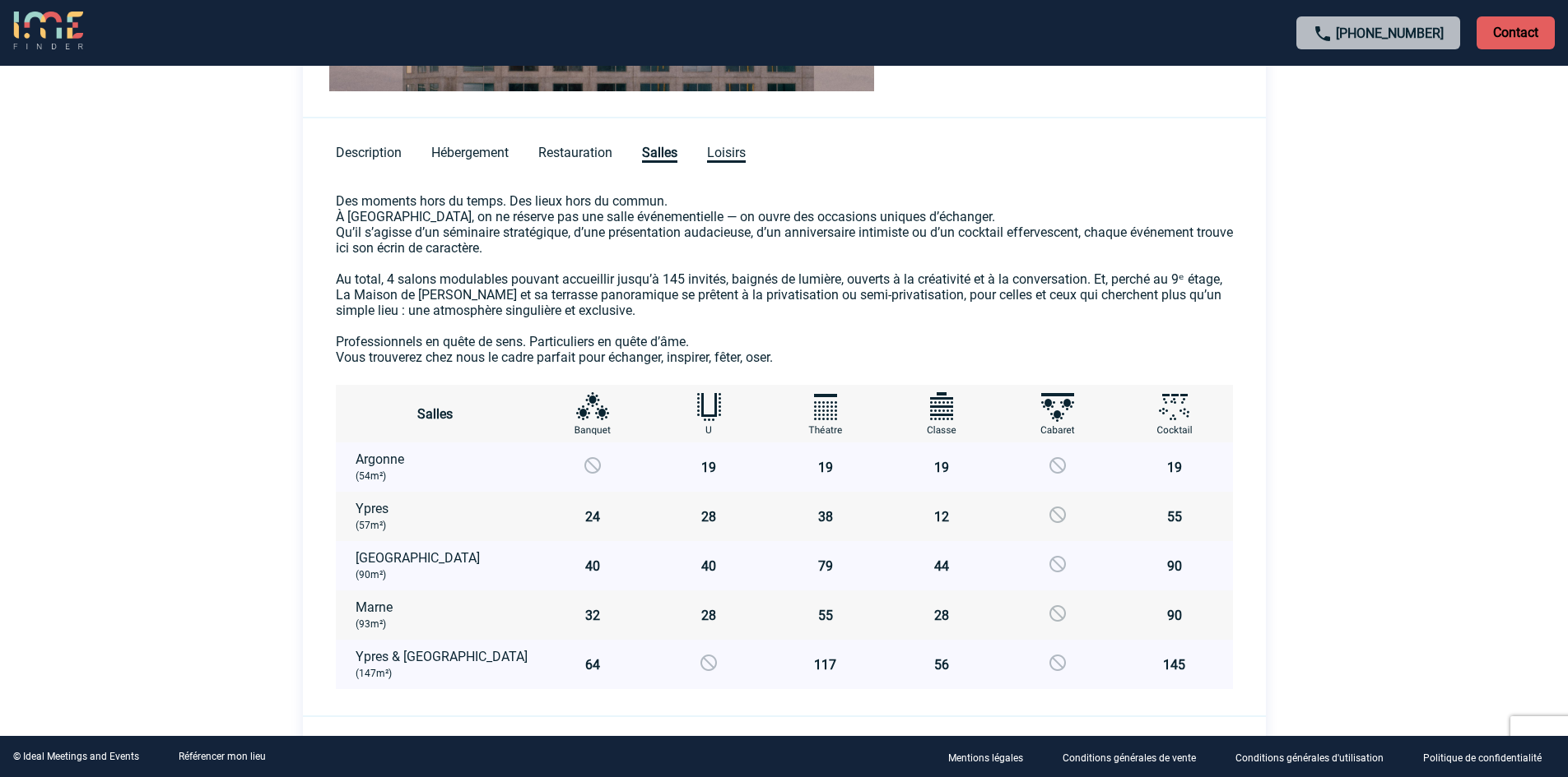
click at [737, 156] on span "Loisirs" at bounding box center [727, 154] width 38 height 18
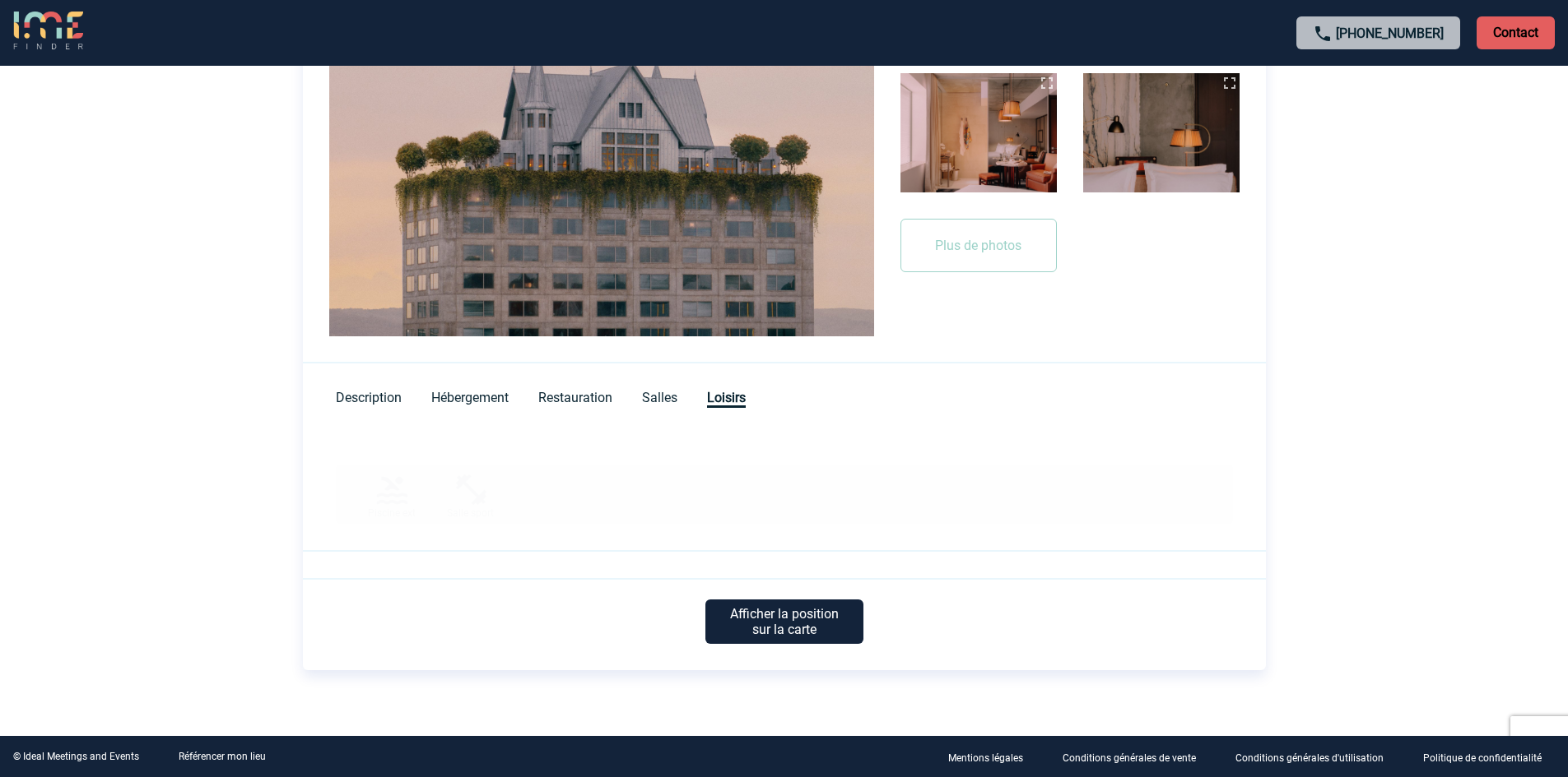
scroll to position [531, 0]
